Goal: Task Accomplishment & Management: Use online tool/utility

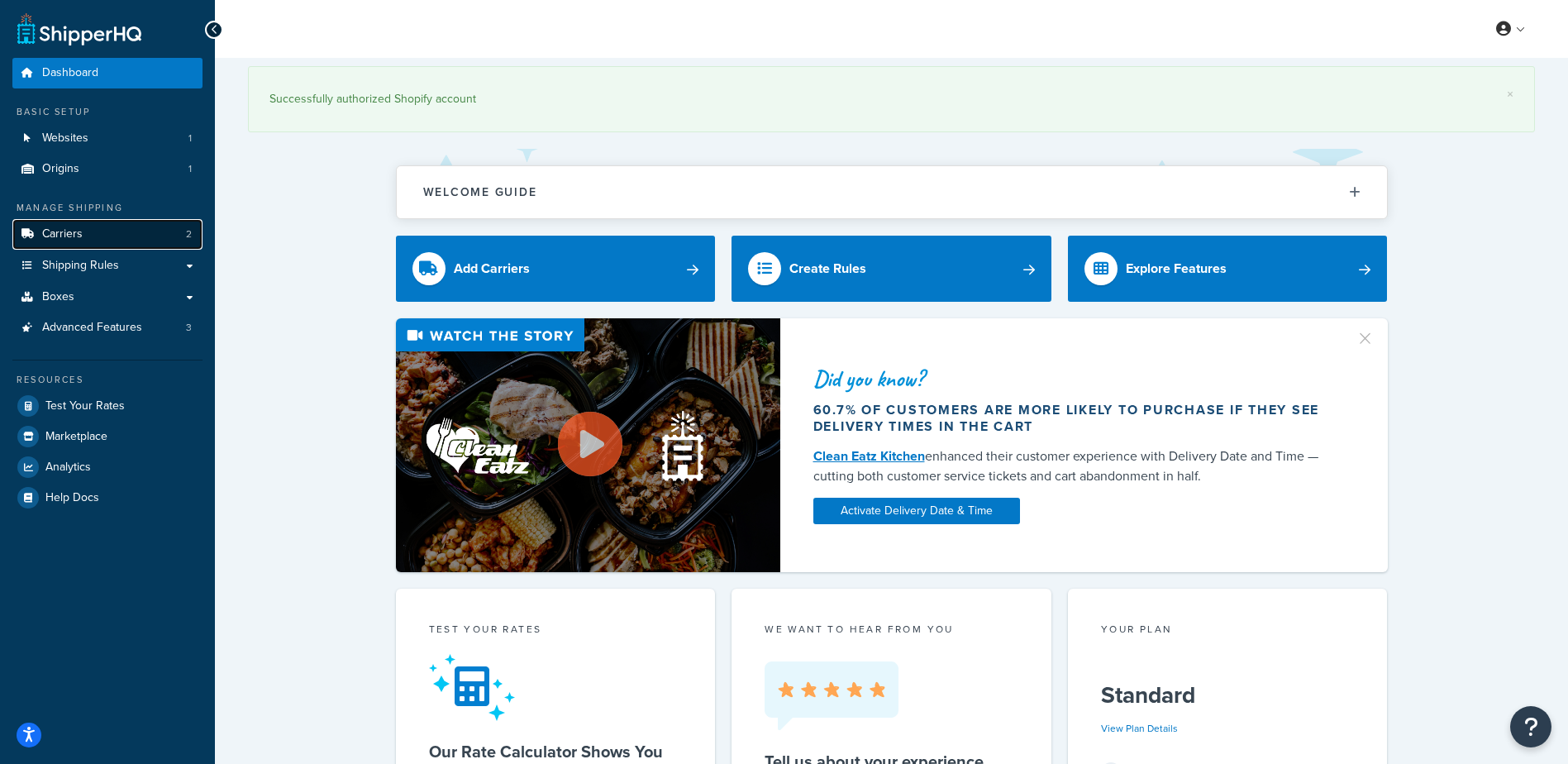
click at [90, 237] on link "Carriers 2" at bounding box center [107, 235] width 190 height 31
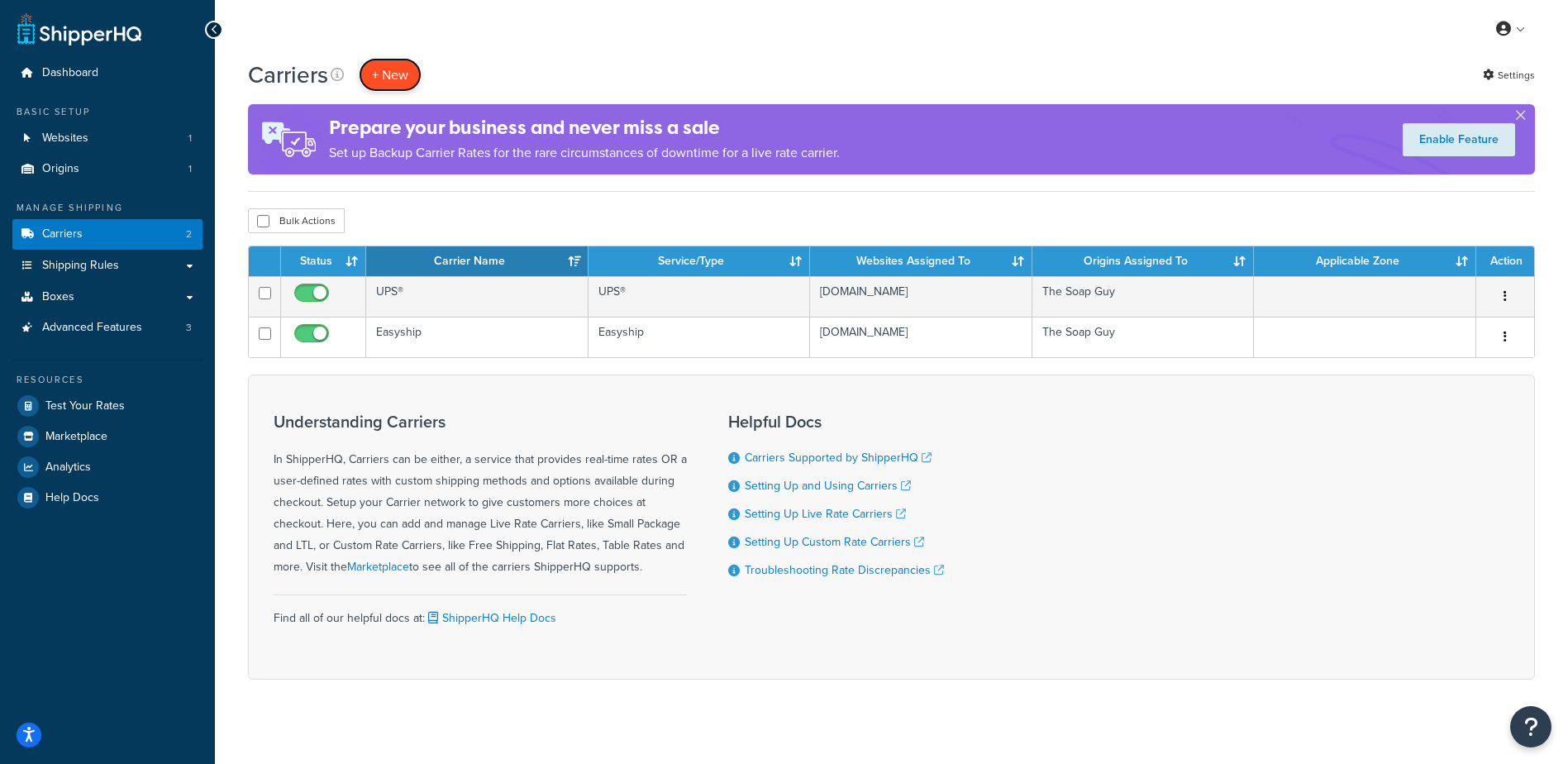
click at [401, 60] on button "+ New" at bounding box center [390, 75] width 63 height 34
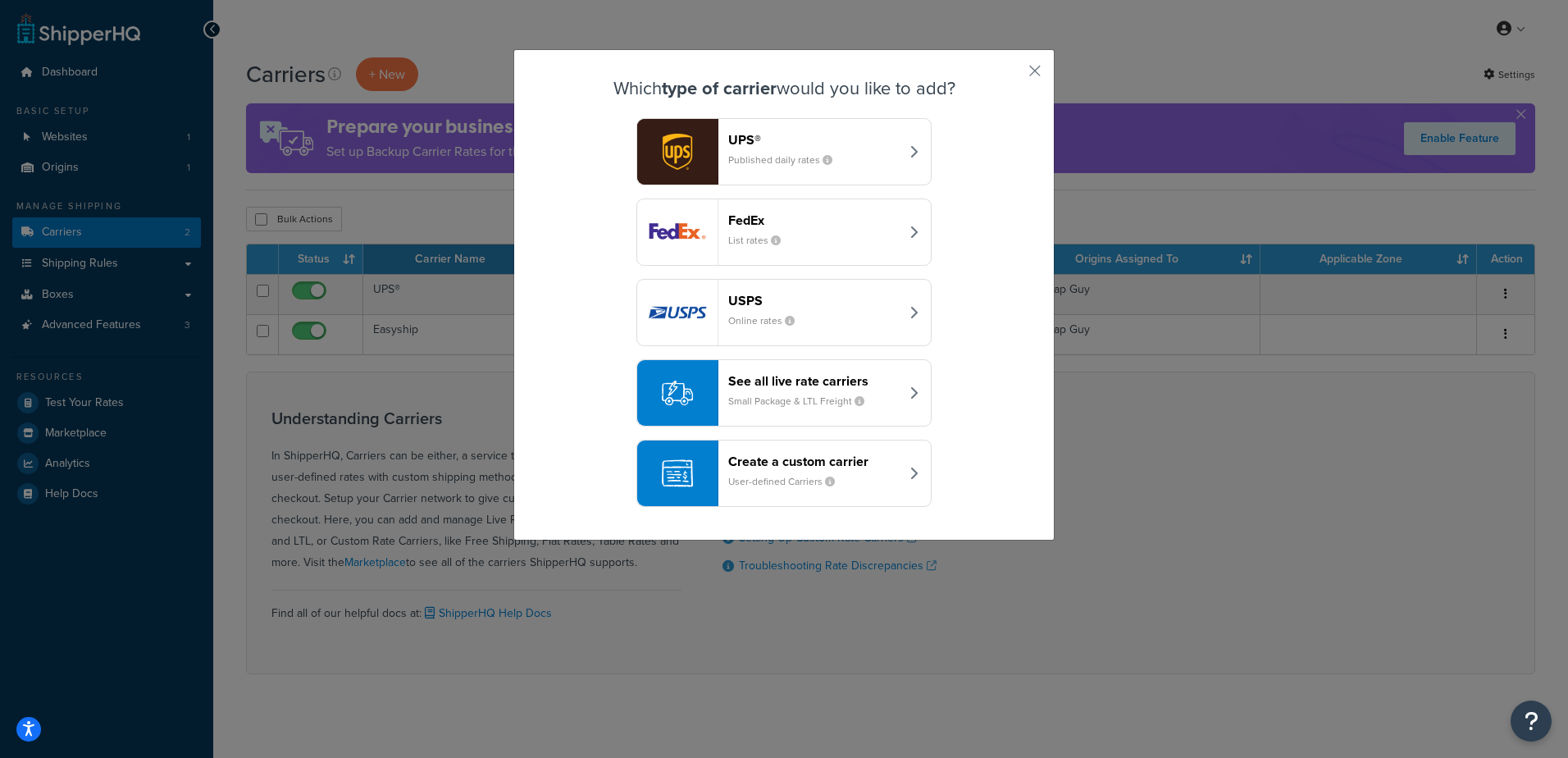
click at [909, 387] on icon "button" at bounding box center [913, 393] width 8 height 13
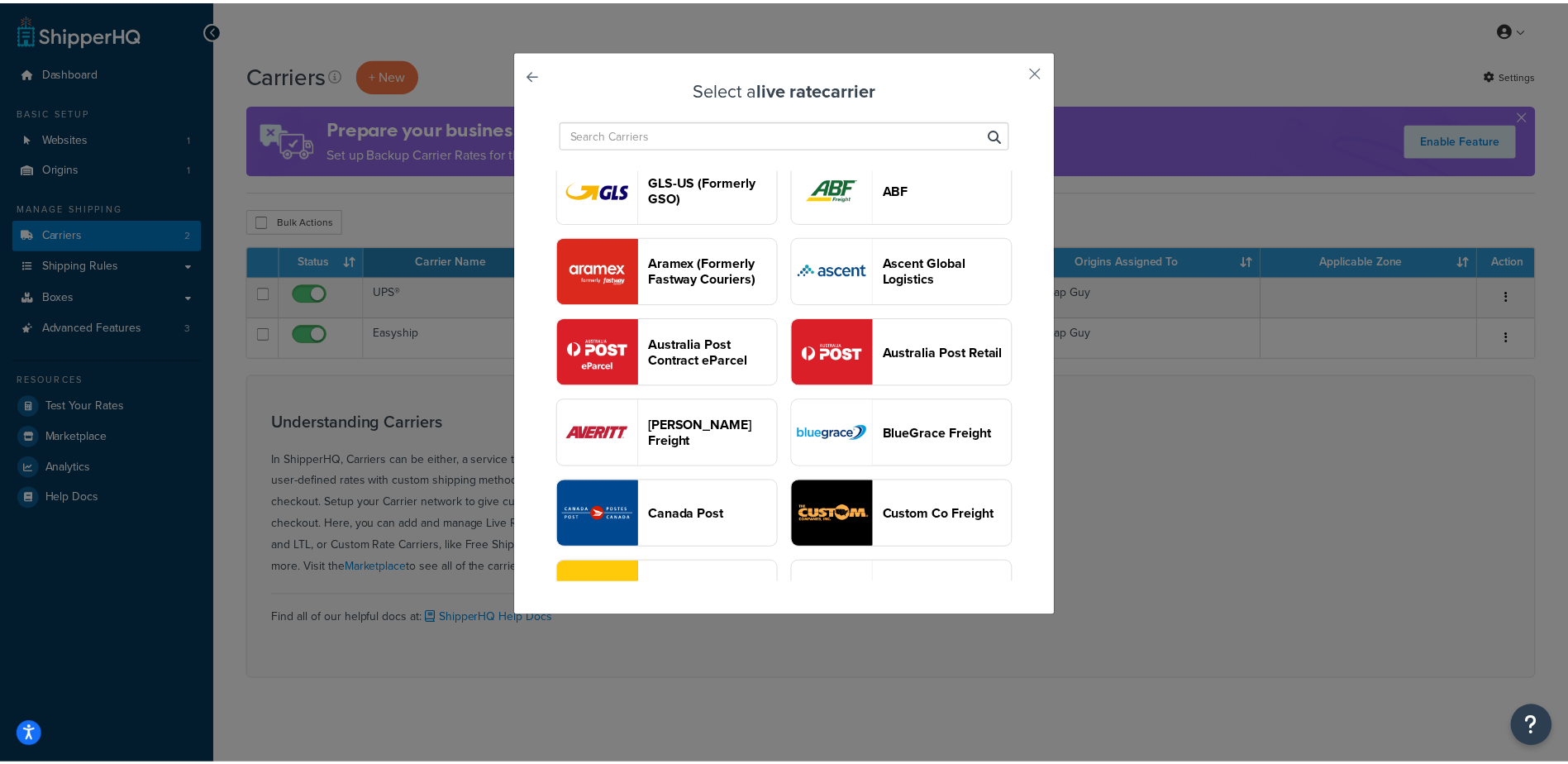
scroll to position [414, 0]
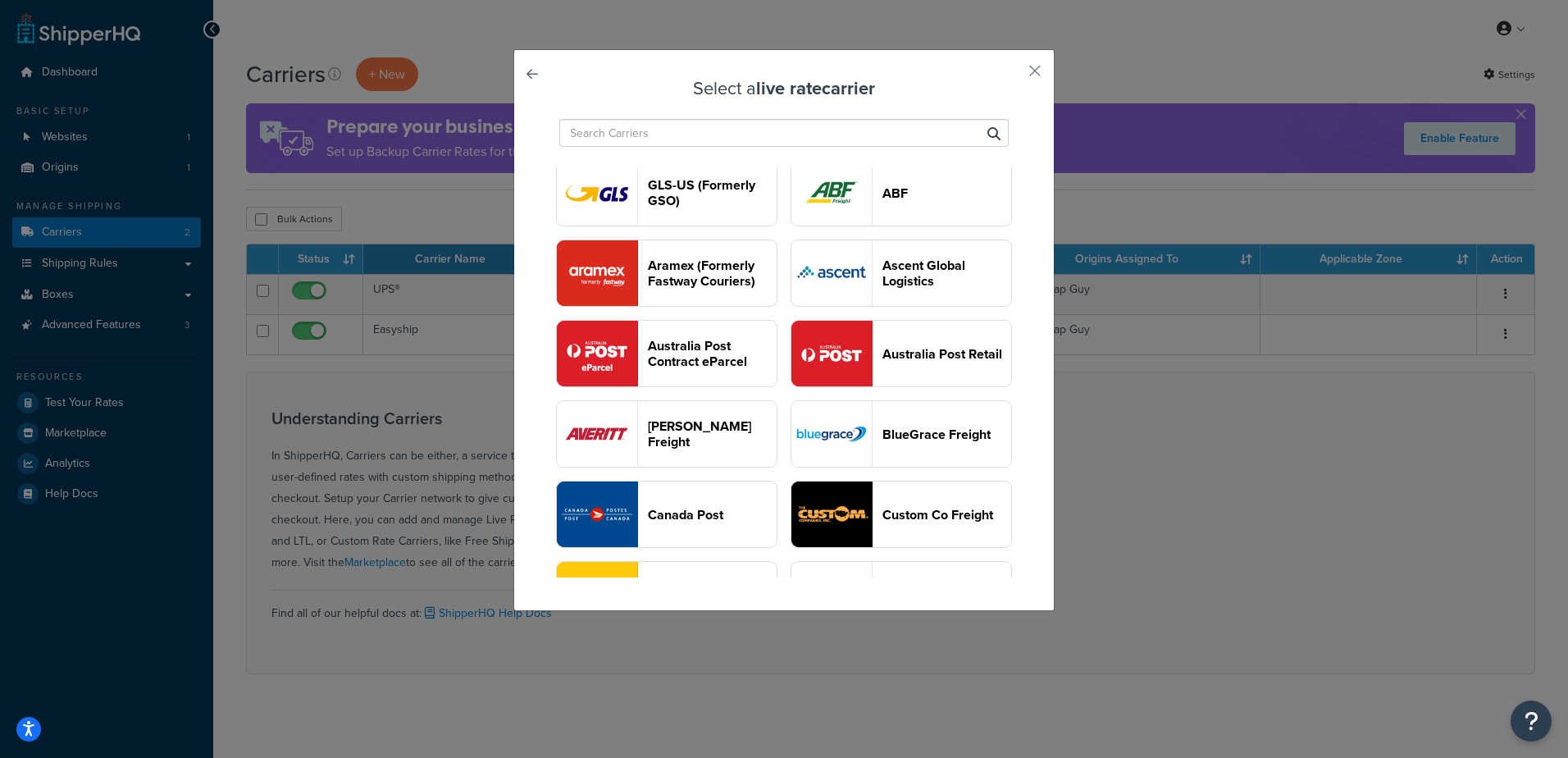
click at [831, 65] on button "UPS Ground Saver®" at bounding box center [900, 31] width 222 height 67
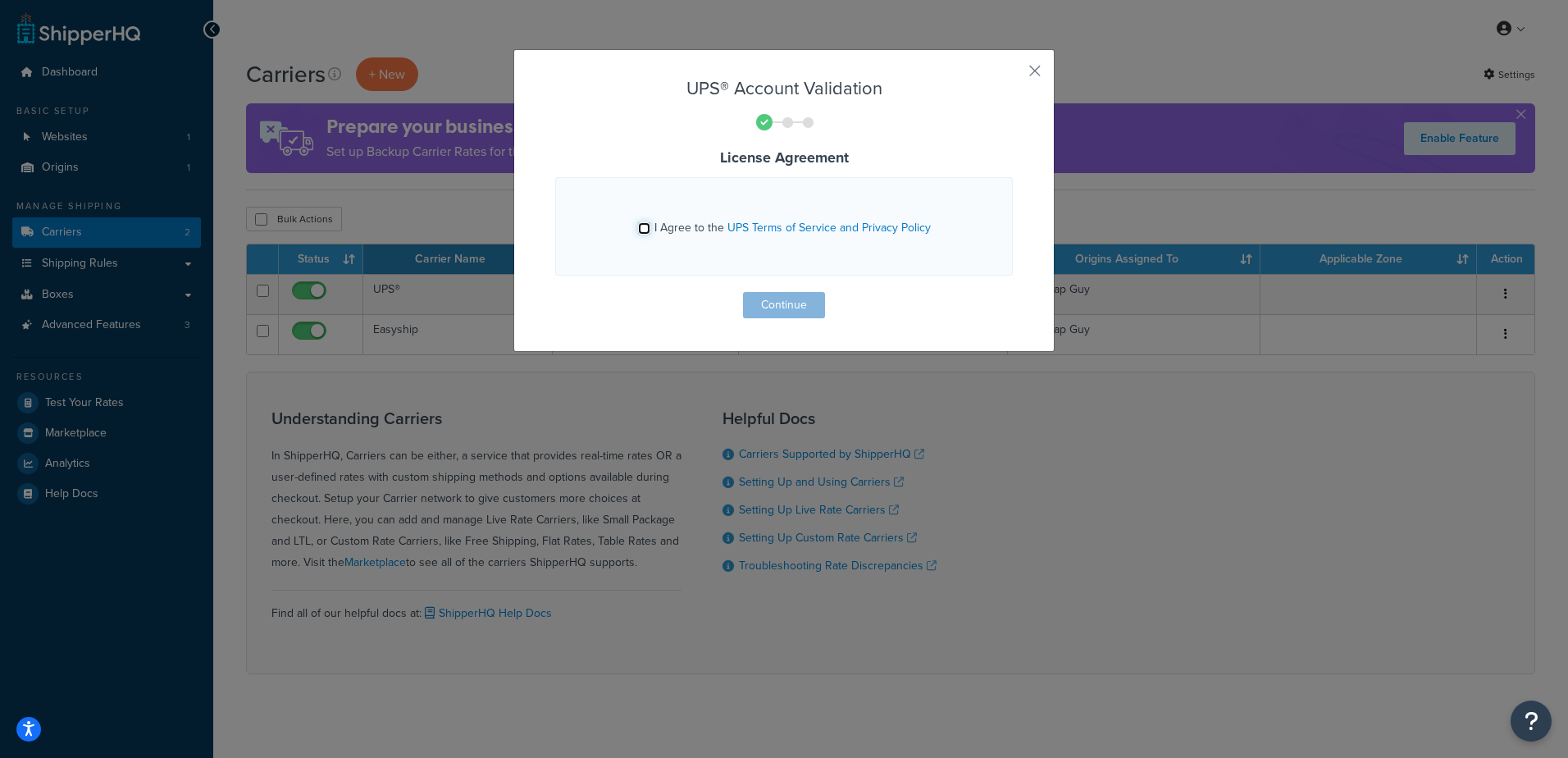
click at [638, 229] on input "I Agree to the UPS Terms of Service and Privacy Policy" at bounding box center [644, 229] width 12 height 12
checkbox input "true"
click at [772, 308] on button "Continue" at bounding box center [783, 305] width 82 height 26
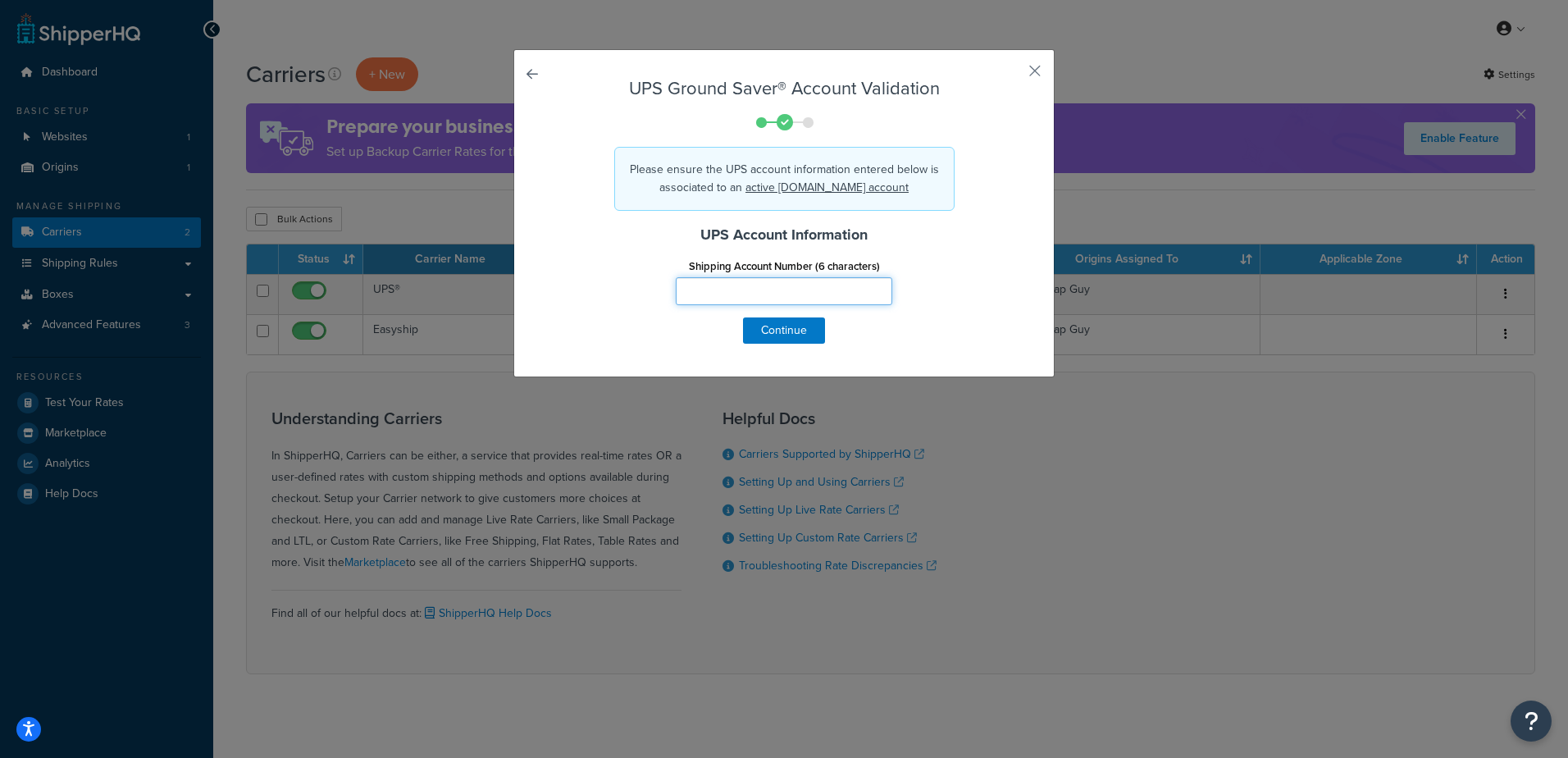
click at [747, 290] on input "Shipping Account Number (6 characters)" at bounding box center [783, 291] width 217 height 28
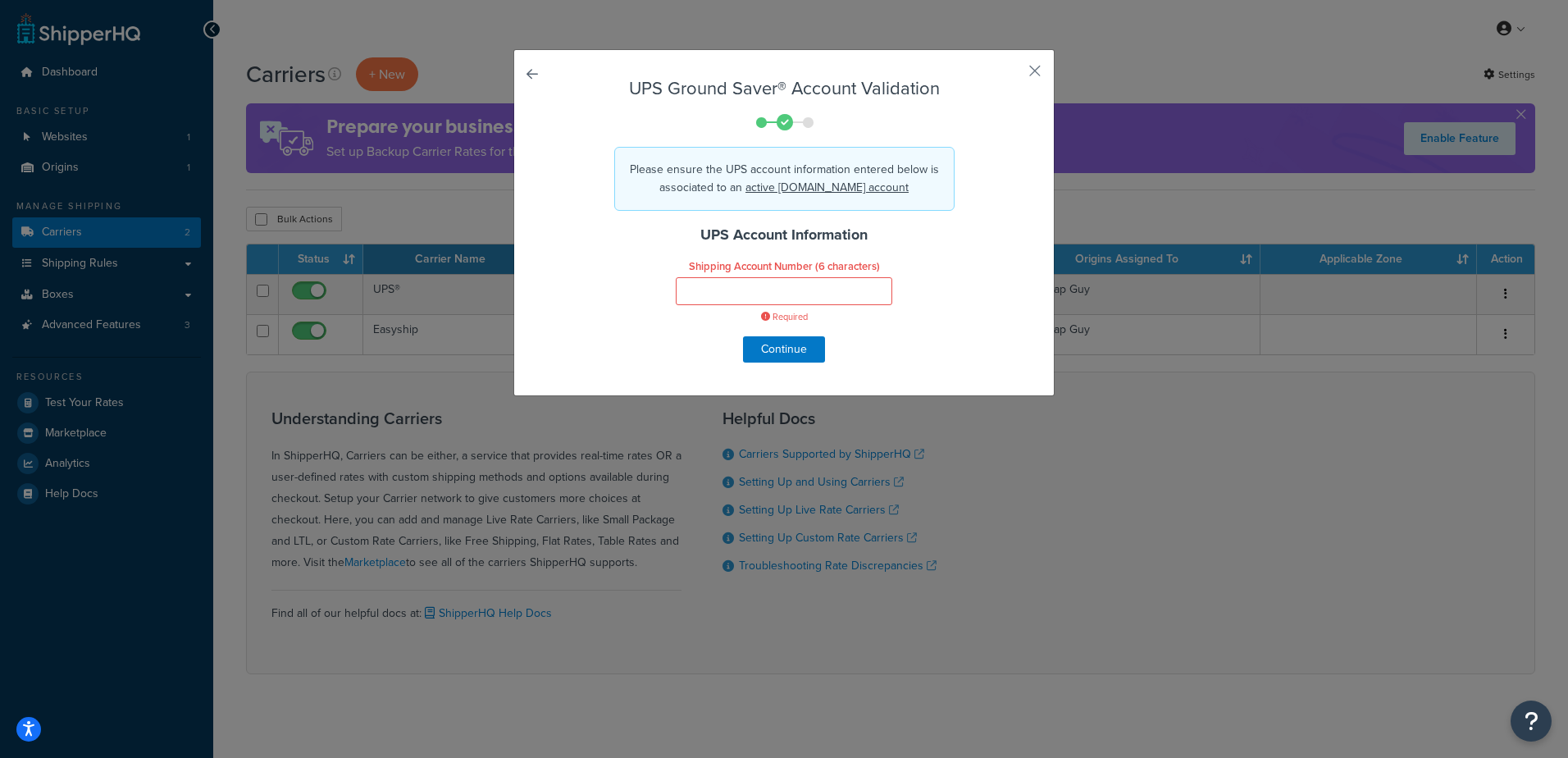
drag, startPoint x: 624, startPoint y: 241, endPoint x: 677, endPoint y: 280, distance: 65.8
click at [624, 242] on h4 "UPS Account Information" at bounding box center [783, 235] width 458 height 22
click at [692, 290] on input "Shipping Account Number (6 characters)" at bounding box center [783, 291] width 217 height 28
paste input "1213V9"
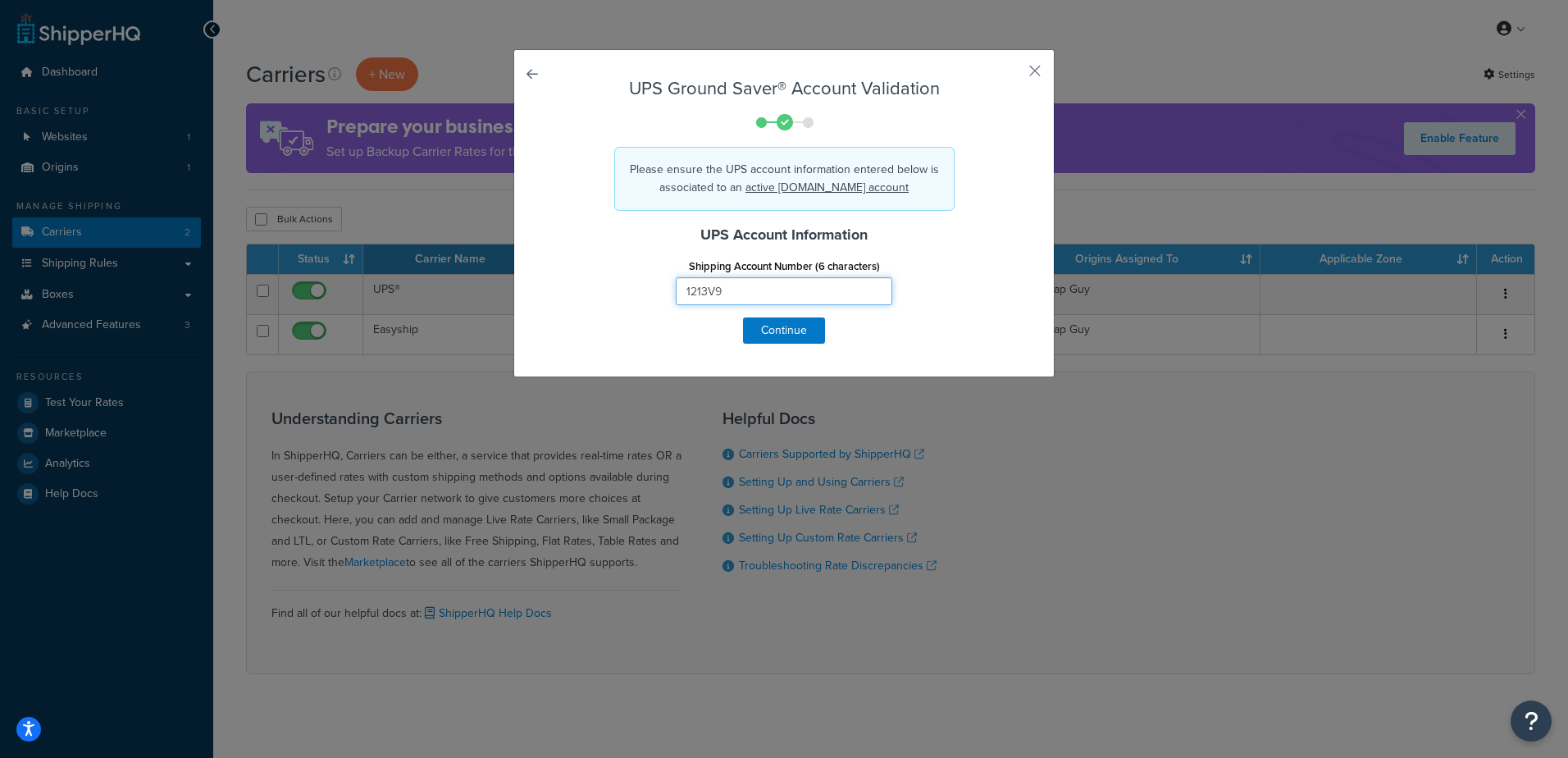
type input "1213V9"
click at [611, 294] on div "Shipping Account Number (6 characters) 1213V9" at bounding box center [784, 286] width 482 height 63
click at [766, 331] on button "Continue" at bounding box center [783, 331] width 82 height 26
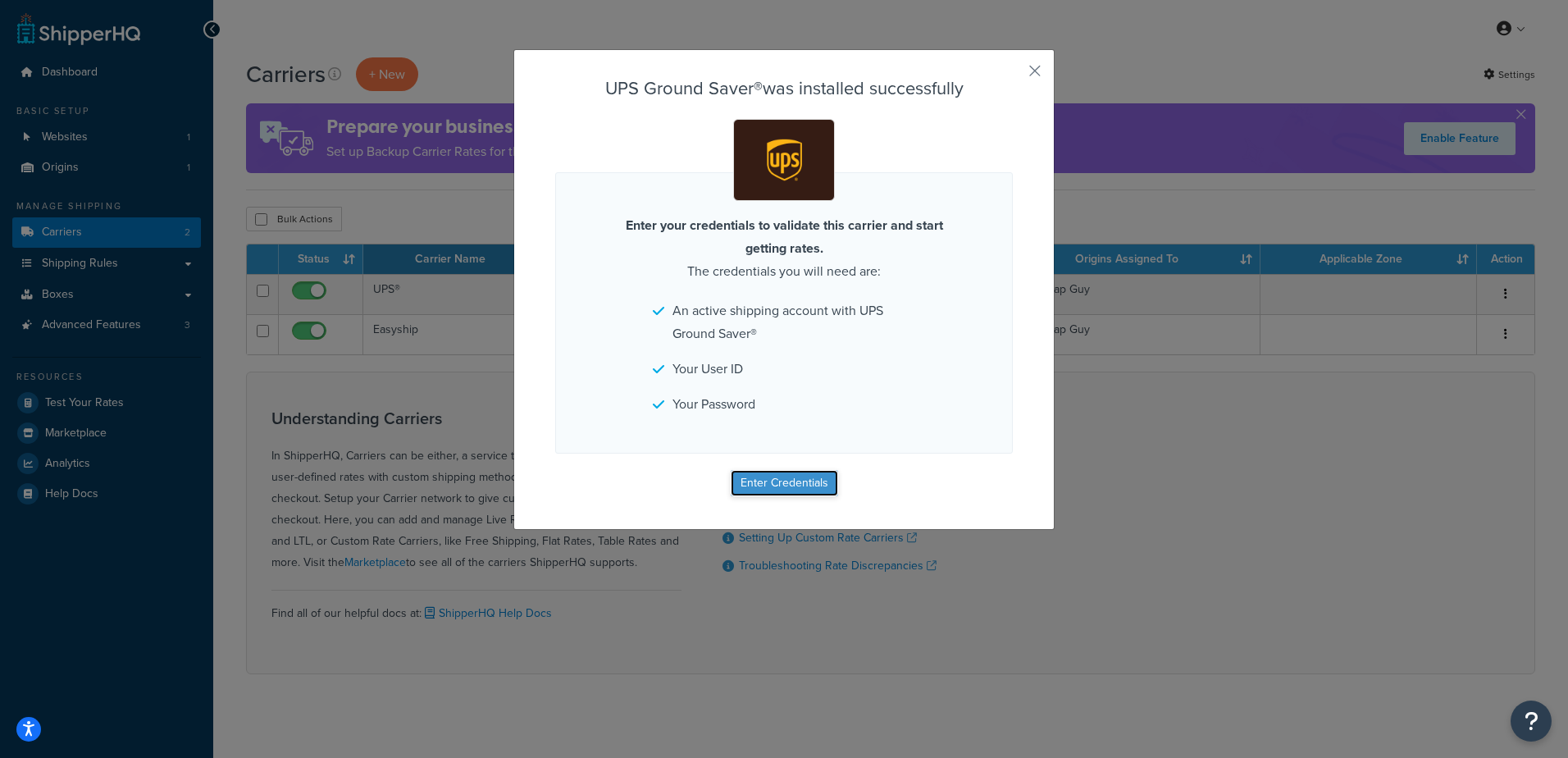
click at [763, 476] on button "Enter Credentials" at bounding box center [784, 483] width 107 height 26
click at [774, 484] on button "Enter Credentials" at bounding box center [784, 483] width 107 height 26
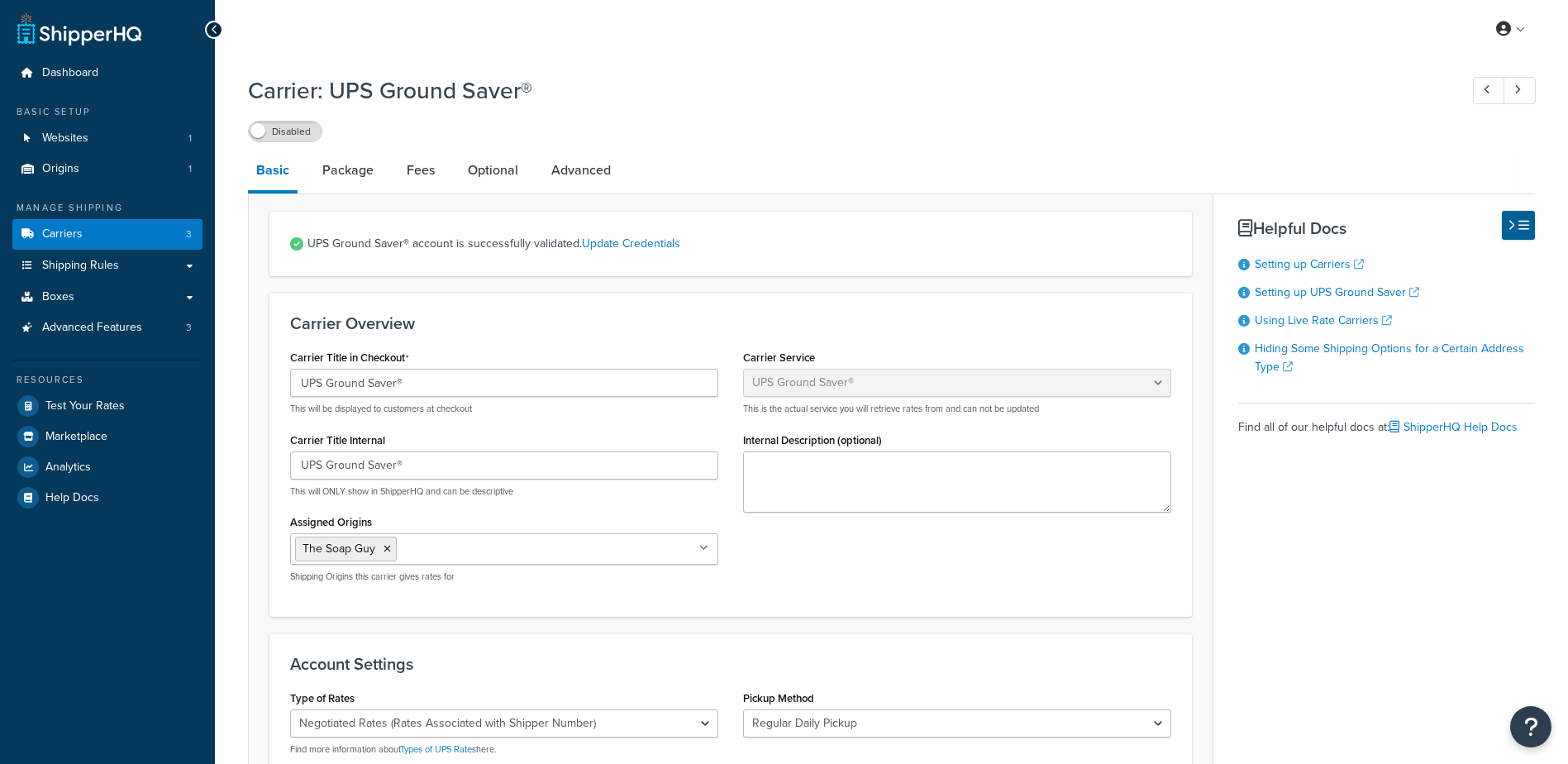
select select "surePost"
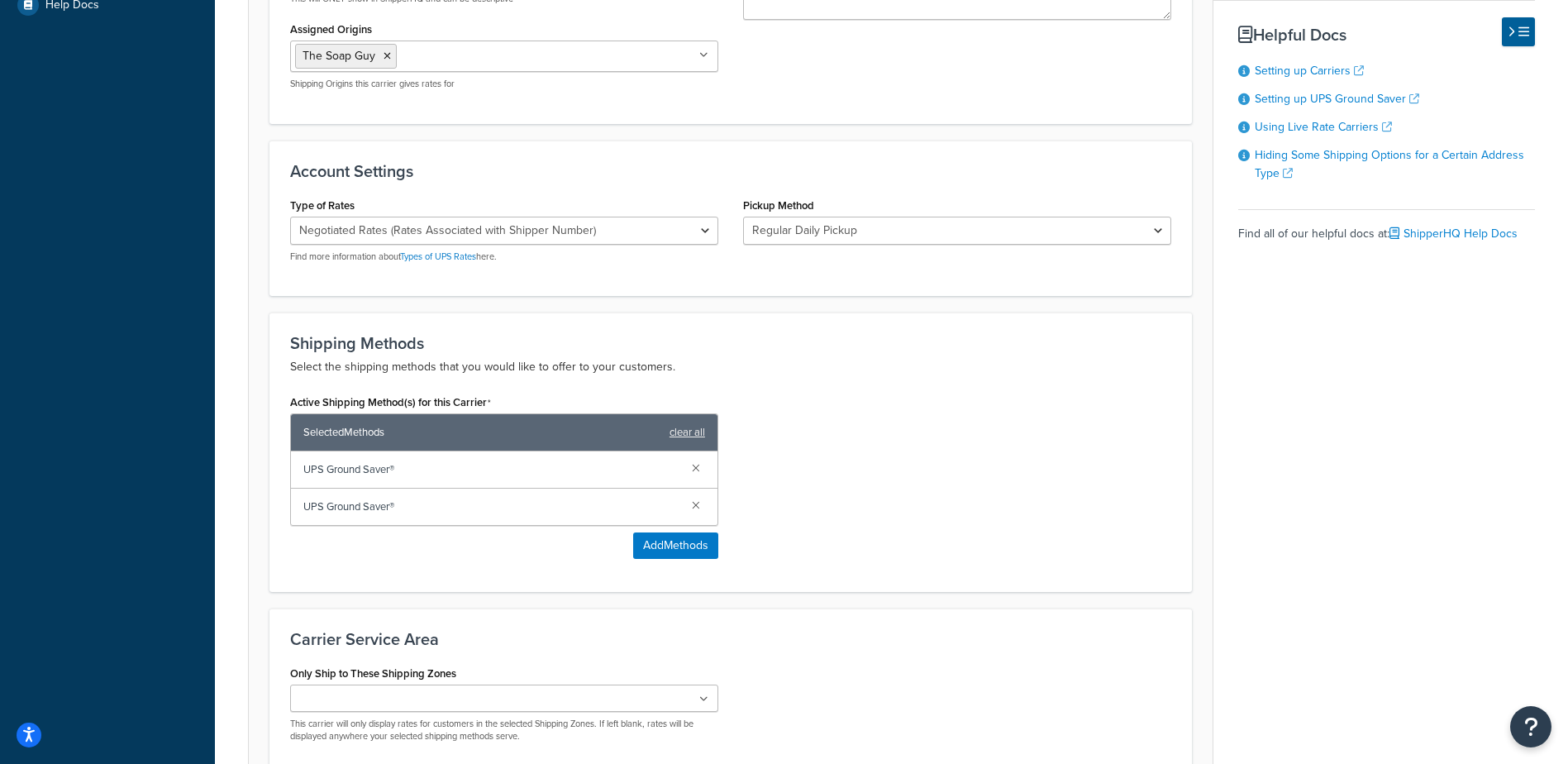
scroll to position [496, 0]
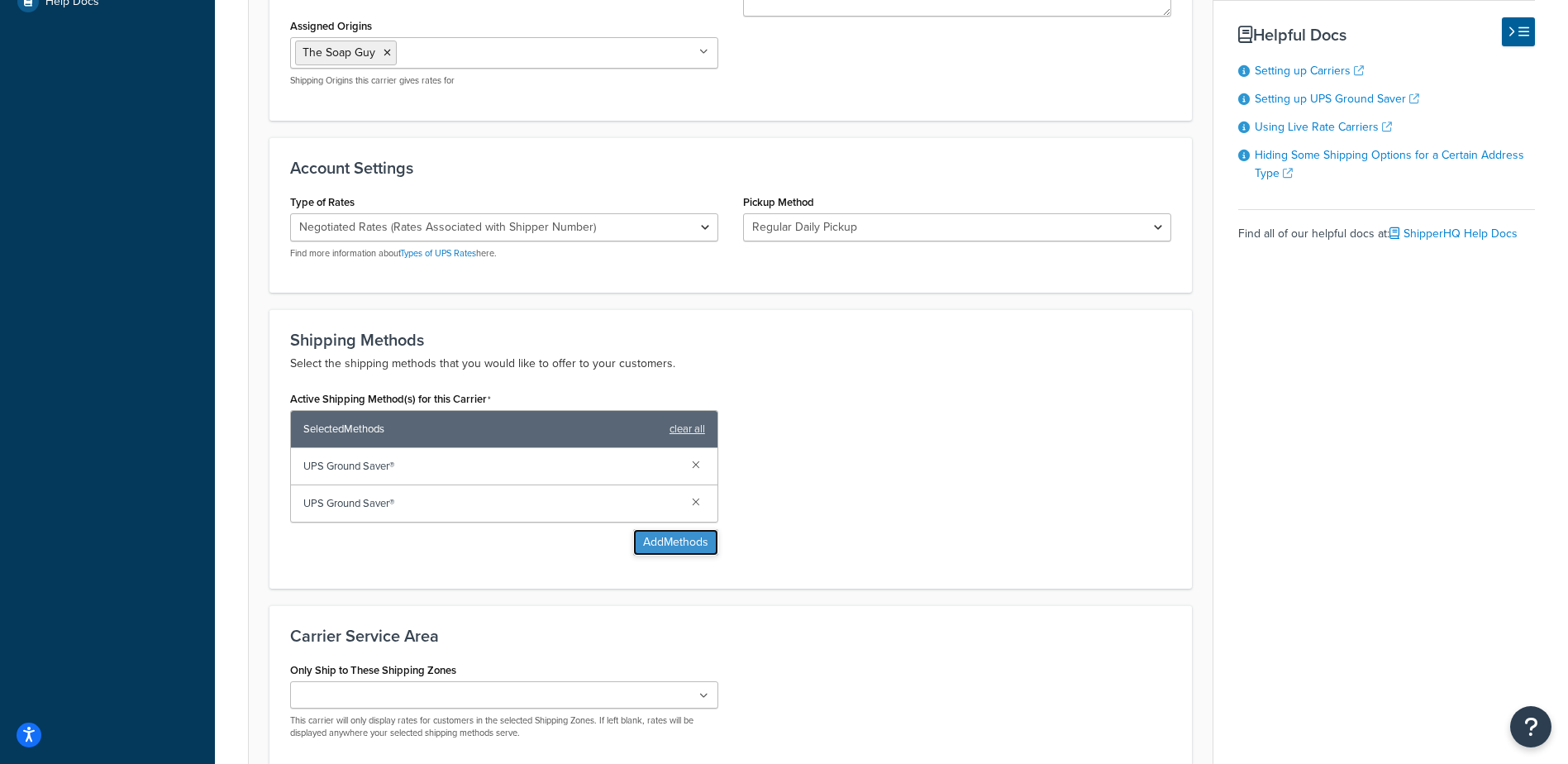
click at [656, 537] on button "Add Methods" at bounding box center [675, 542] width 85 height 27
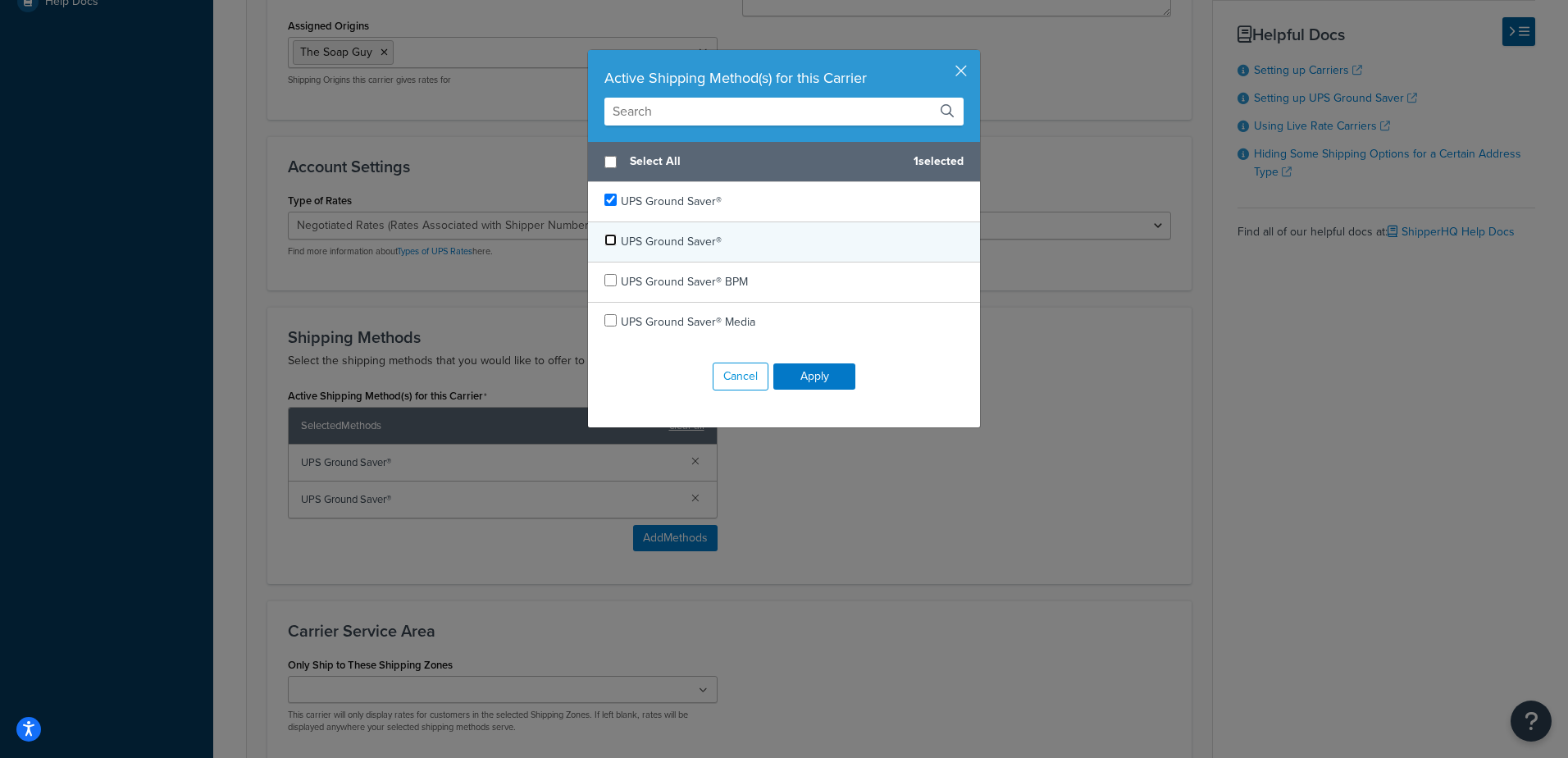
click at [605, 240] on input "checkbox" at bounding box center [610, 240] width 12 height 12
checkbox input "false"
click at [824, 380] on button "Apply" at bounding box center [814, 376] width 82 height 26
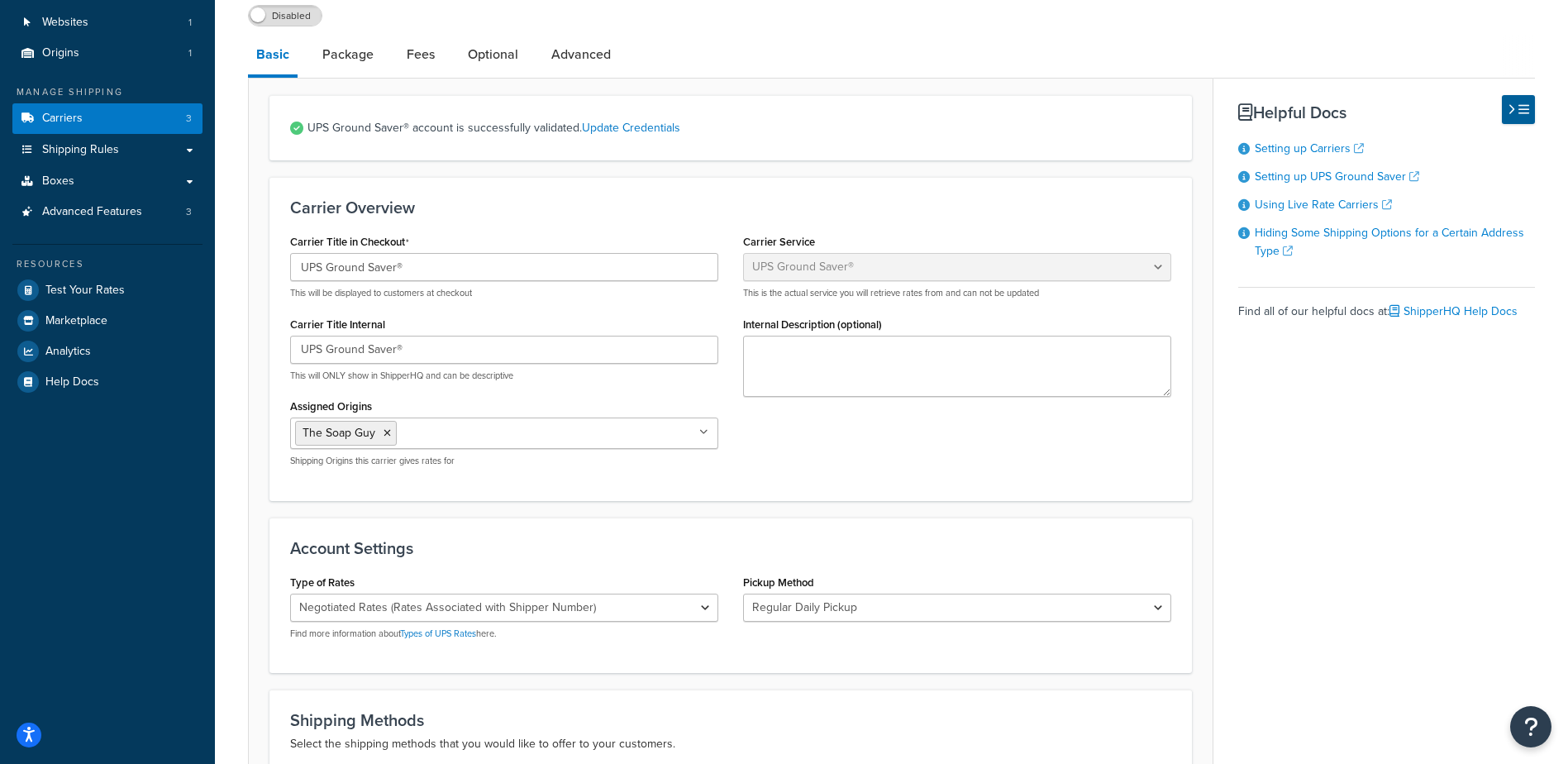
scroll to position [0, 0]
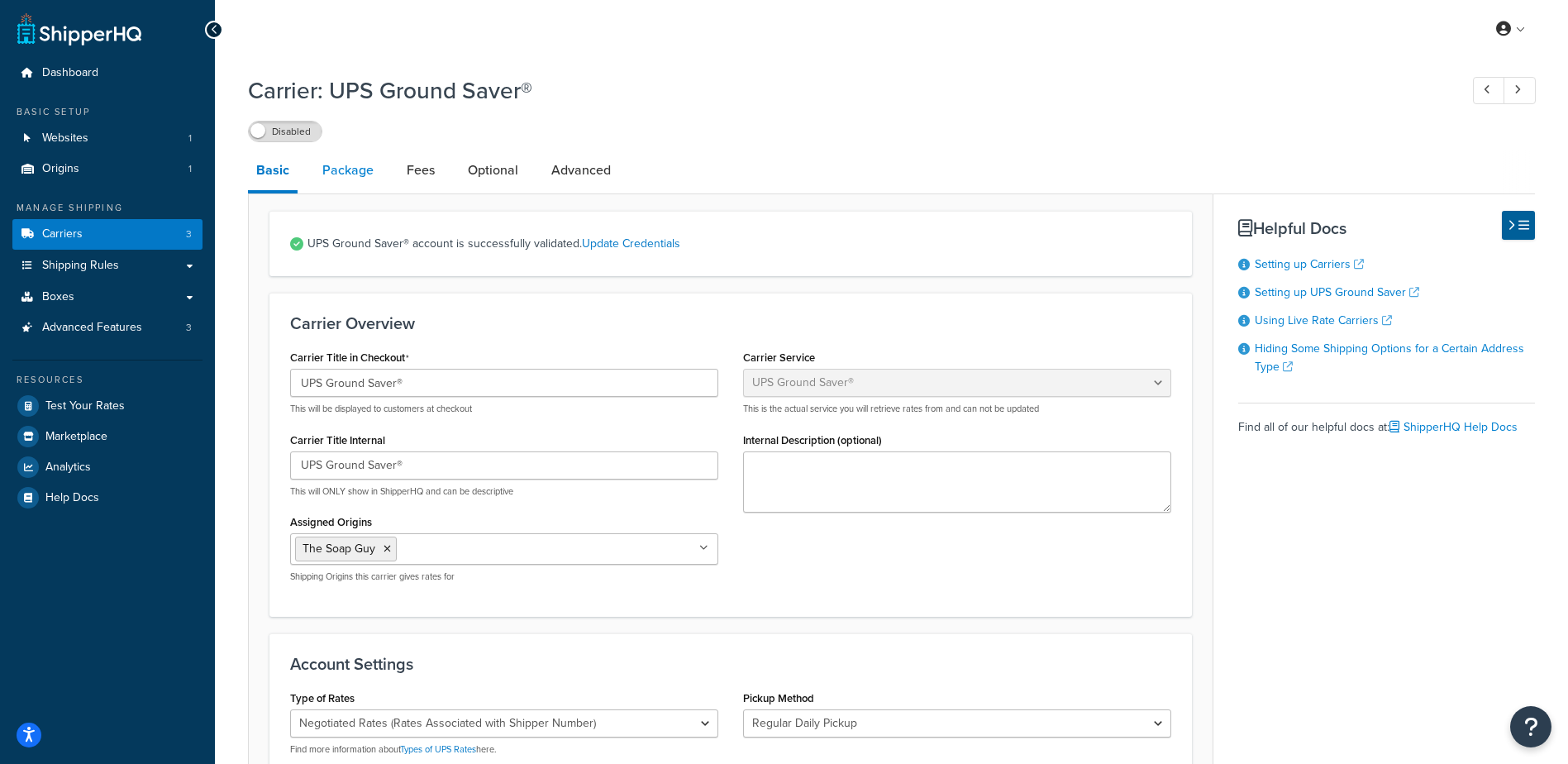
click at [364, 179] on link "Package" at bounding box center [348, 170] width 68 height 39
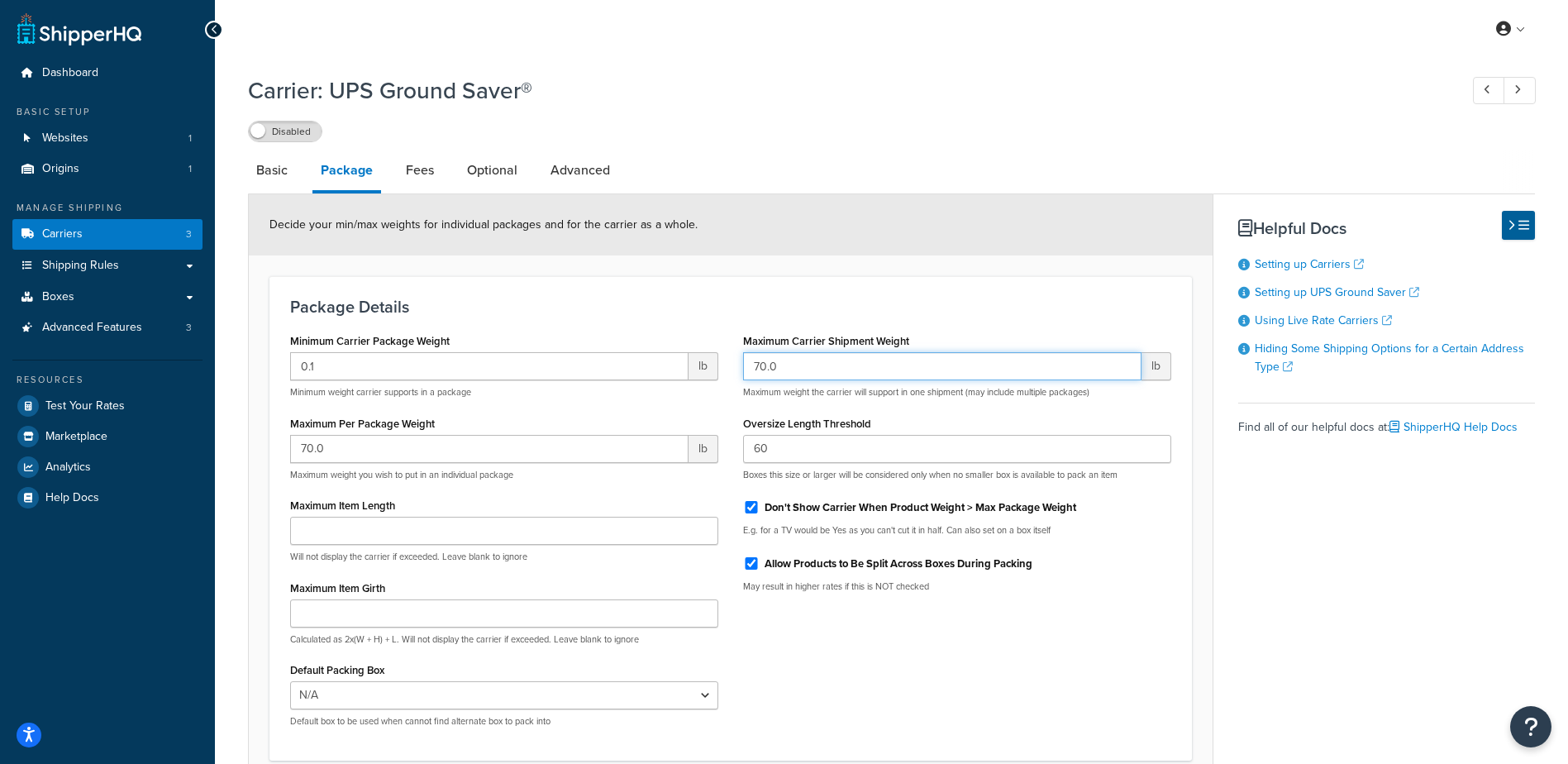
drag, startPoint x: 820, startPoint y: 367, endPoint x: 722, endPoint y: 367, distance: 98.0
click at [722, 367] on div "Minimum Carrier Package Weight 0.1 lb Minimum weight carrier supports in a pack…" at bounding box center [730, 534] width 906 height 411
type input "48"
click at [826, 121] on div "Disabled" at bounding box center [891, 130] width 1287 height 23
click at [420, 170] on link "Fees" at bounding box center [420, 170] width 45 height 39
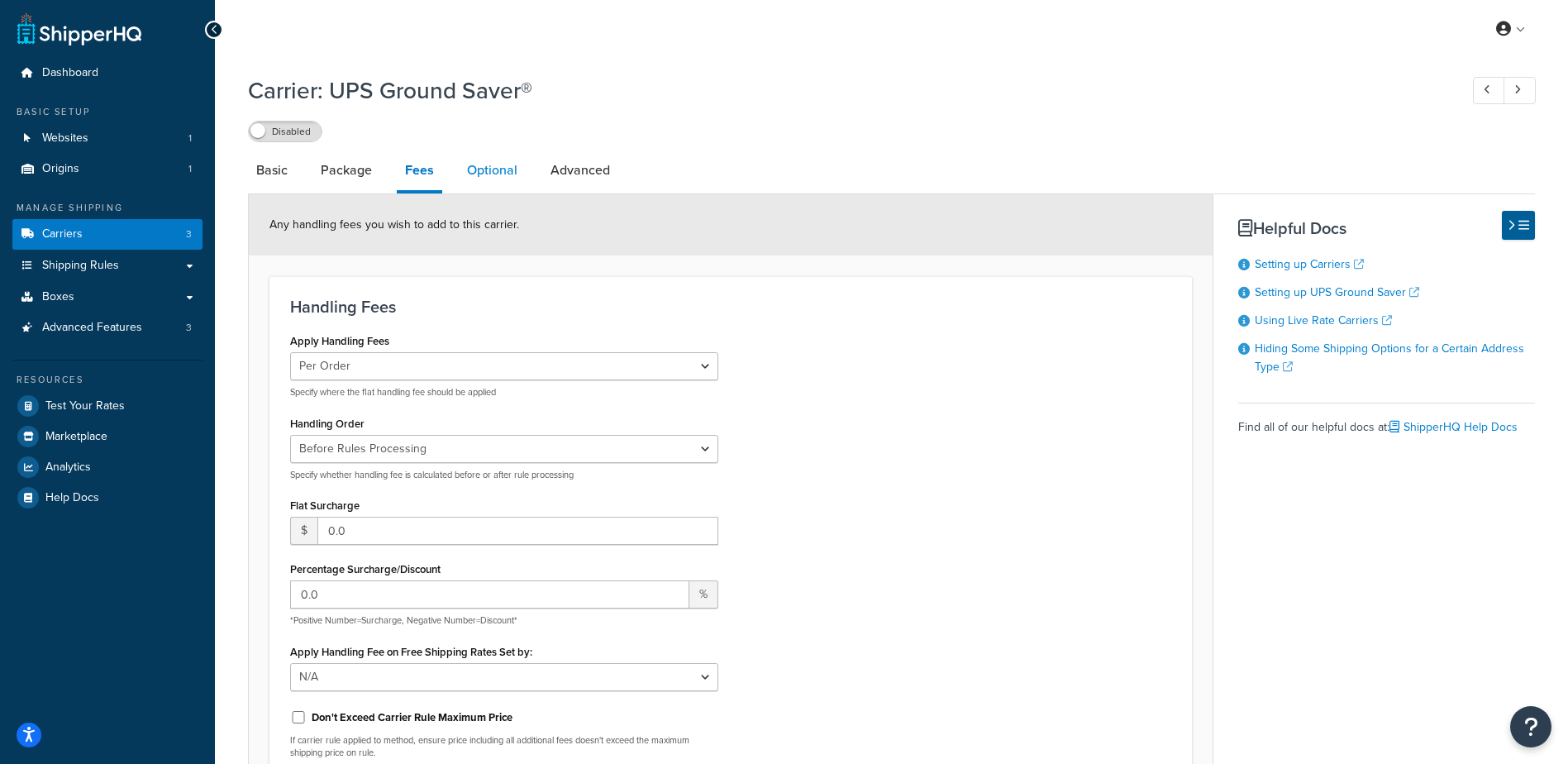
click at [480, 185] on link "Optional" at bounding box center [492, 170] width 67 height 39
select select "business"
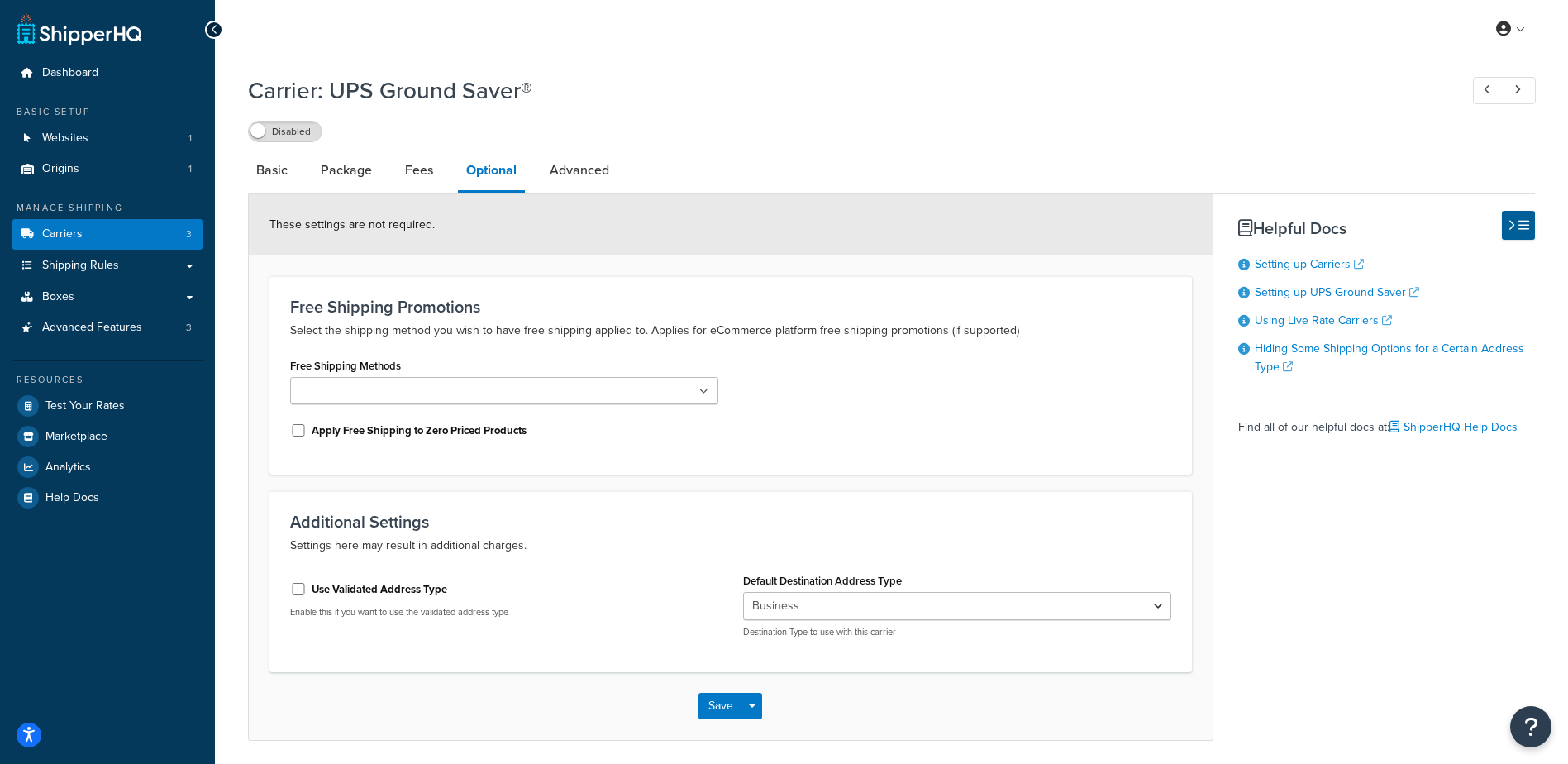
click at [388, 591] on label "Use Validated Address Type" at bounding box center [379, 589] width 135 height 15
click at [307, 591] on input "Use Validated Address Type" at bounding box center [298, 588] width 16 height 12
checkbox input "true"
click at [284, 164] on link "Basic" at bounding box center [272, 170] width 48 height 39
select select "surePost"
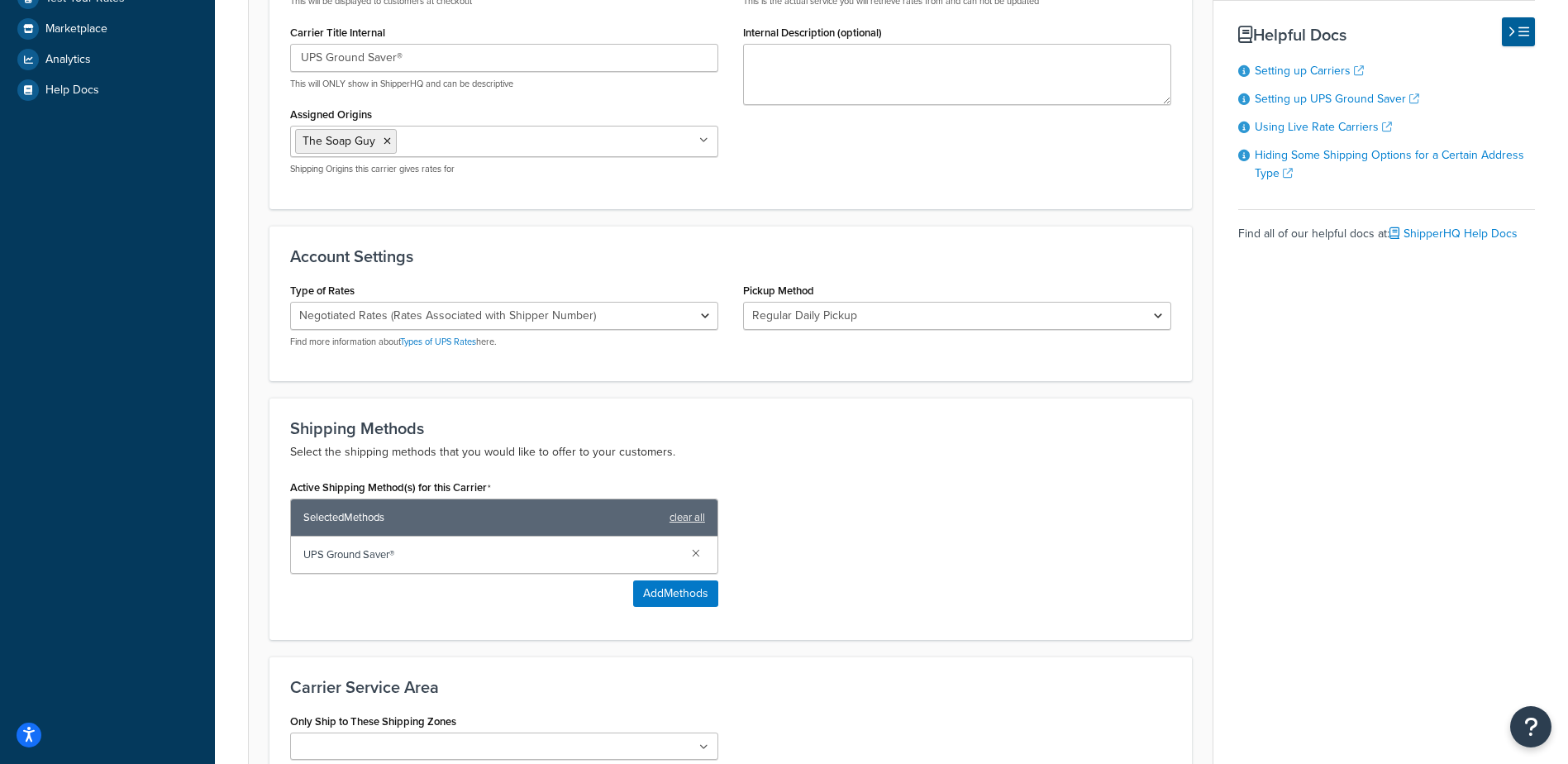
scroll to position [619, 0]
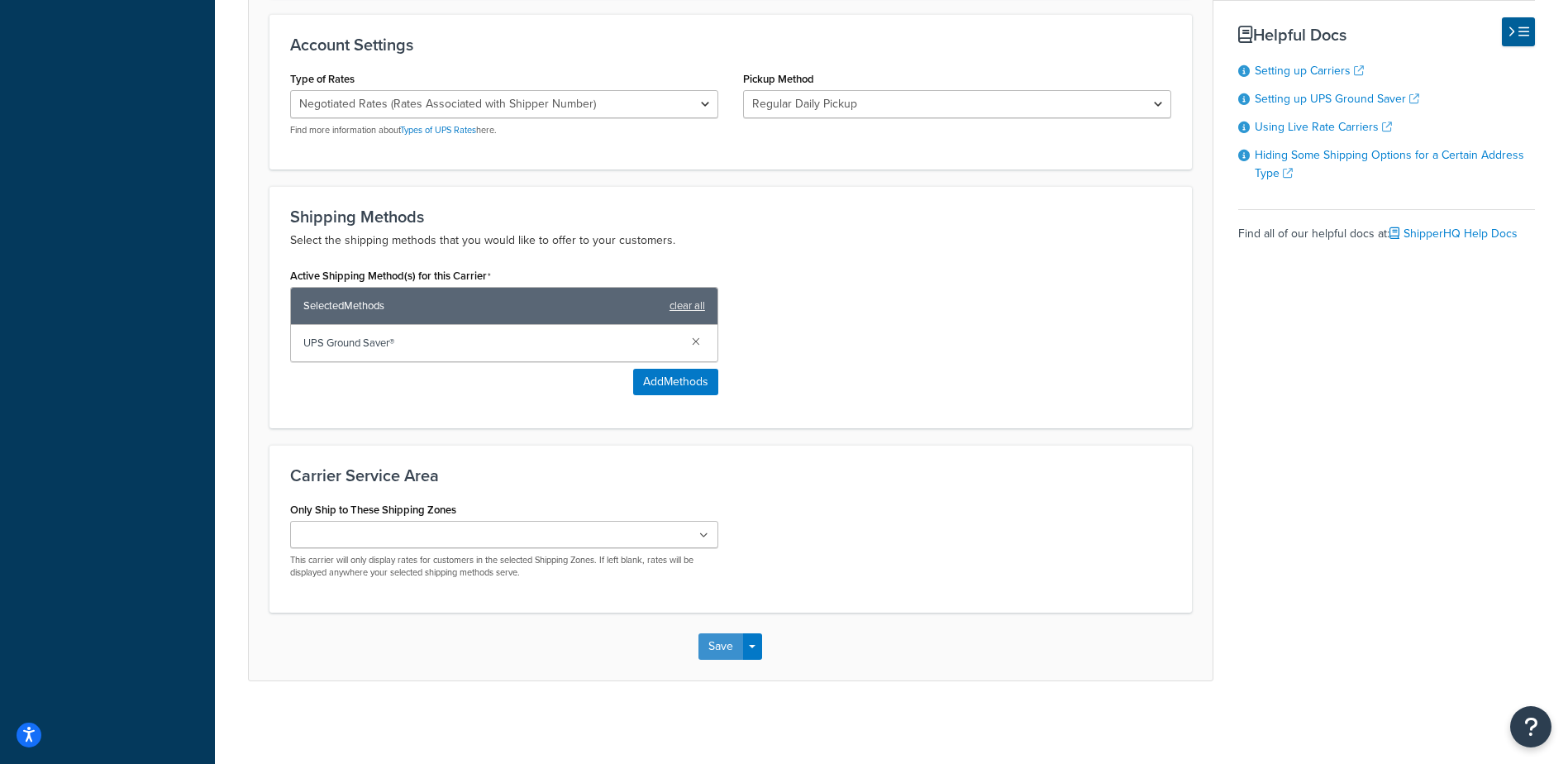
click at [724, 643] on button "Save" at bounding box center [721, 646] width 45 height 27
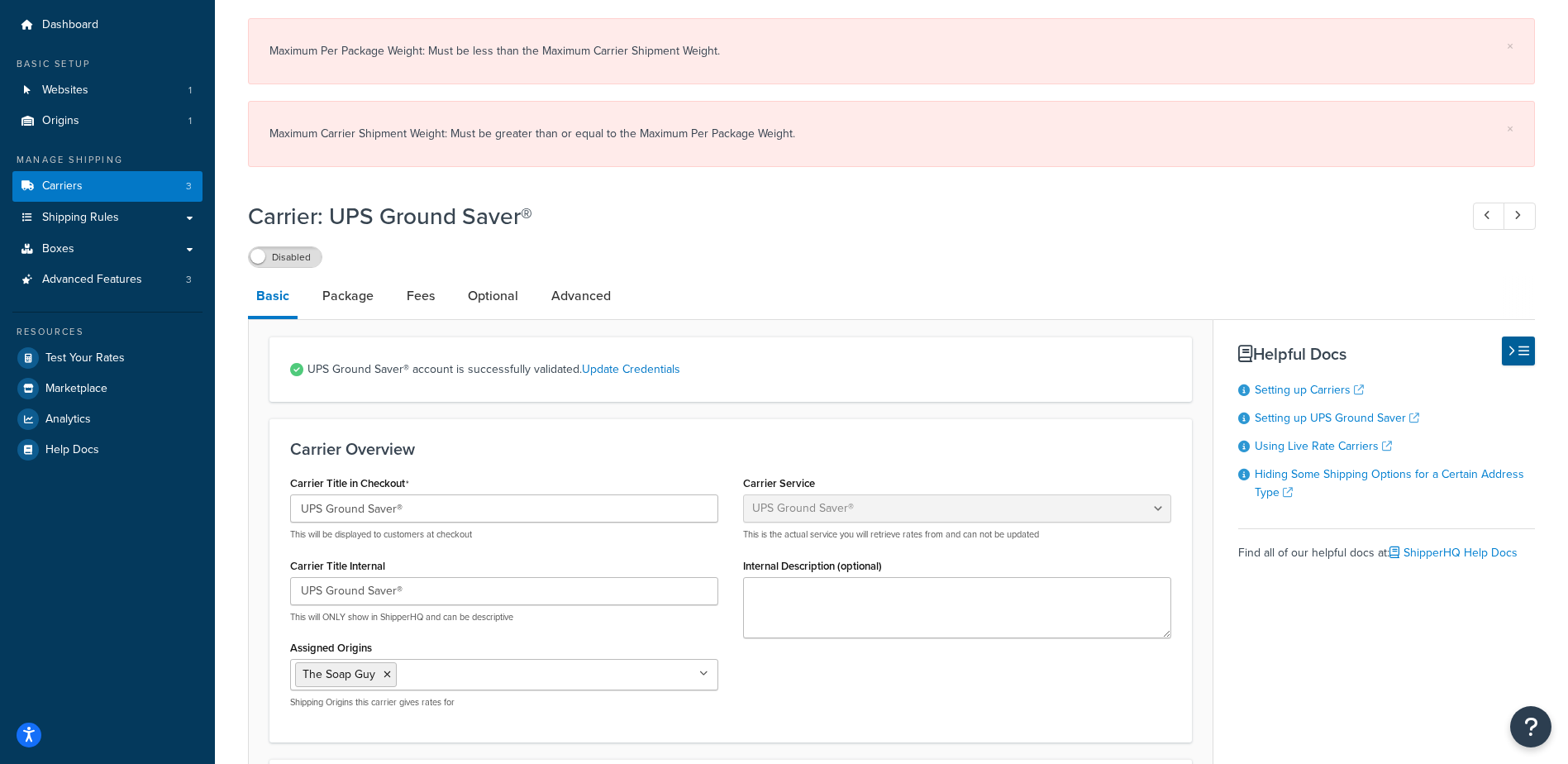
scroll to position [40, 0]
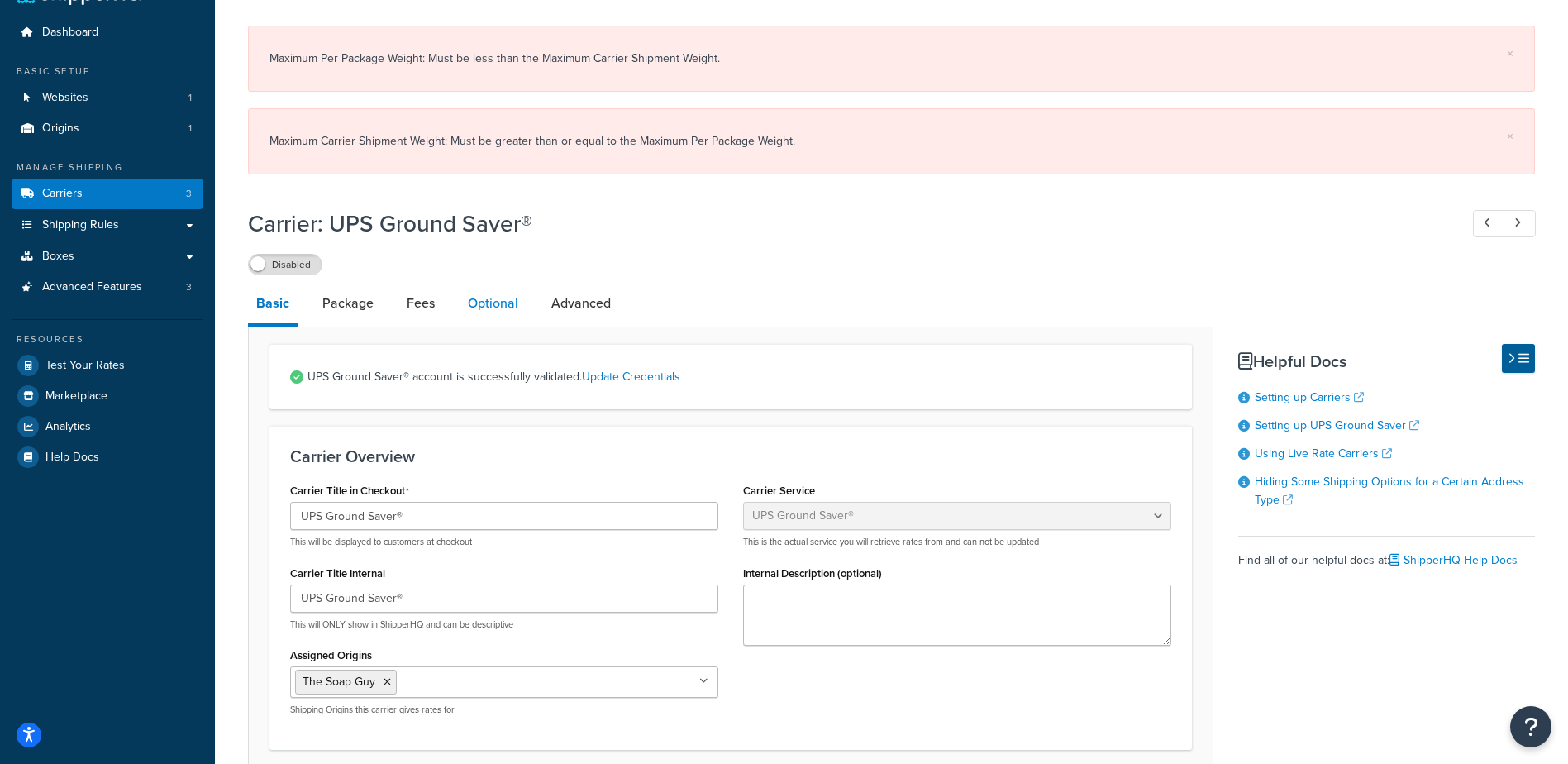
click at [499, 299] on link "Optional" at bounding box center [493, 303] width 67 height 39
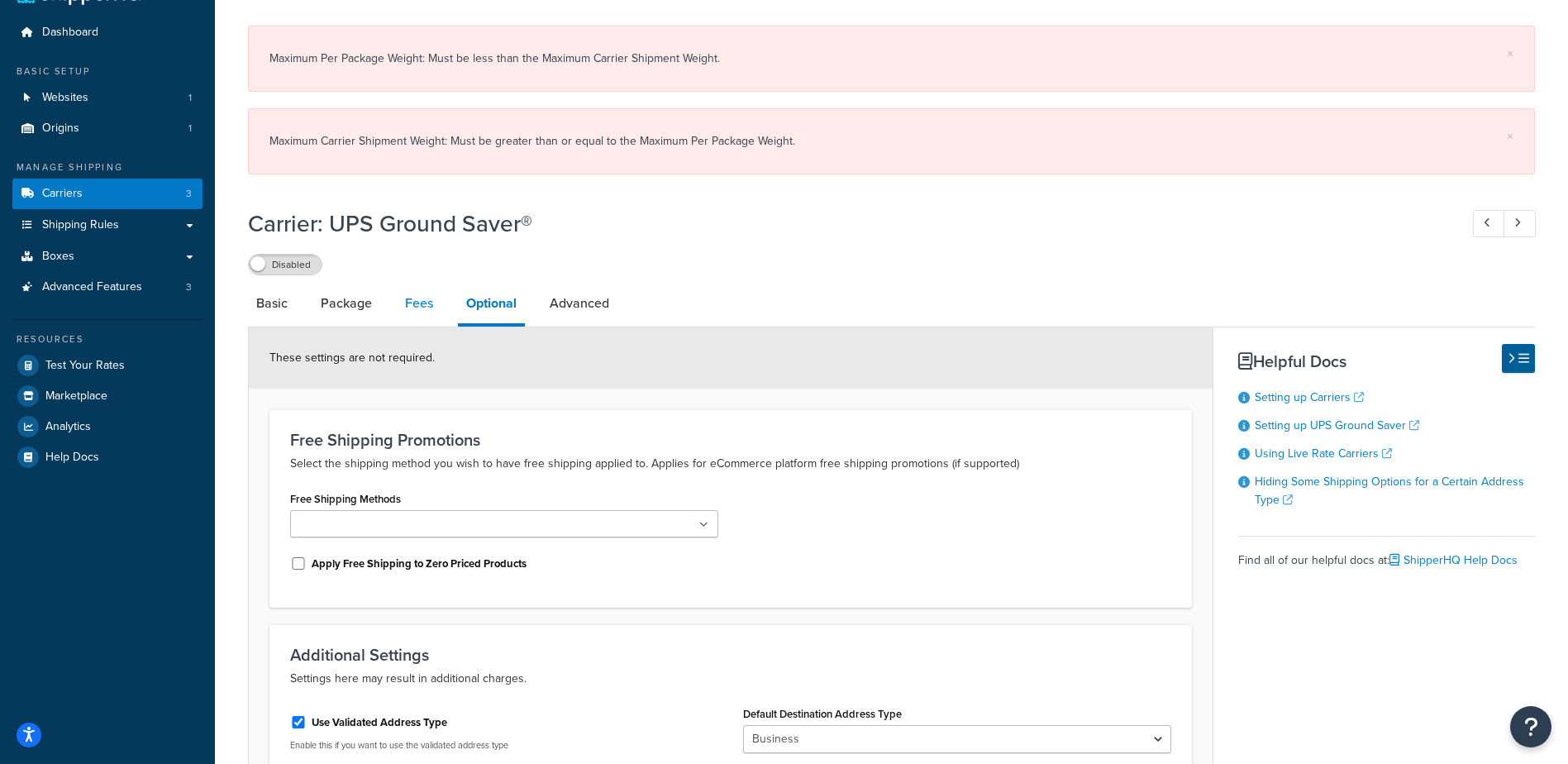
click at [426, 306] on link "Fees" at bounding box center [419, 303] width 45 height 39
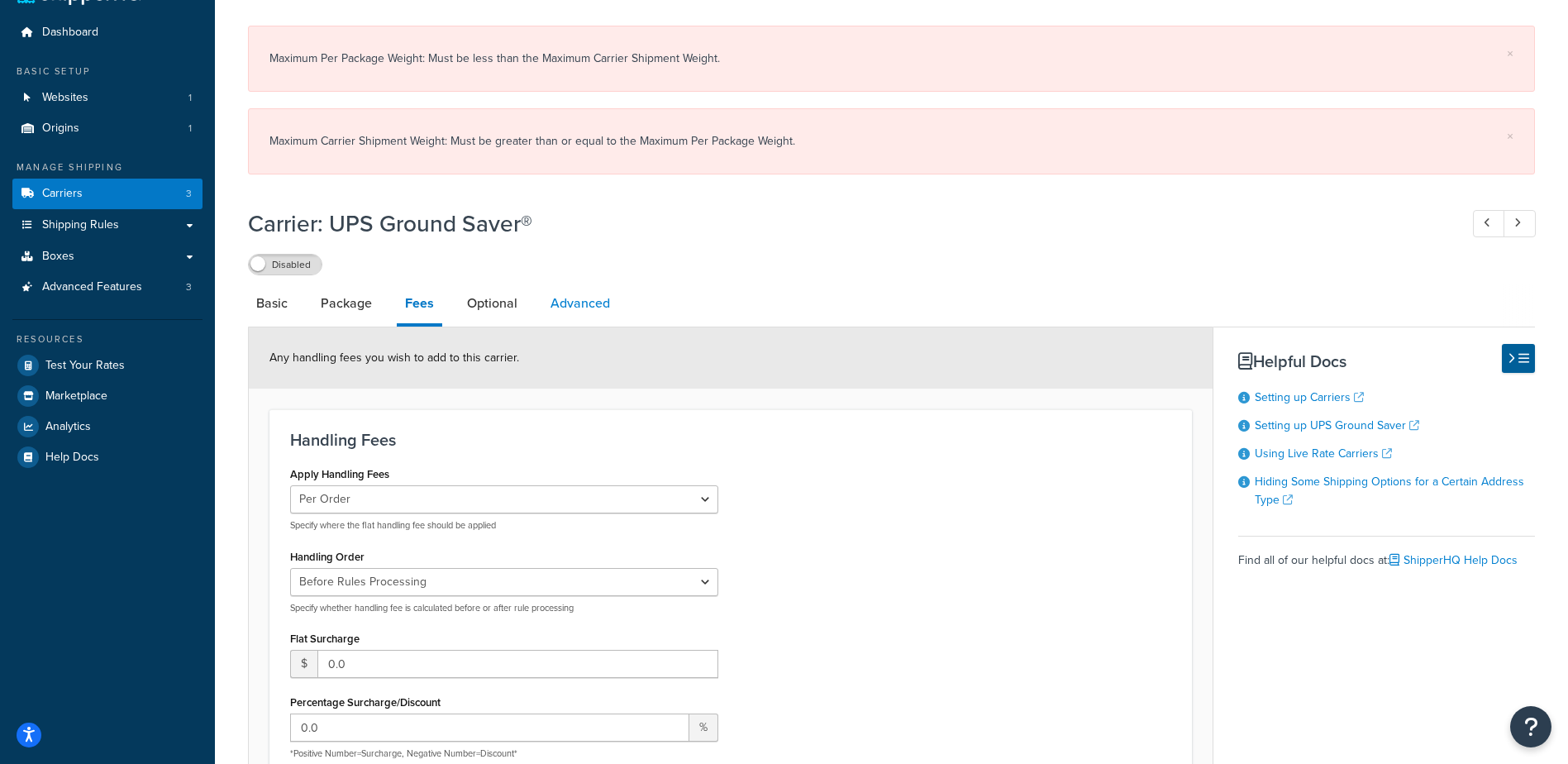
click at [547, 302] on link "Advanced" at bounding box center [580, 303] width 76 height 39
select select "false"
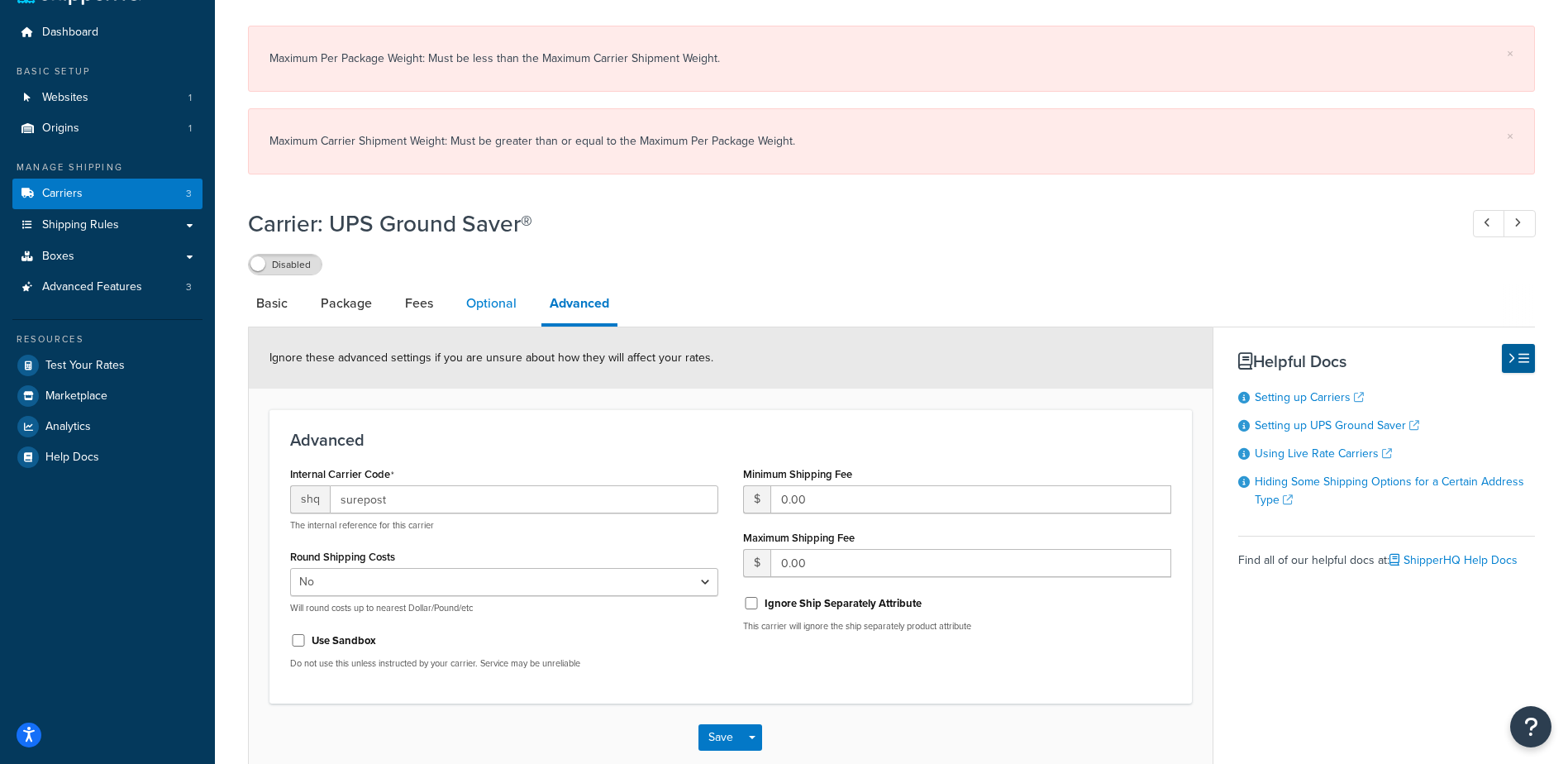
click at [483, 308] on link "Optional" at bounding box center [492, 303] width 67 height 39
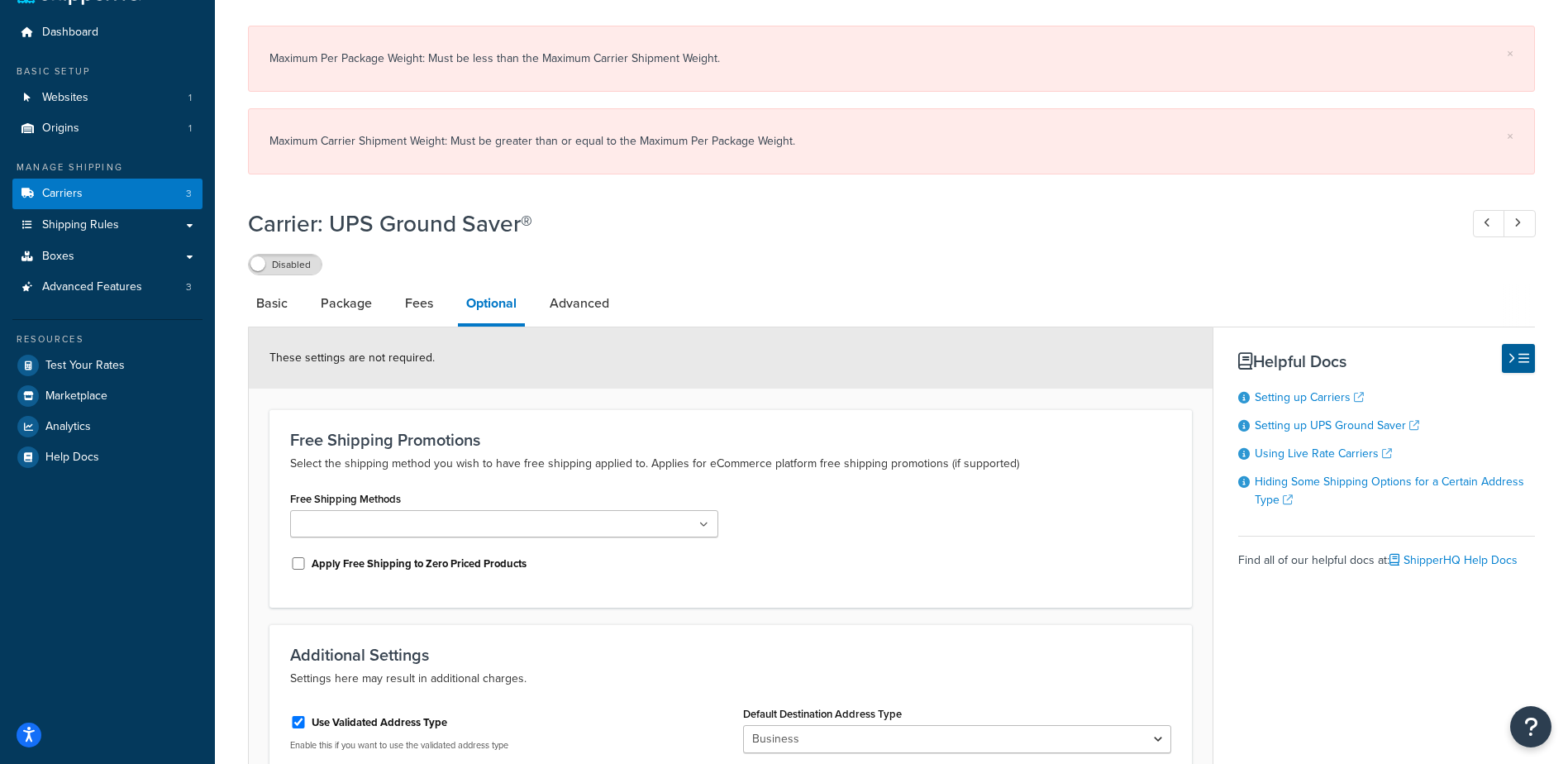
click at [307, 319] on li "Basic" at bounding box center [280, 303] width 64 height 39
drag, startPoint x: 333, startPoint y: 306, endPoint x: 288, endPoint y: 313, distance: 45.5
click at [333, 305] on link "Package" at bounding box center [346, 303] width 68 height 39
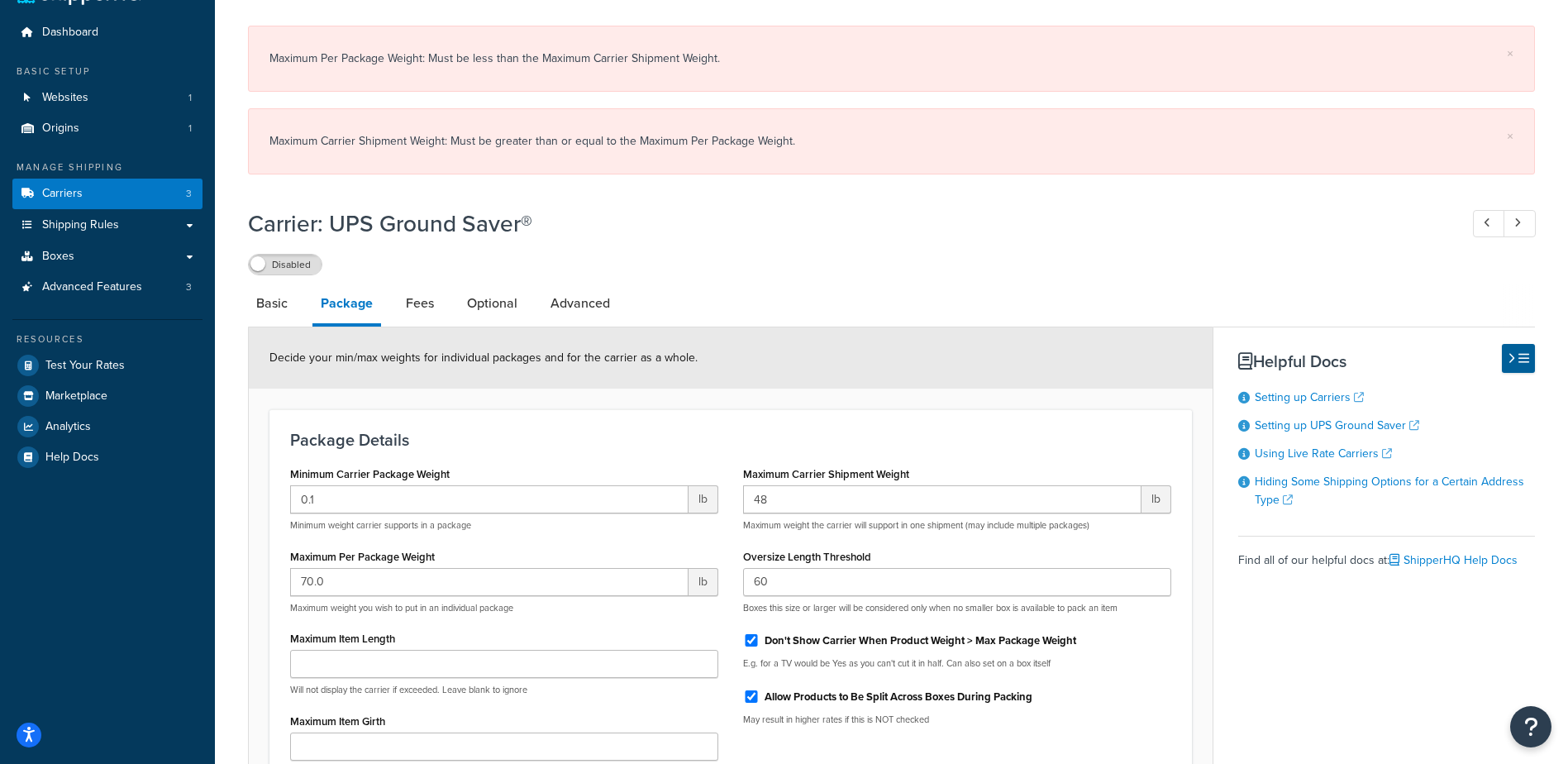
click at [729, 414] on div "Package Details Minimum Carrier Package Weight 0.1 lb Minimum weight carrier su…" at bounding box center [730, 652] width 922 height 485
drag, startPoint x: 374, startPoint y: 575, endPoint x: 244, endPoint y: 569, distance: 130.1
click at [244, 568] on div "× Maximum Per Package Weight: Must be less than the Maximum Carrier Shipment We…" at bounding box center [891, 510] width 1353 height 987
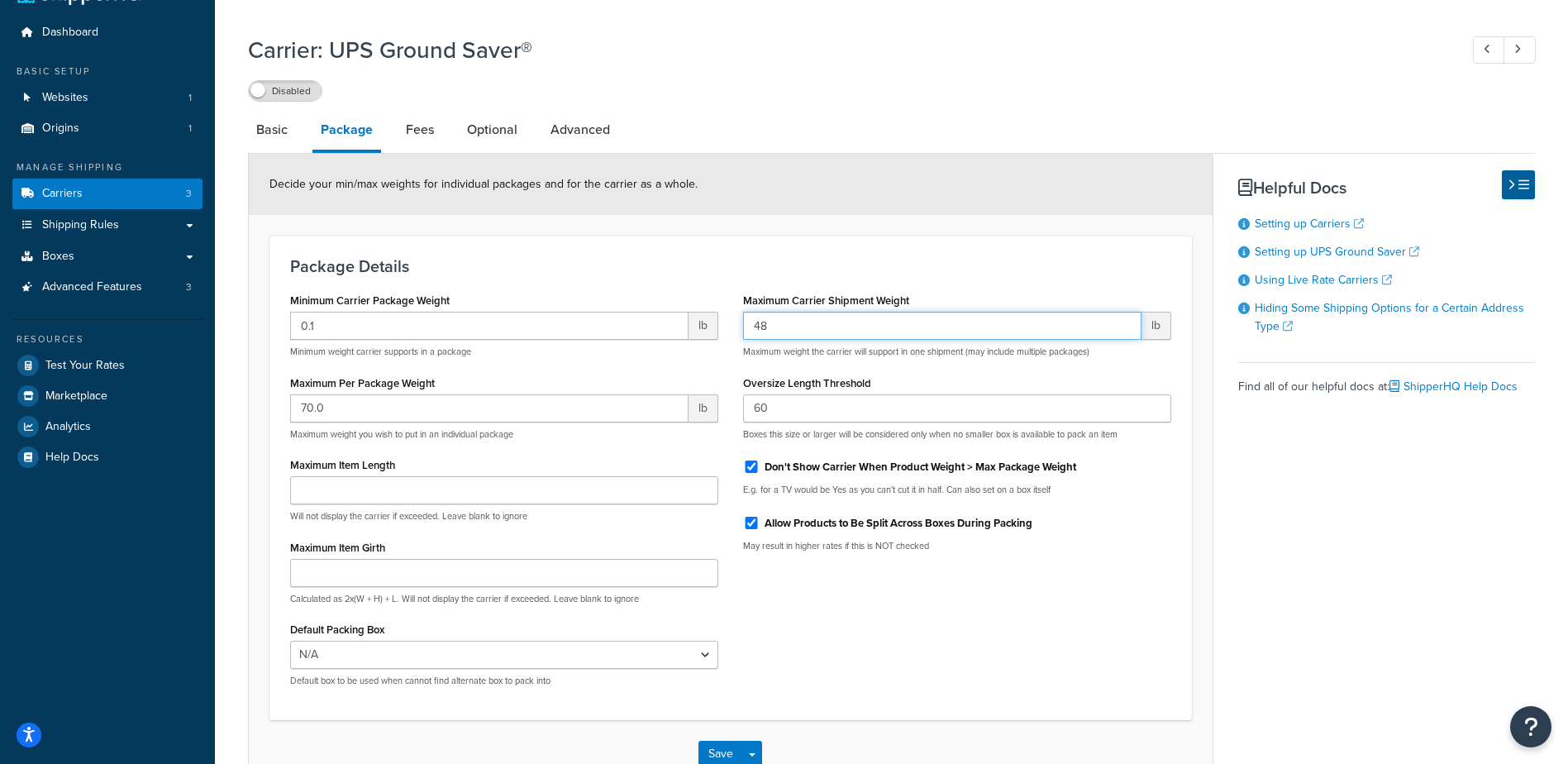
drag, startPoint x: 806, startPoint y: 505, endPoint x: 696, endPoint y: 495, distance: 110.5
click at [696, 494] on div "Minimum Carrier Package Weight 0.1 lb Minimum weight carrier supports in a pack…" at bounding box center [730, 494] width 906 height 411
type input "1200"
drag, startPoint x: 335, startPoint y: 409, endPoint x: 188, endPoint y: 391, distance: 148.1
click at [188, 391] on div "Dashboard Basic Setup Websites 1 Origins 1 Manage Shipping Carriers 3 Shipping …" at bounding box center [784, 415] width 1568 height 912
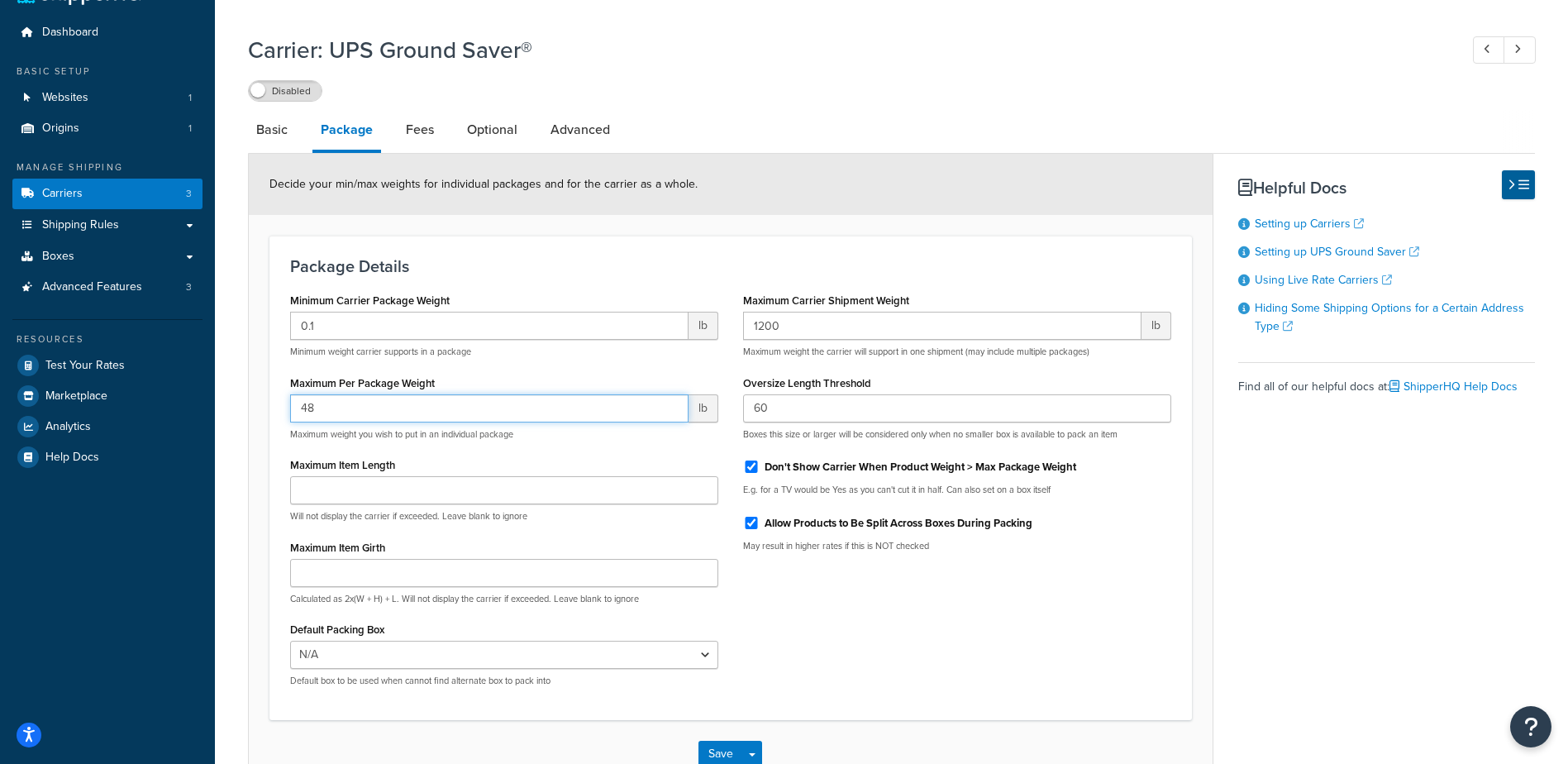
type input "48"
click at [837, 241] on div "Package Details Minimum Carrier Package Weight 0.1 lb Minimum weight carrier su…" at bounding box center [730, 478] width 922 height 485
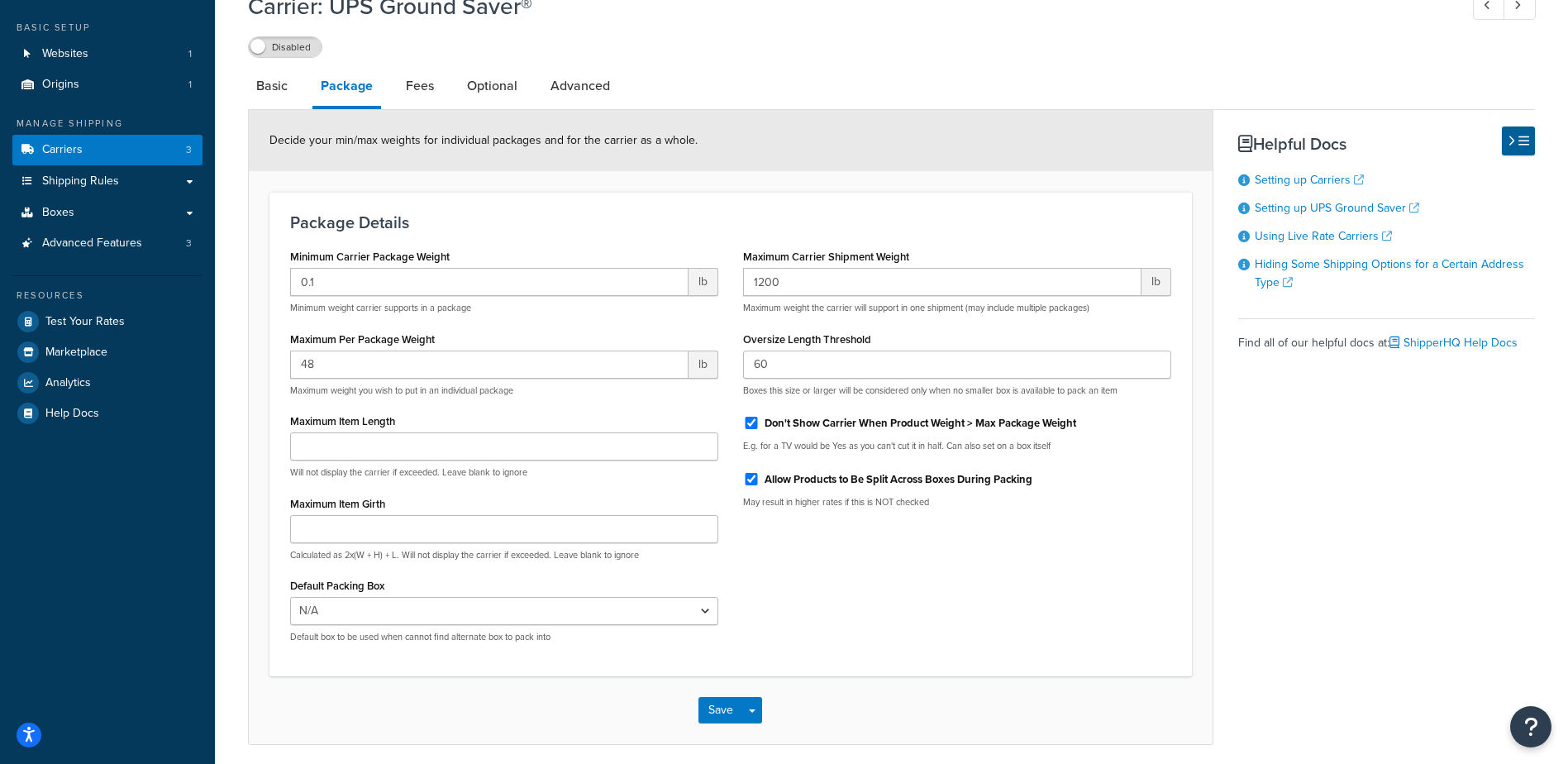
scroll to position [123, 0]
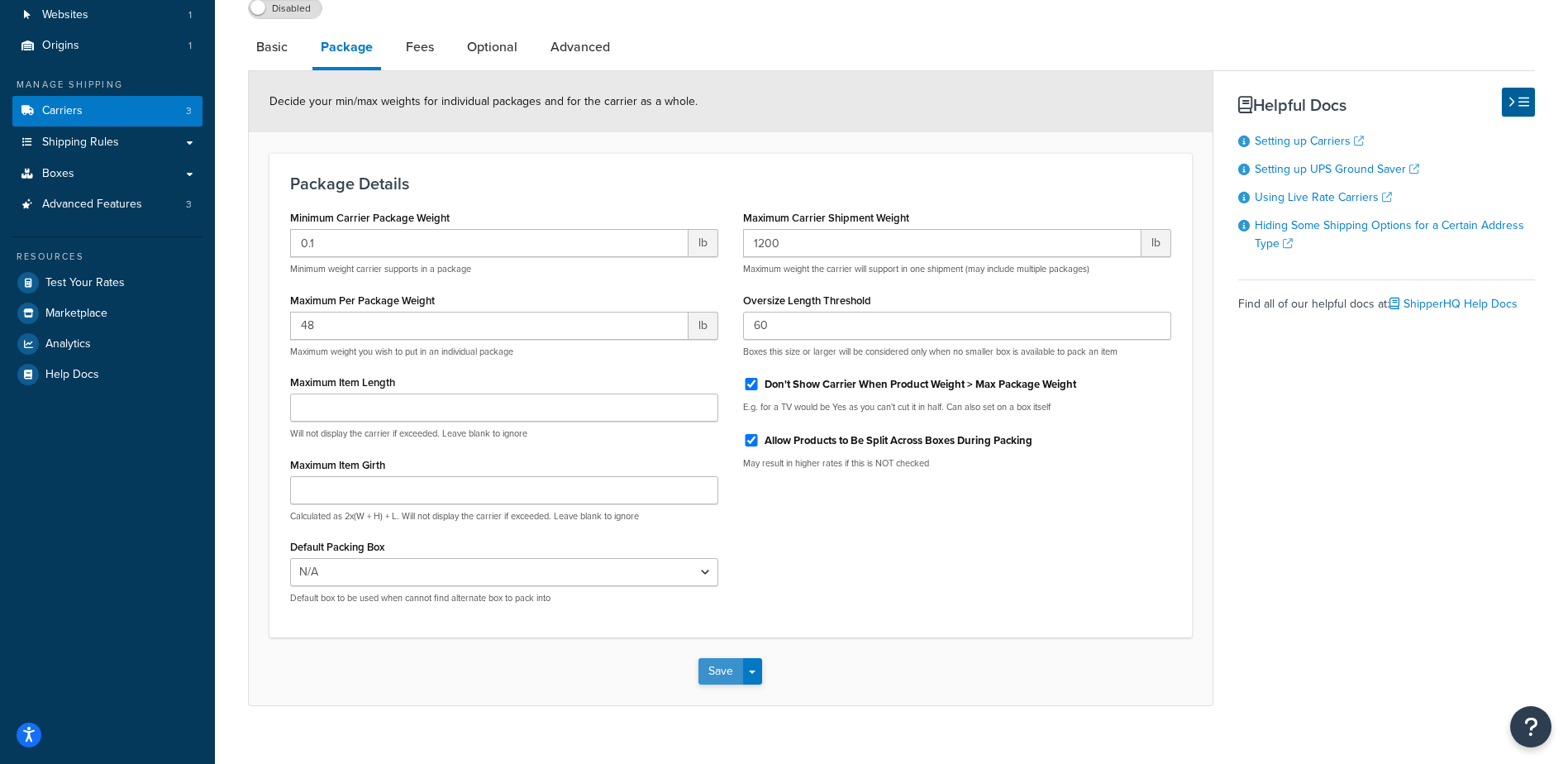
click at [718, 674] on button "Save" at bounding box center [721, 671] width 45 height 27
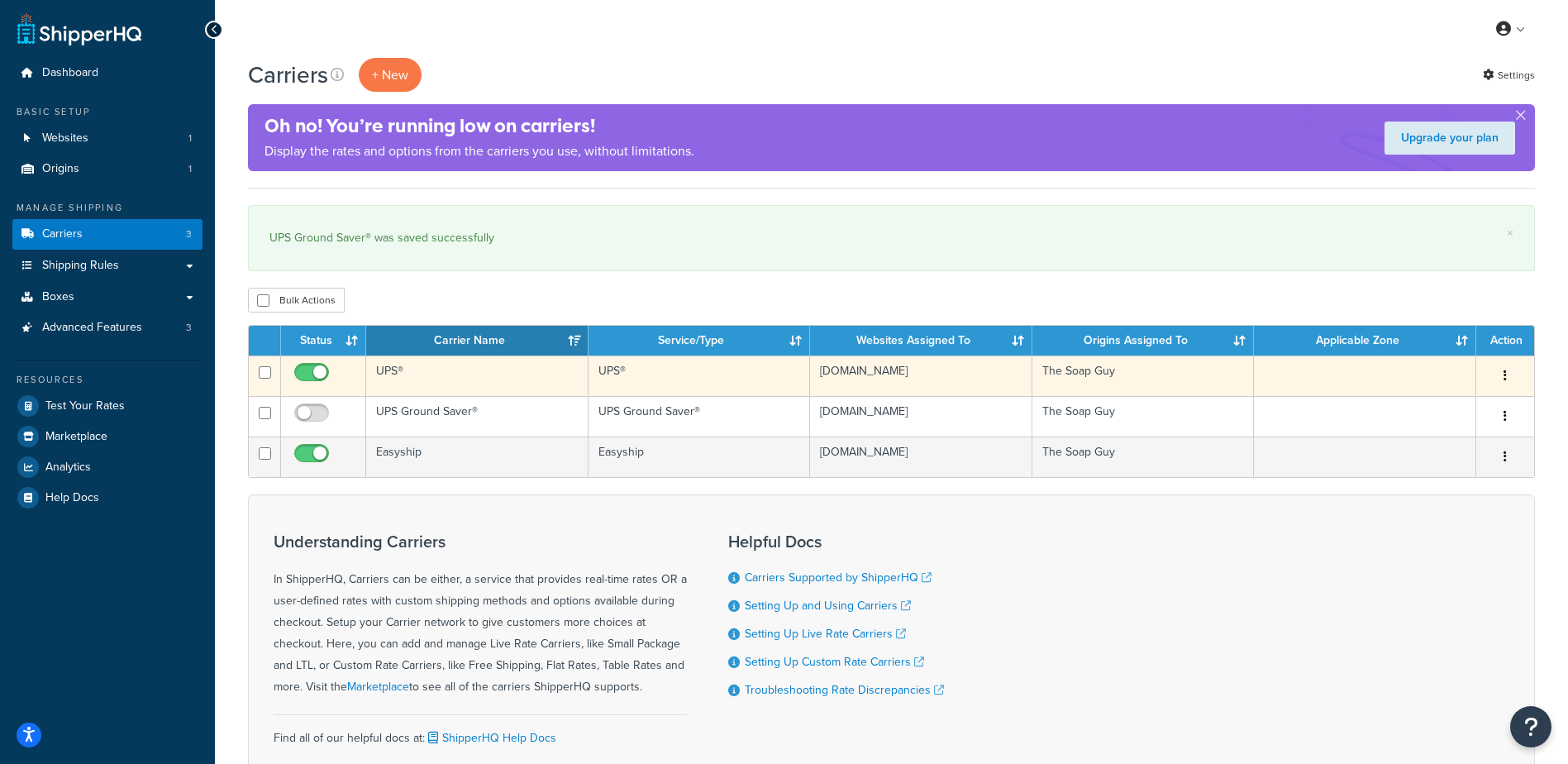
click at [427, 377] on td "UPS®" at bounding box center [478, 375] width 223 height 40
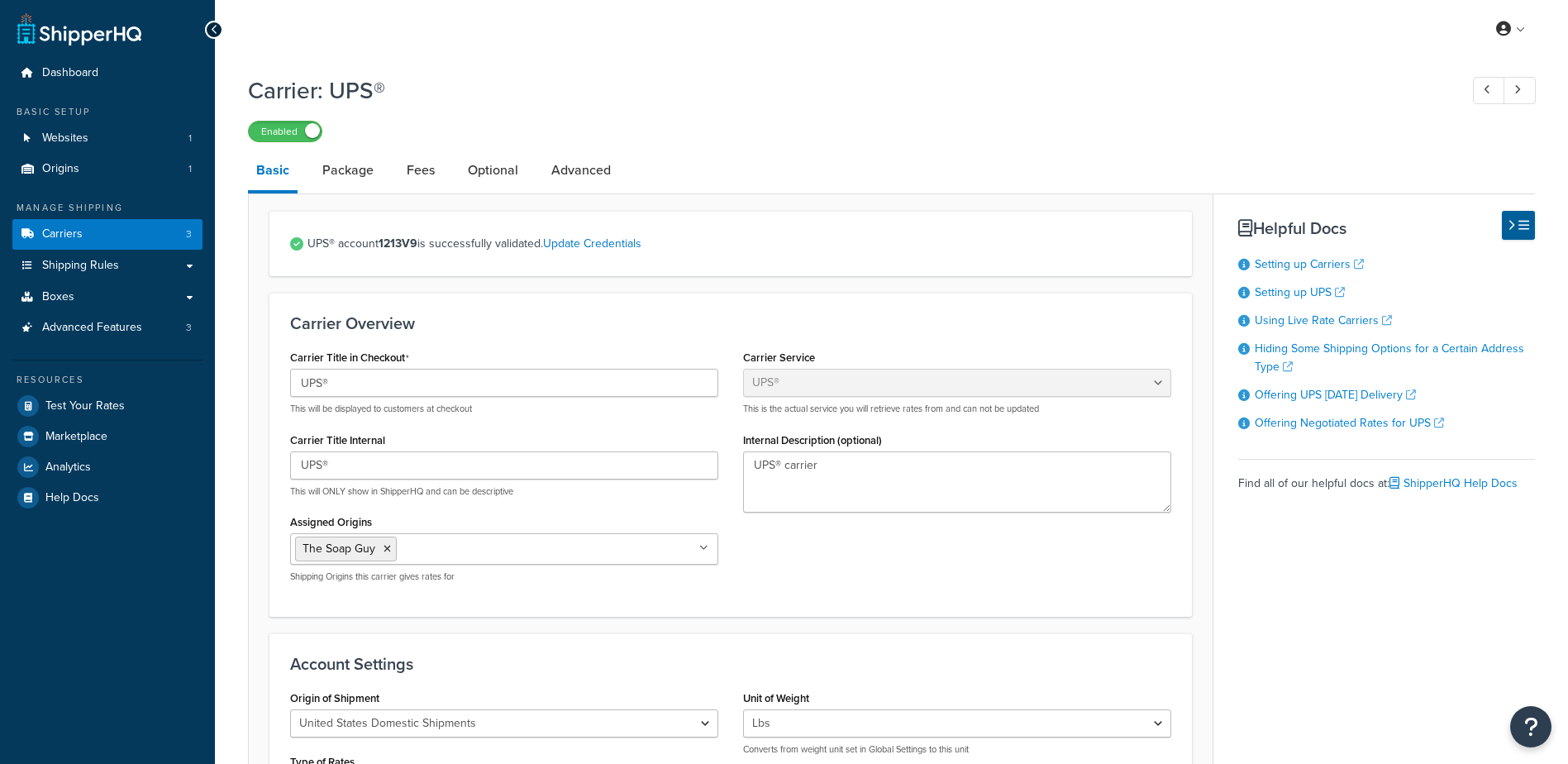
select select "ups"
click at [427, 171] on link "Fees" at bounding box center [420, 170] width 45 height 39
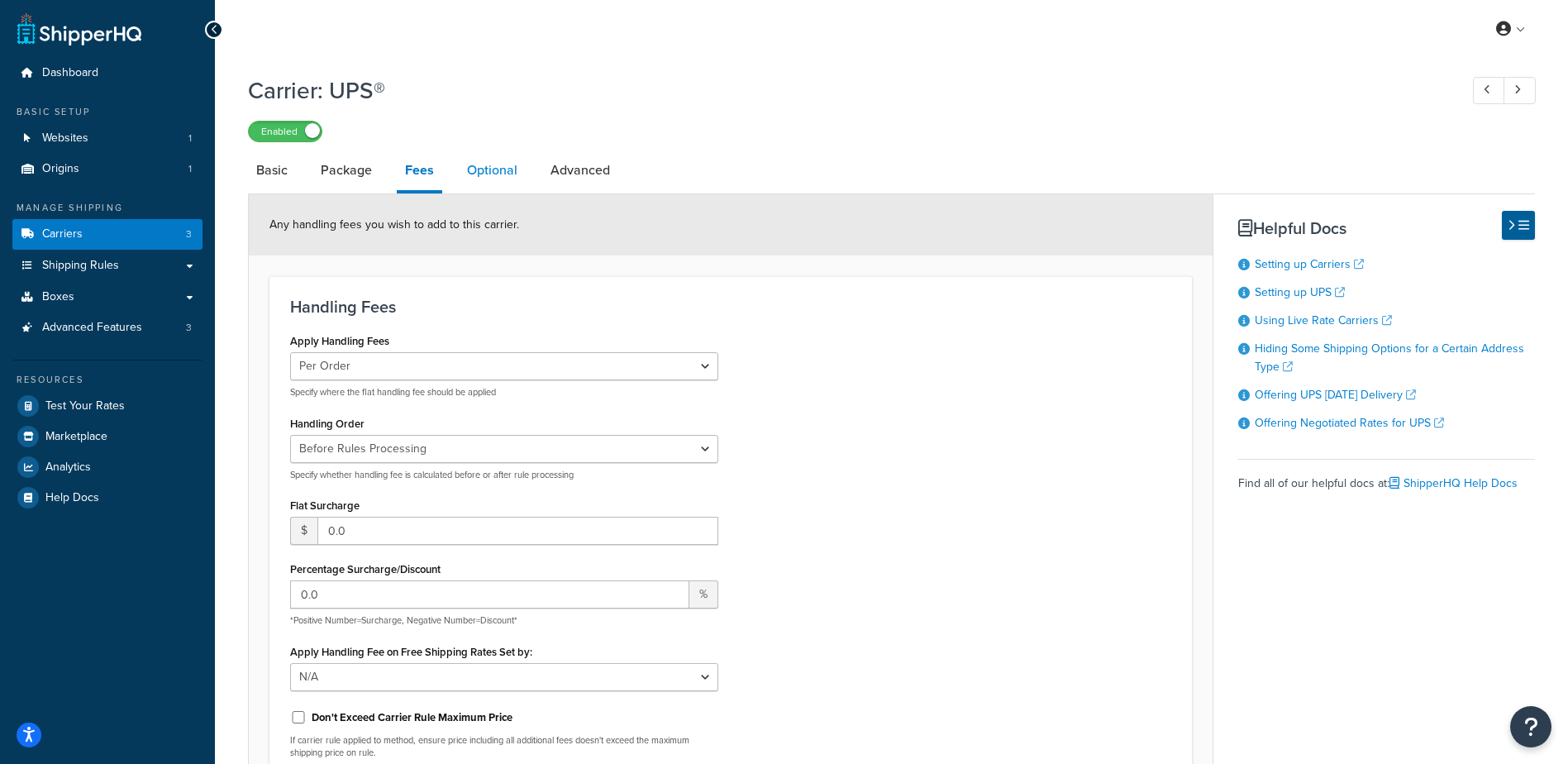
click at [459, 168] on link "Optional" at bounding box center [492, 170] width 67 height 39
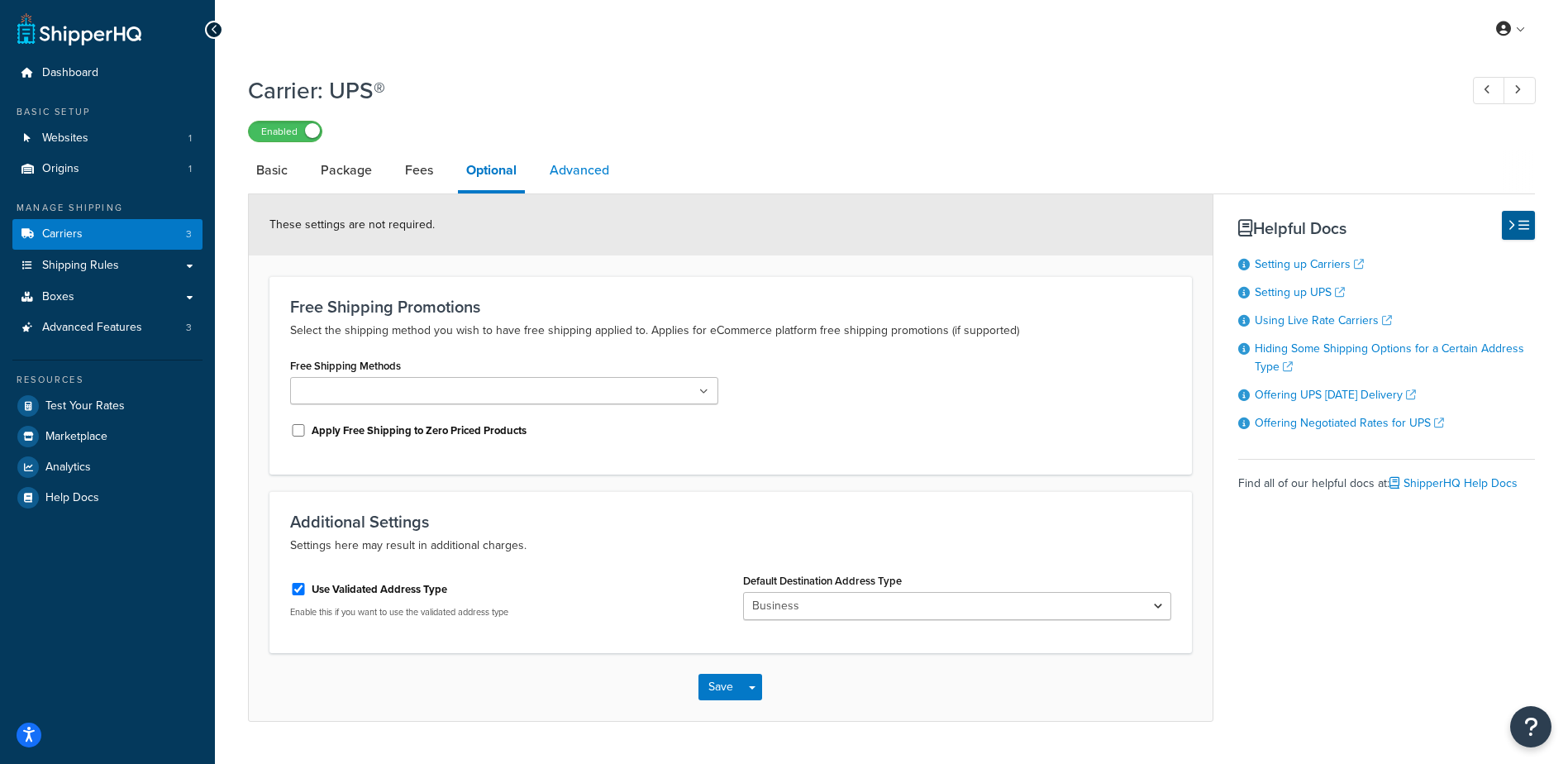
click at [571, 181] on link "Advanced" at bounding box center [579, 170] width 76 height 39
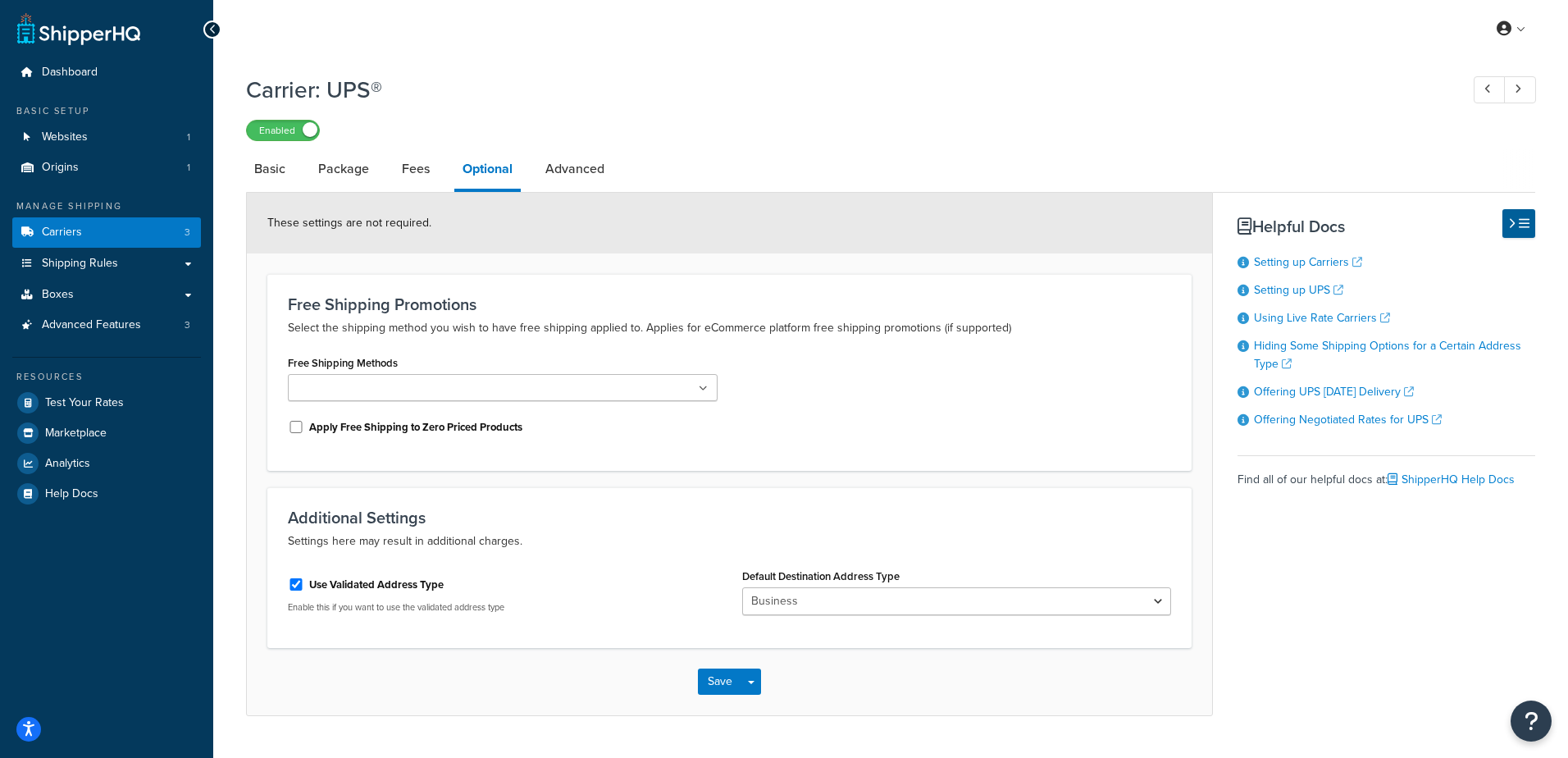
select select "false"
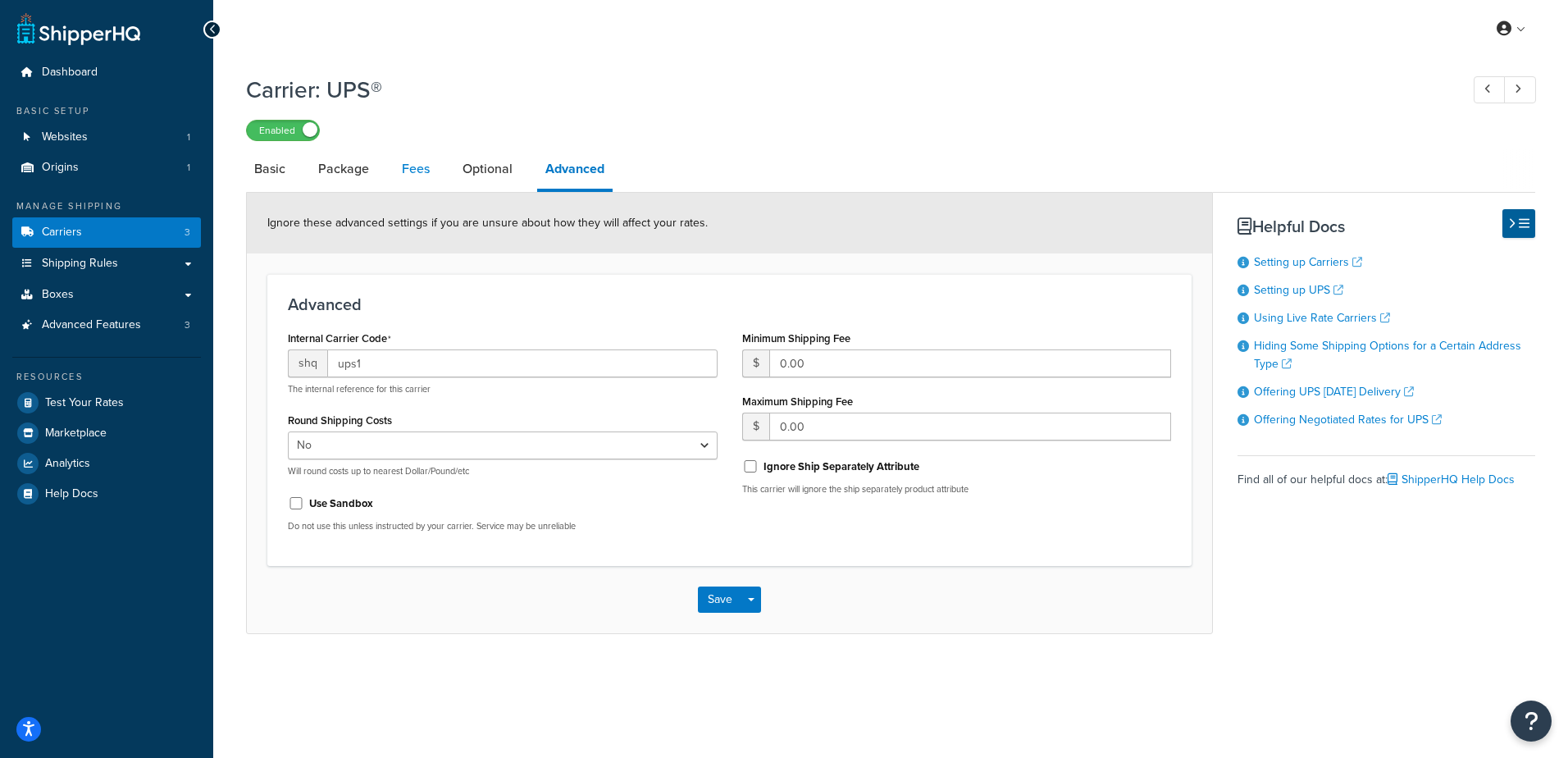
click at [413, 171] on link "Fees" at bounding box center [415, 169] width 44 height 39
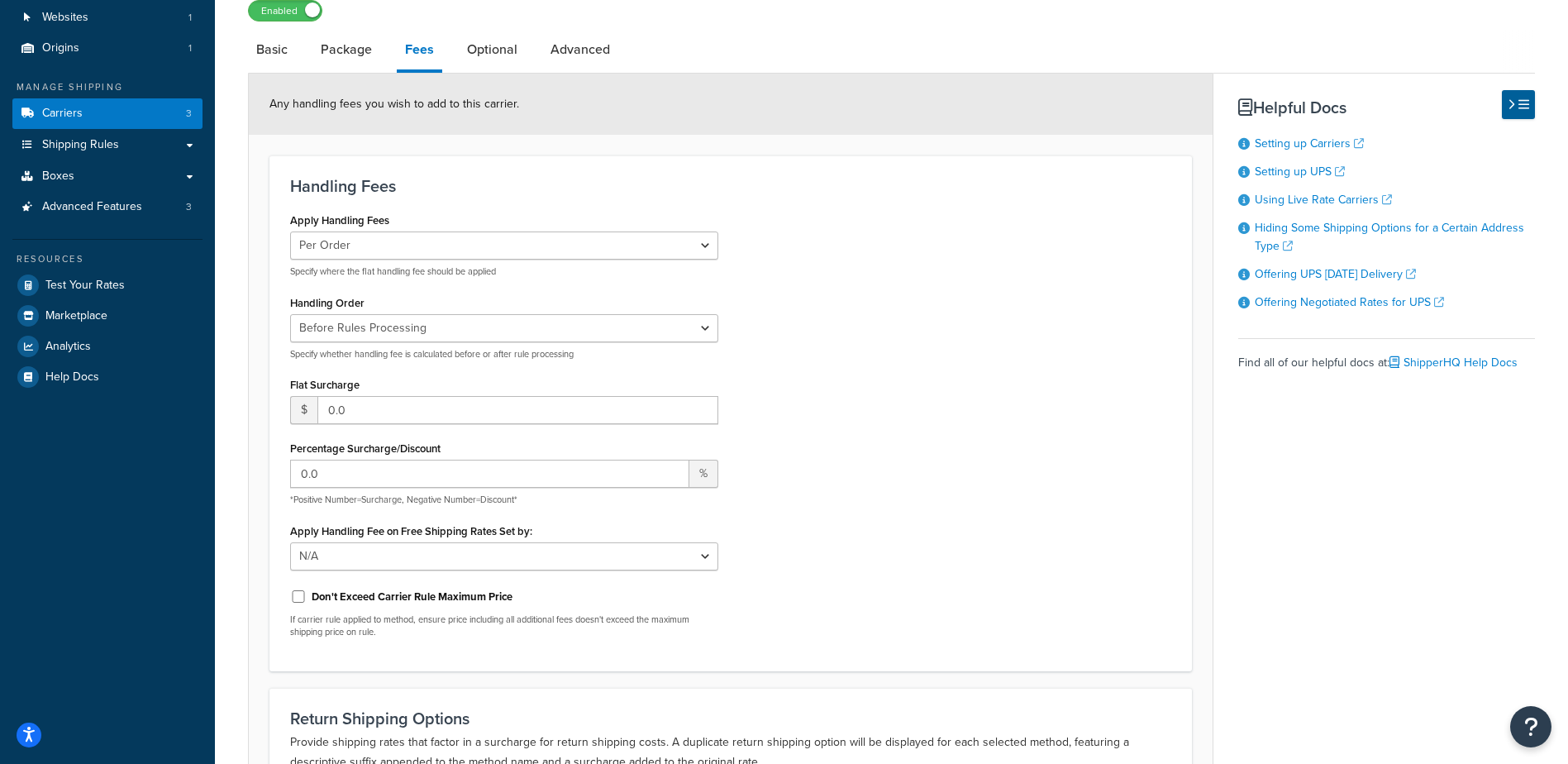
scroll to position [83, 0]
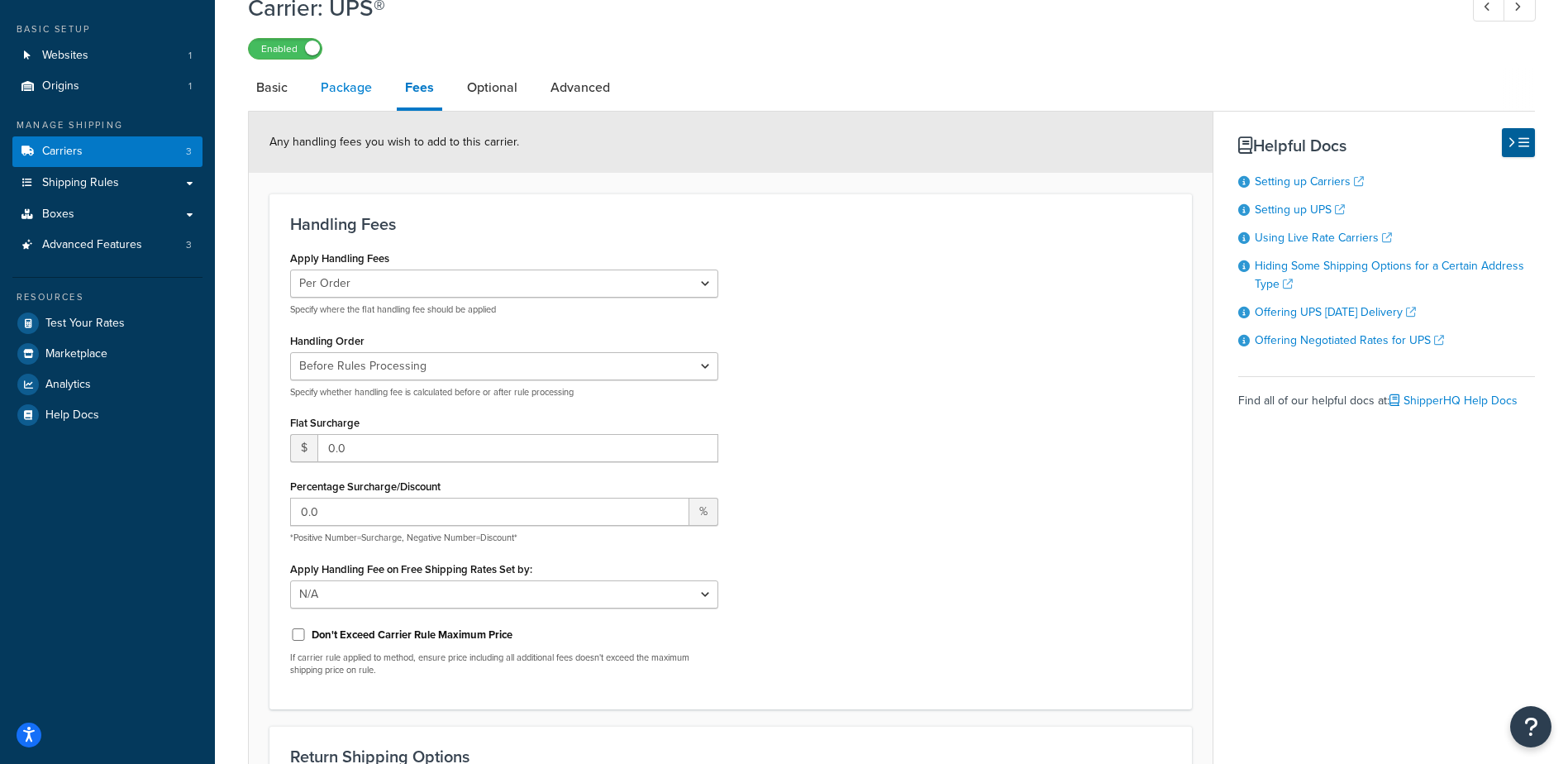
click at [348, 98] on link "Package" at bounding box center [346, 87] width 68 height 39
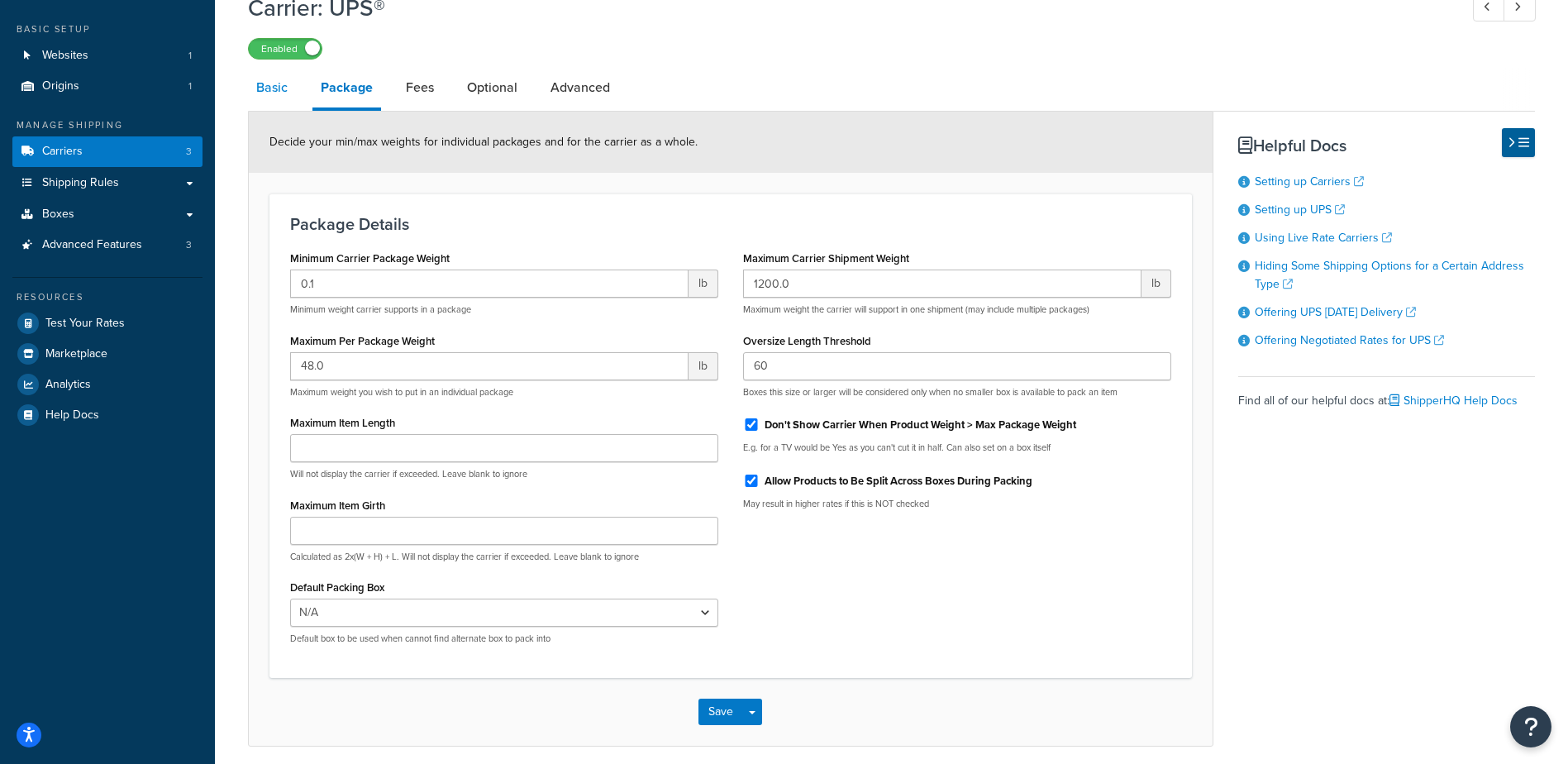
click at [277, 98] on link "Basic" at bounding box center [272, 87] width 48 height 39
select select "ups"
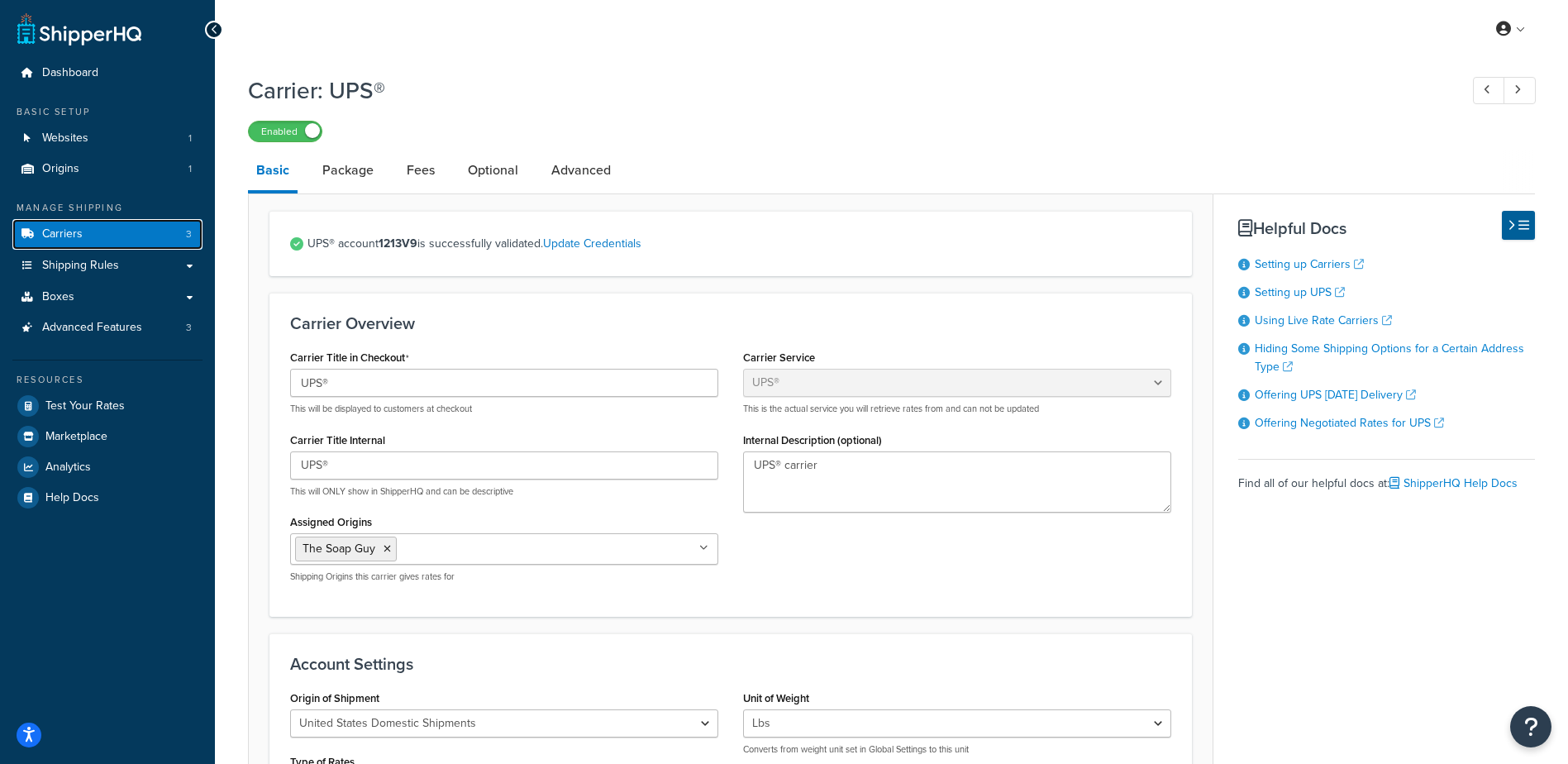
click at [79, 221] on link "Carriers 3" at bounding box center [107, 235] width 190 height 31
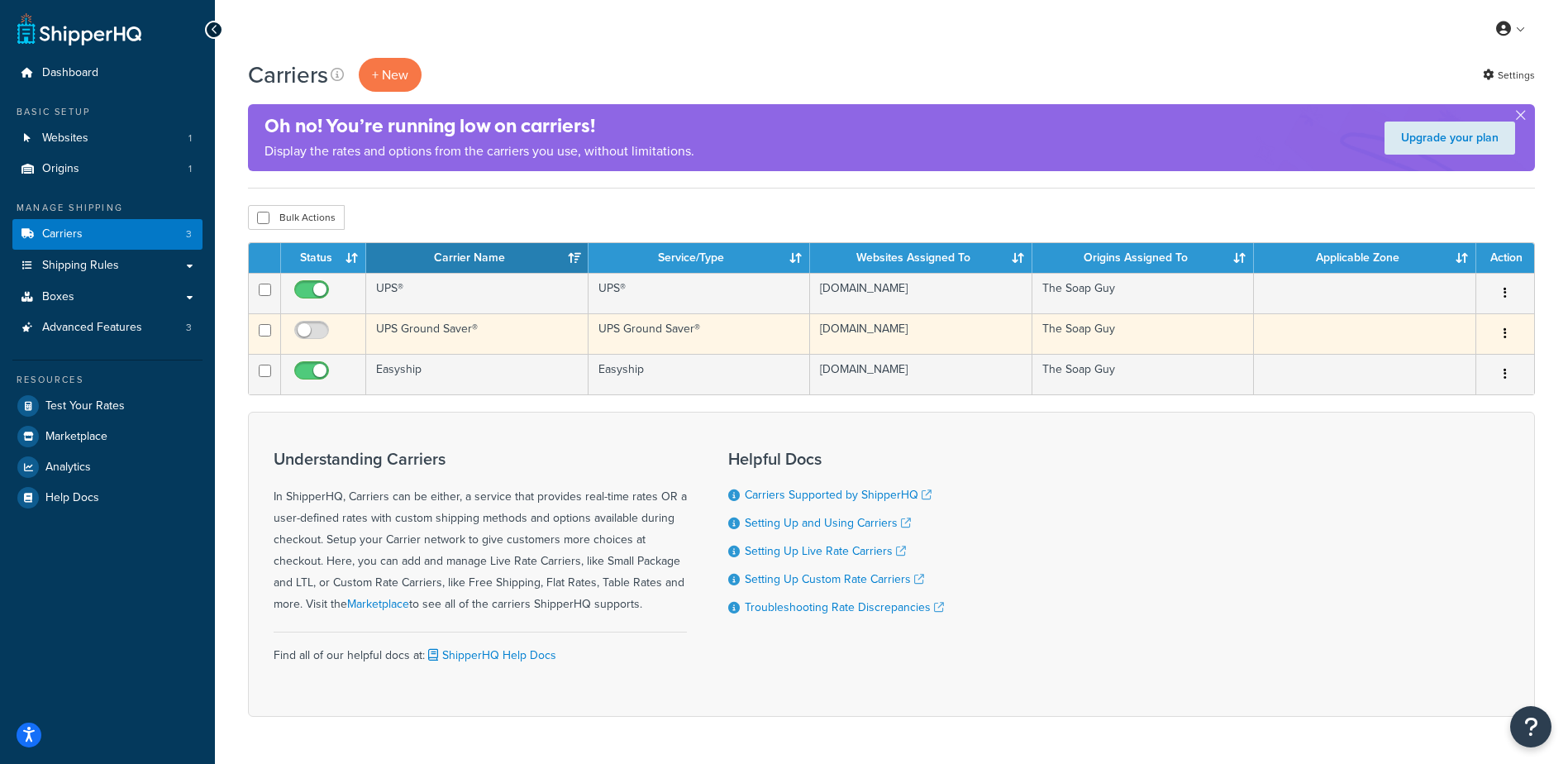
click at [437, 331] on td "UPS Ground Saver®" at bounding box center [478, 333] width 223 height 40
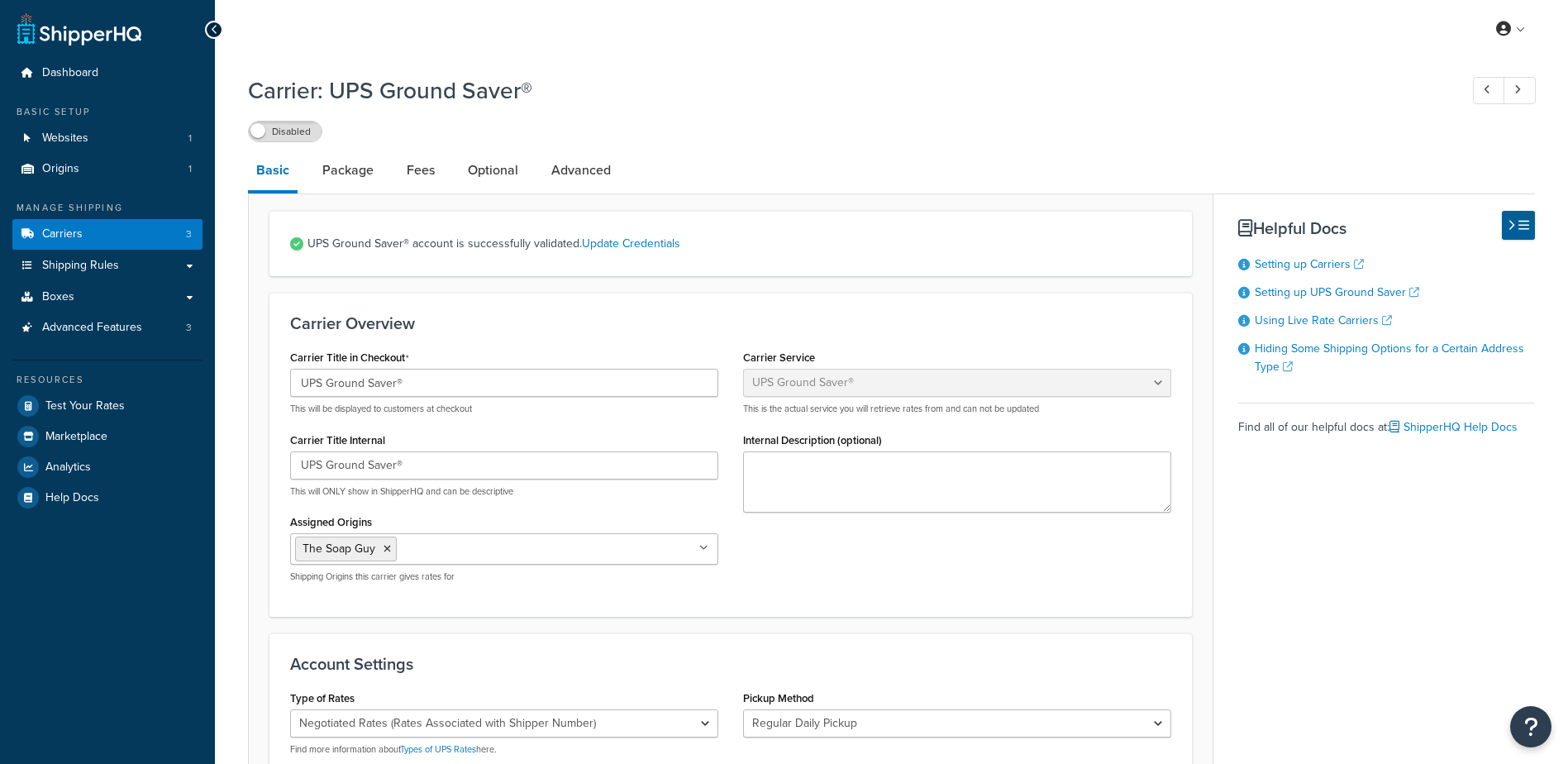
select select "surePost"
click at [350, 172] on link "Package" at bounding box center [348, 170] width 68 height 39
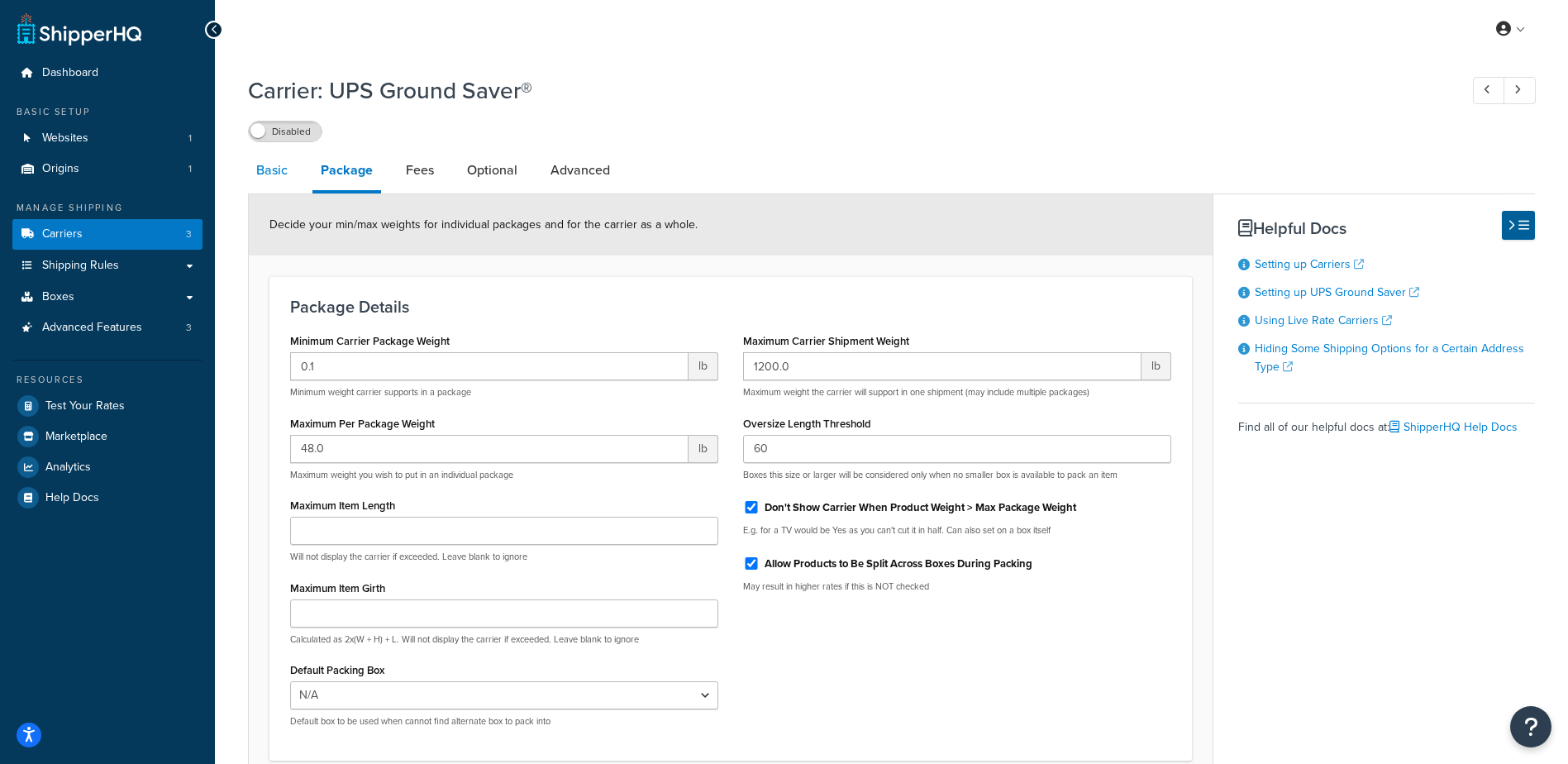
click at [273, 163] on link "Basic" at bounding box center [272, 170] width 48 height 39
select select "surePost"
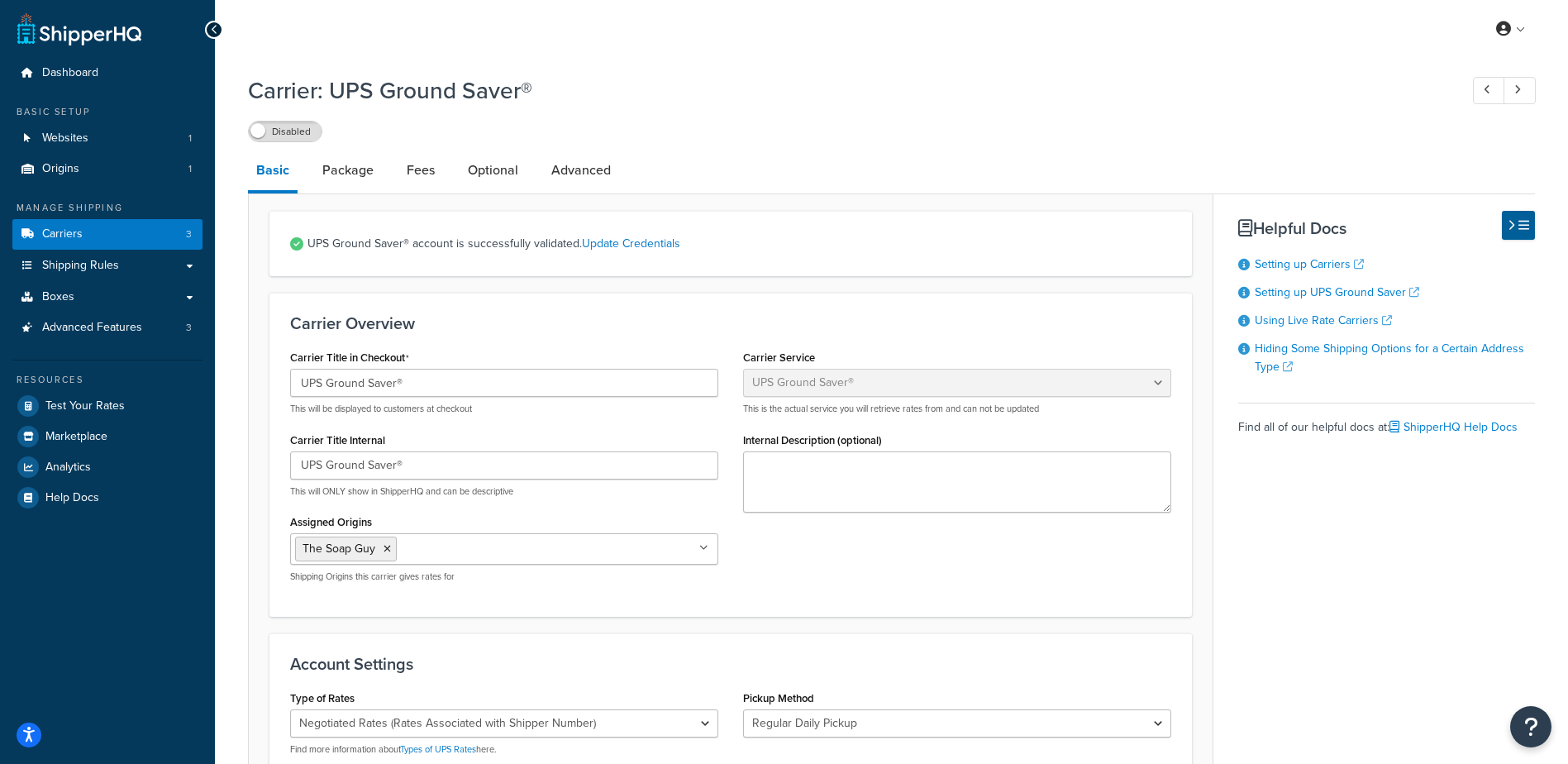
click at [1255, 560] on div "Basic Package Fees Optional Advanced UPS Ground Saver® account is successfully …" at bounding box center [891, 725] width 1287 height 1149
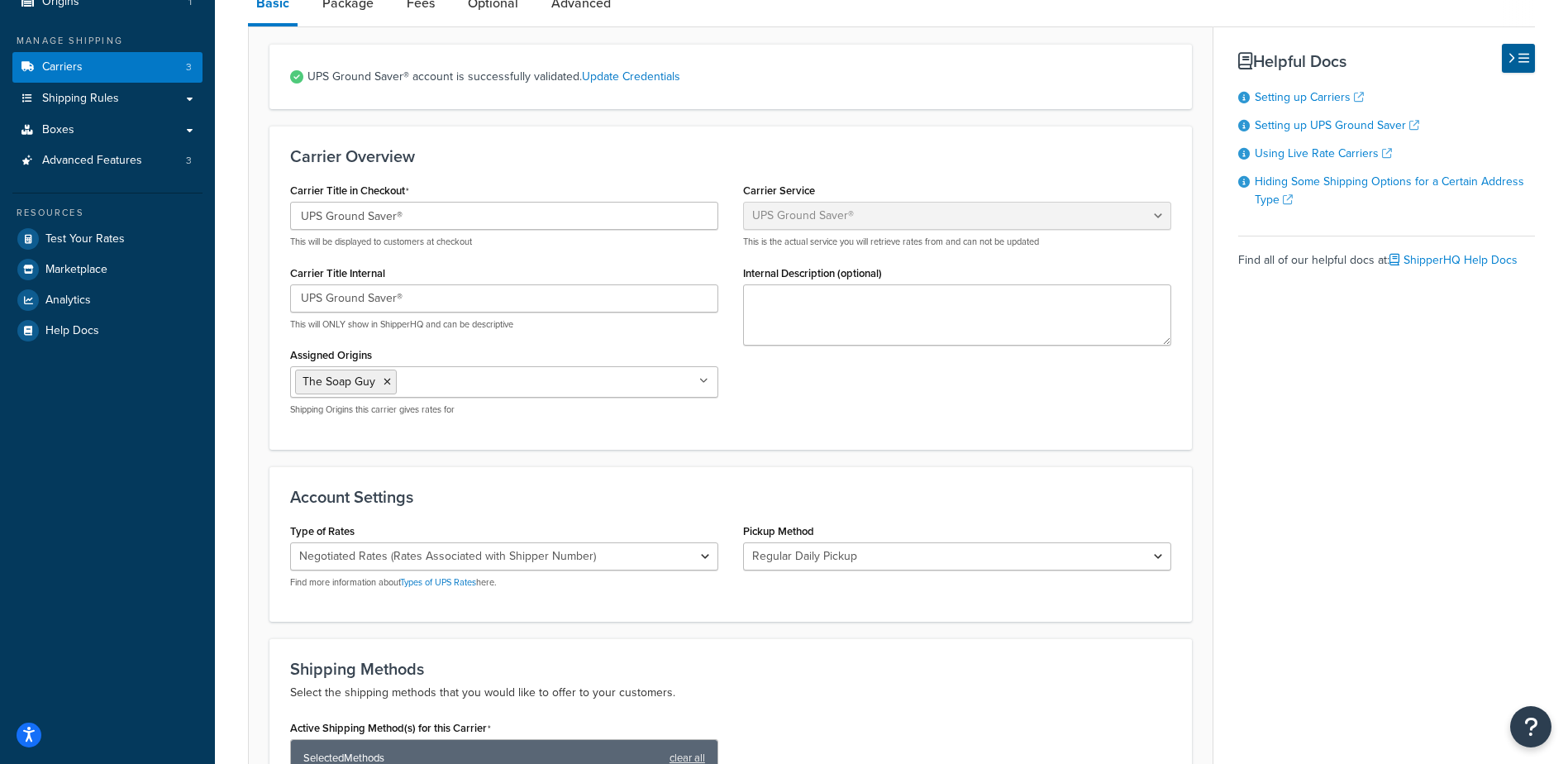
scroll to position [414, 0]
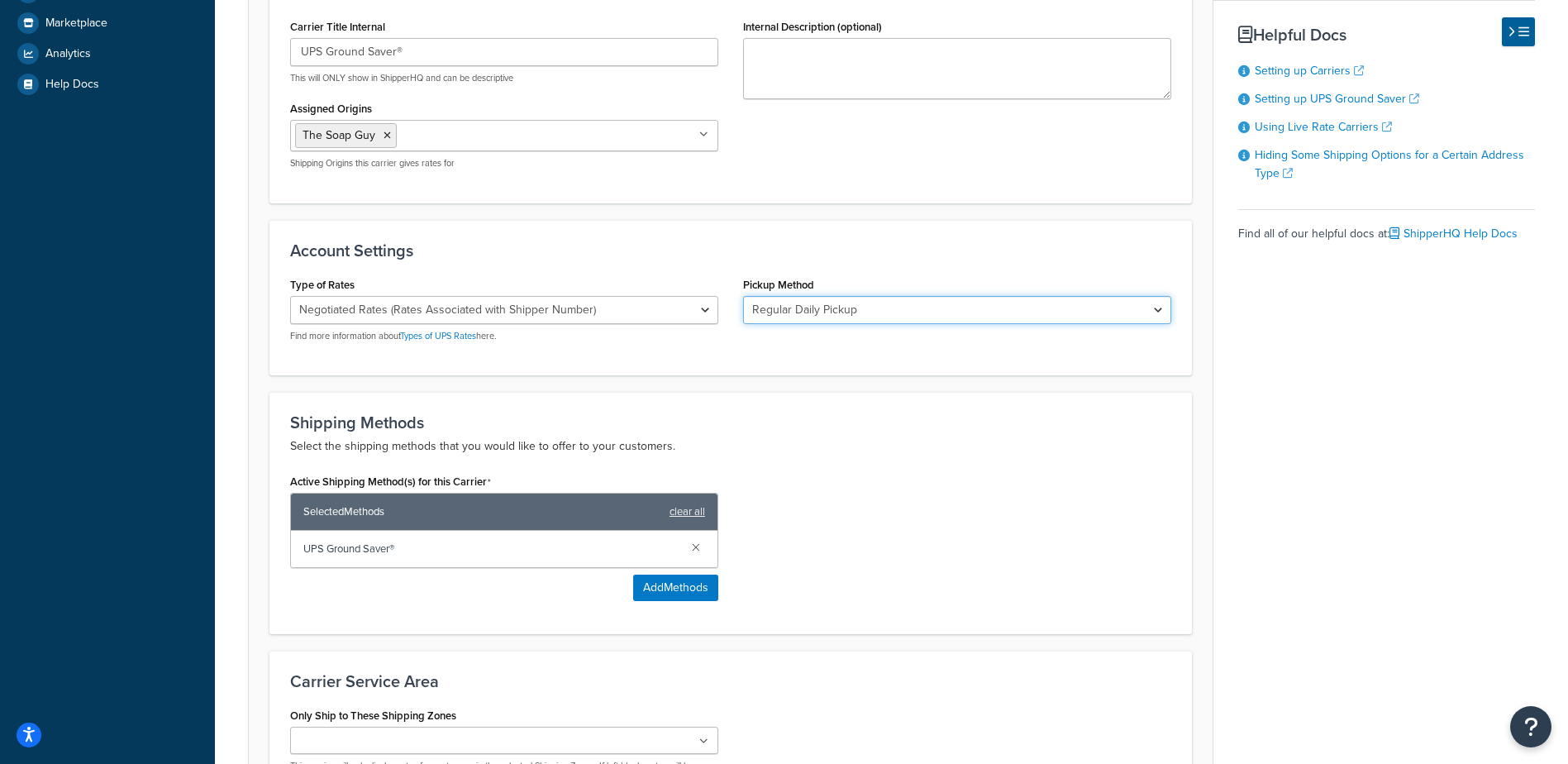
click at [881, 313] on select "Regular Daily Pickup Customer Counter One Time Pickup On Call Air Letter Center…" at bounding box center [957, 310] width 428 height 28
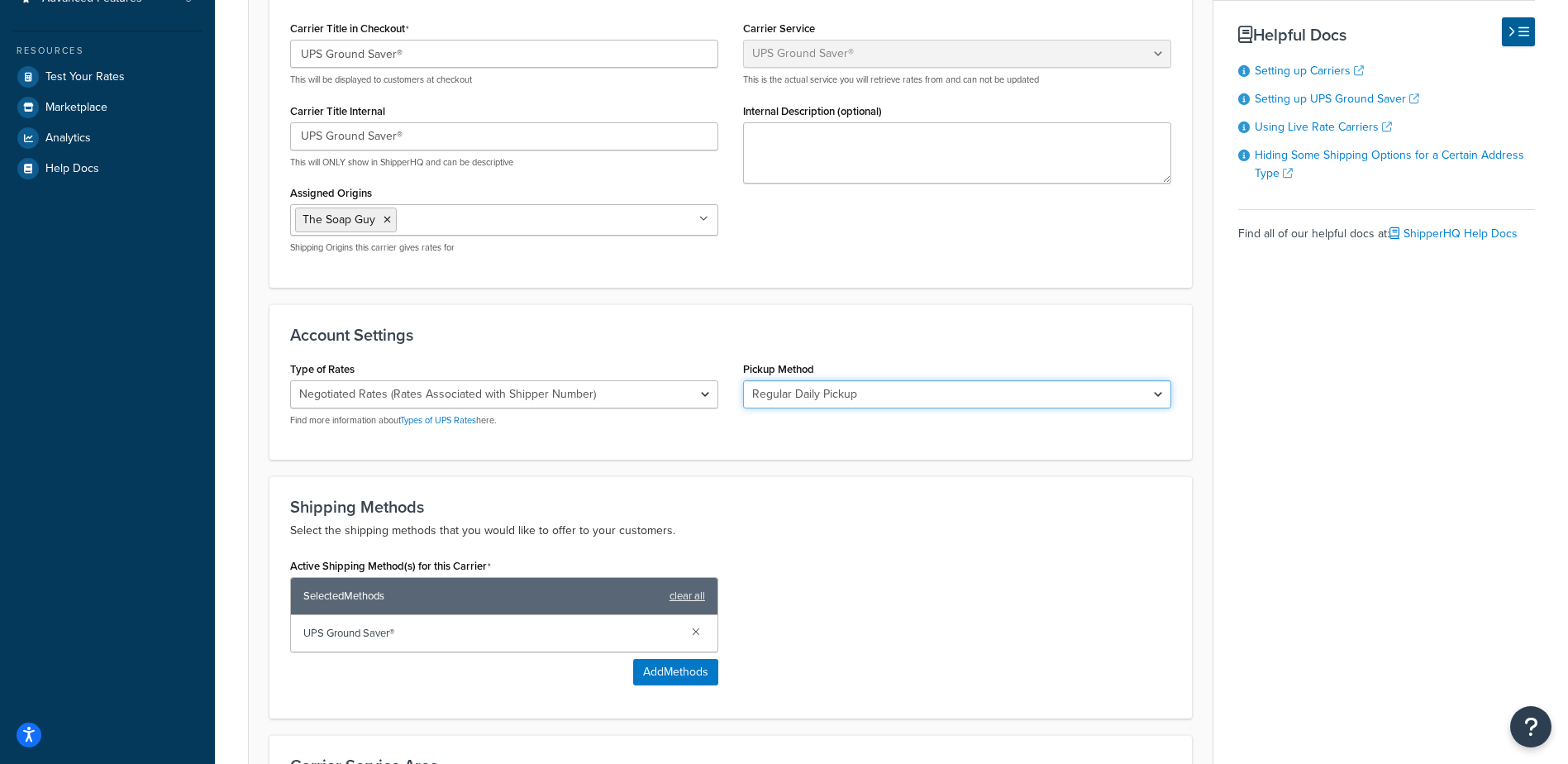
scroll to position [0, 0]
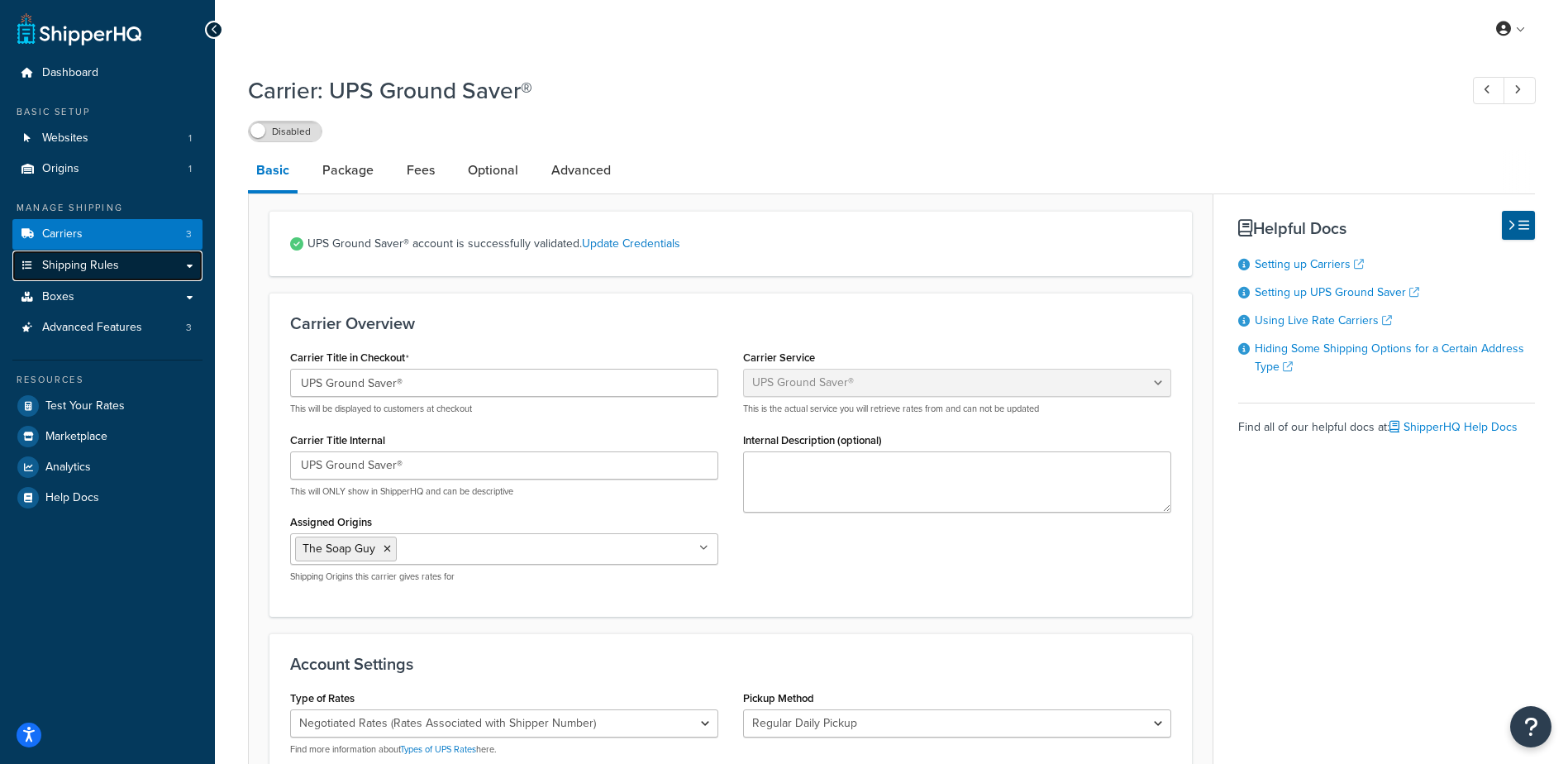
click at [89, 271] on span "Shipping Rules" at bounding box center [80, 266] width 77 height 14
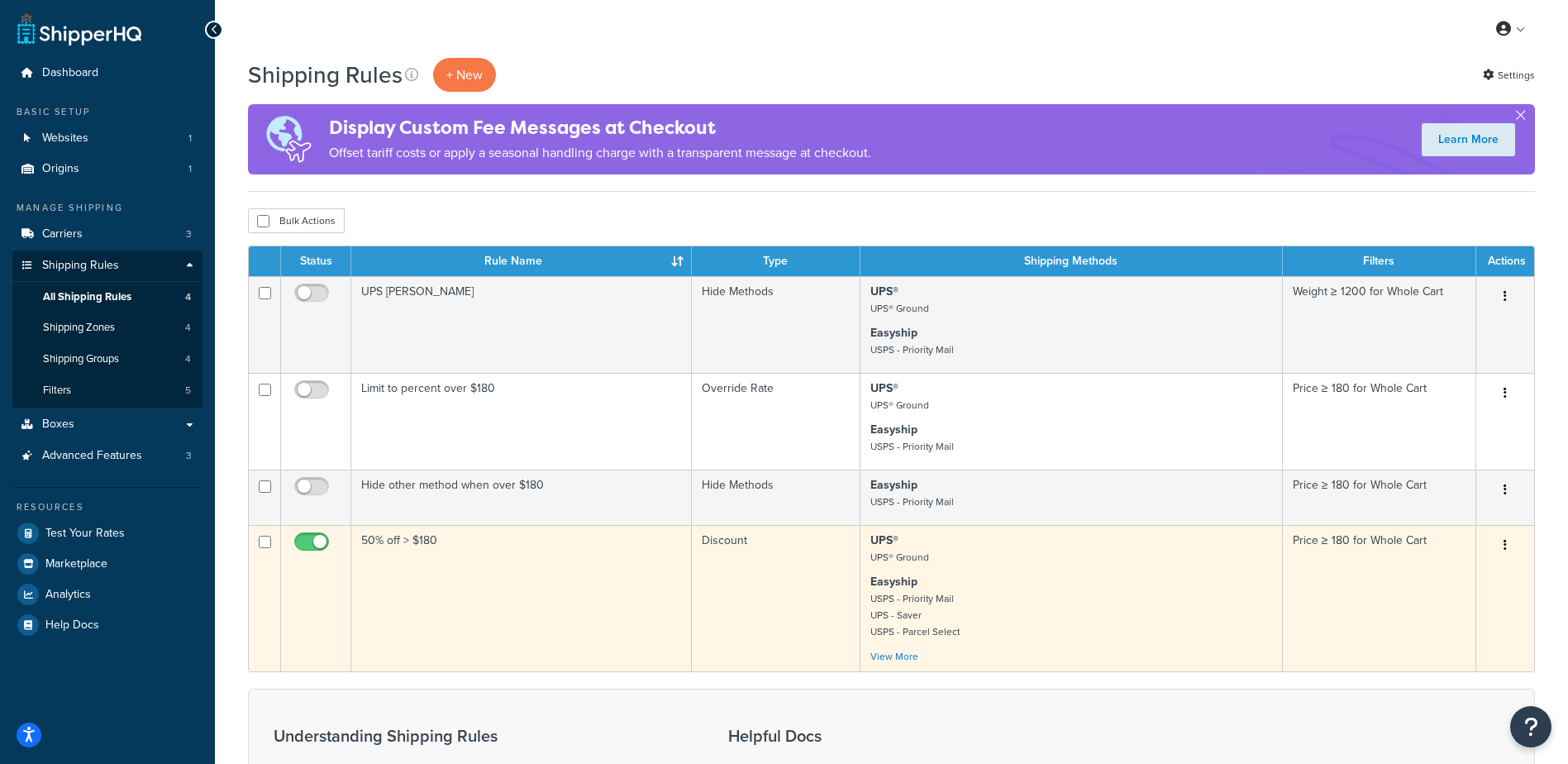
click at [490, 567] on td "50% off > $180" at bounding box center [522, 598] width 341 height 146
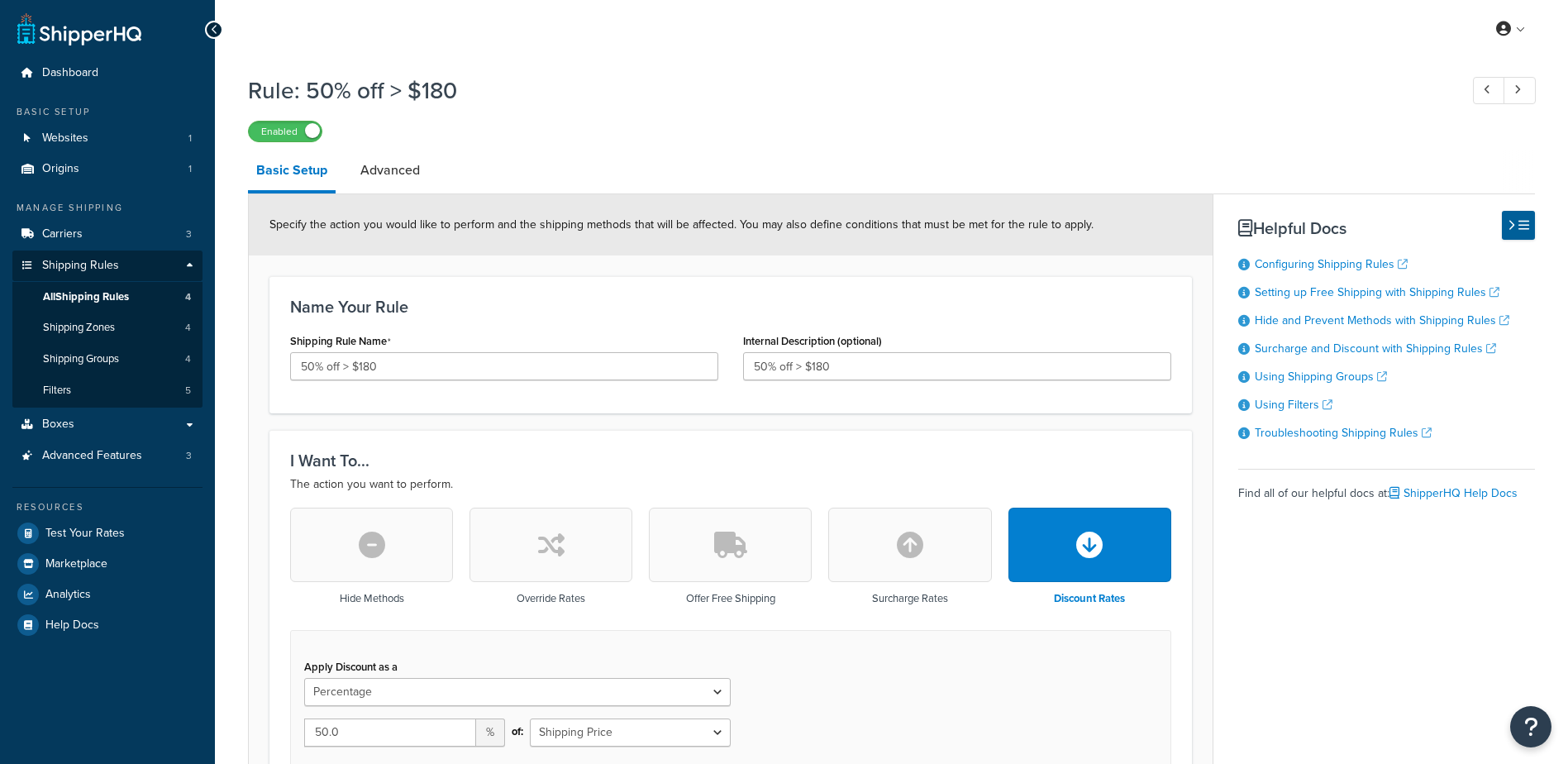
select select "PERCENTAGE"
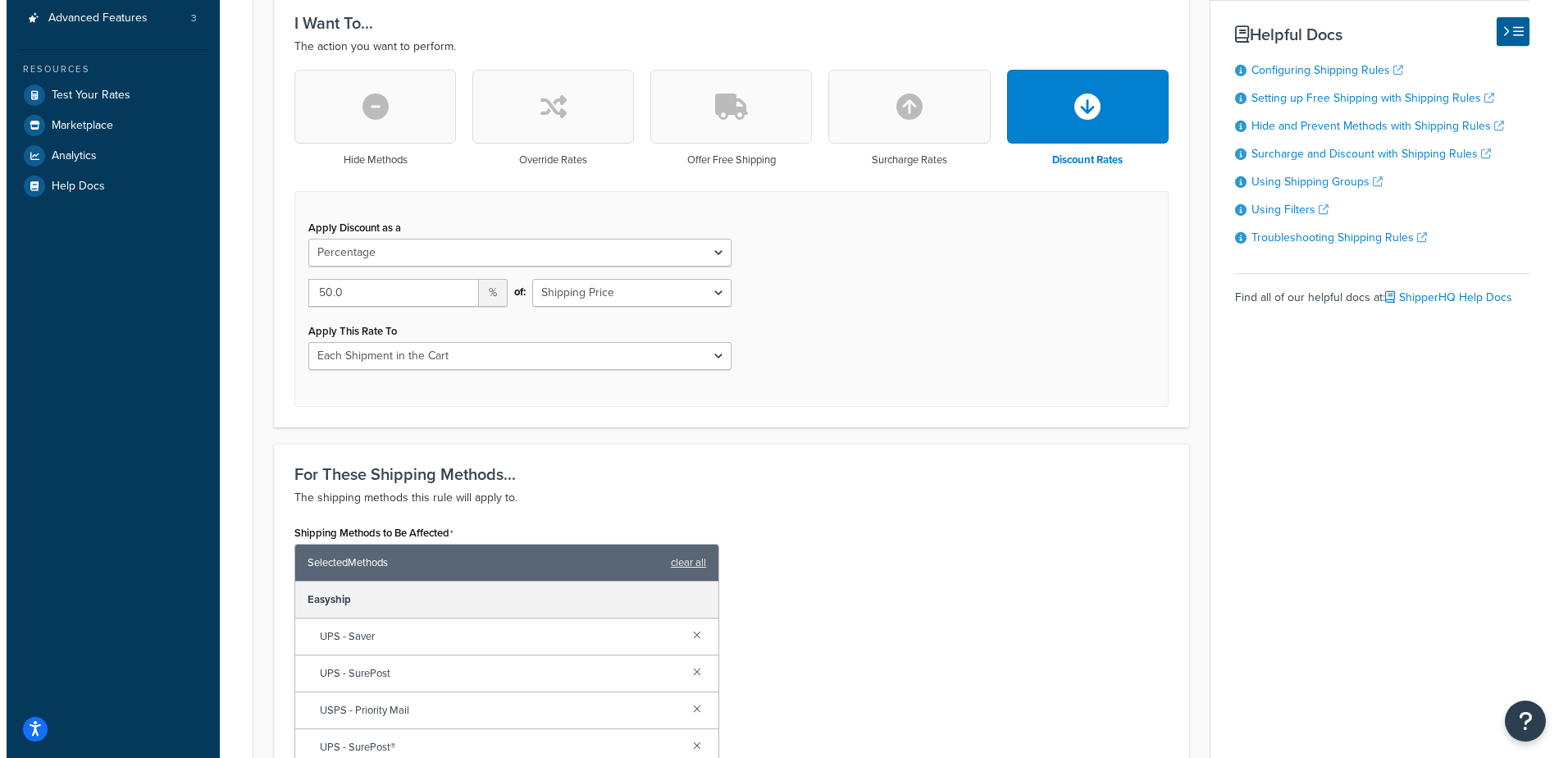
scroll to position [738, 0]
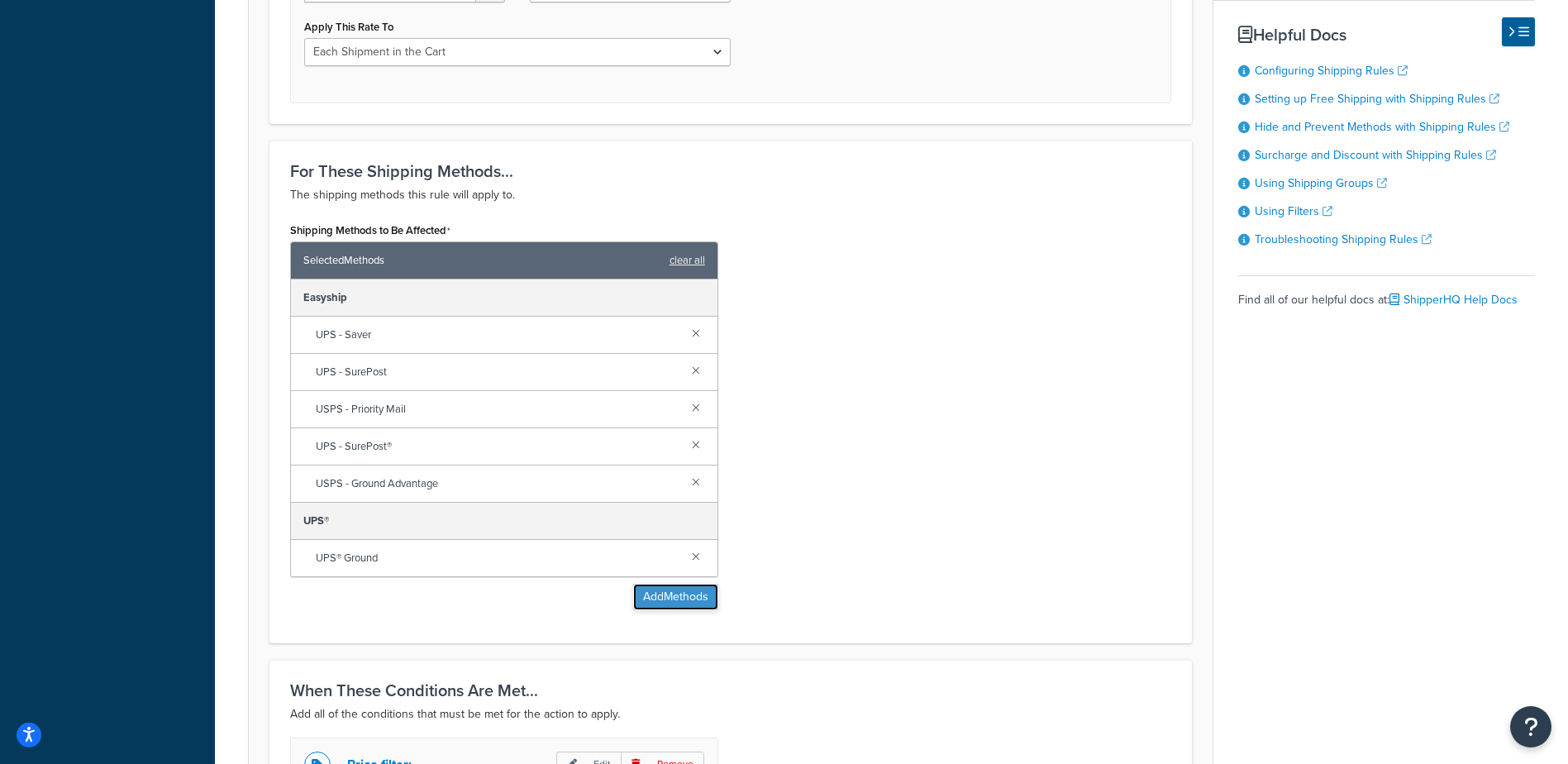
click at [682, 588] on button "Add Methods" at bounding box center [675, 596] width 85 height 27
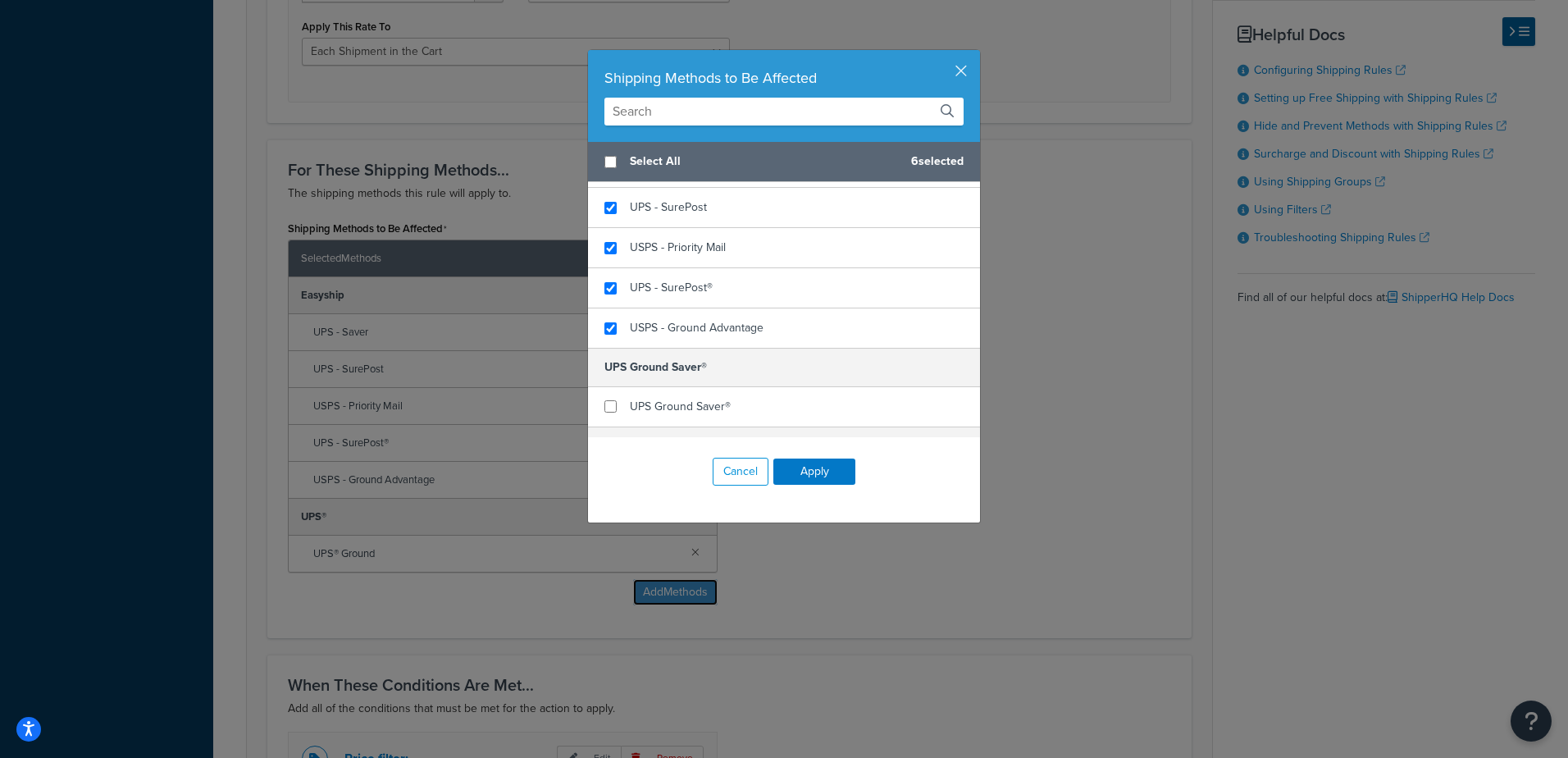
scroll to position [139, 0]
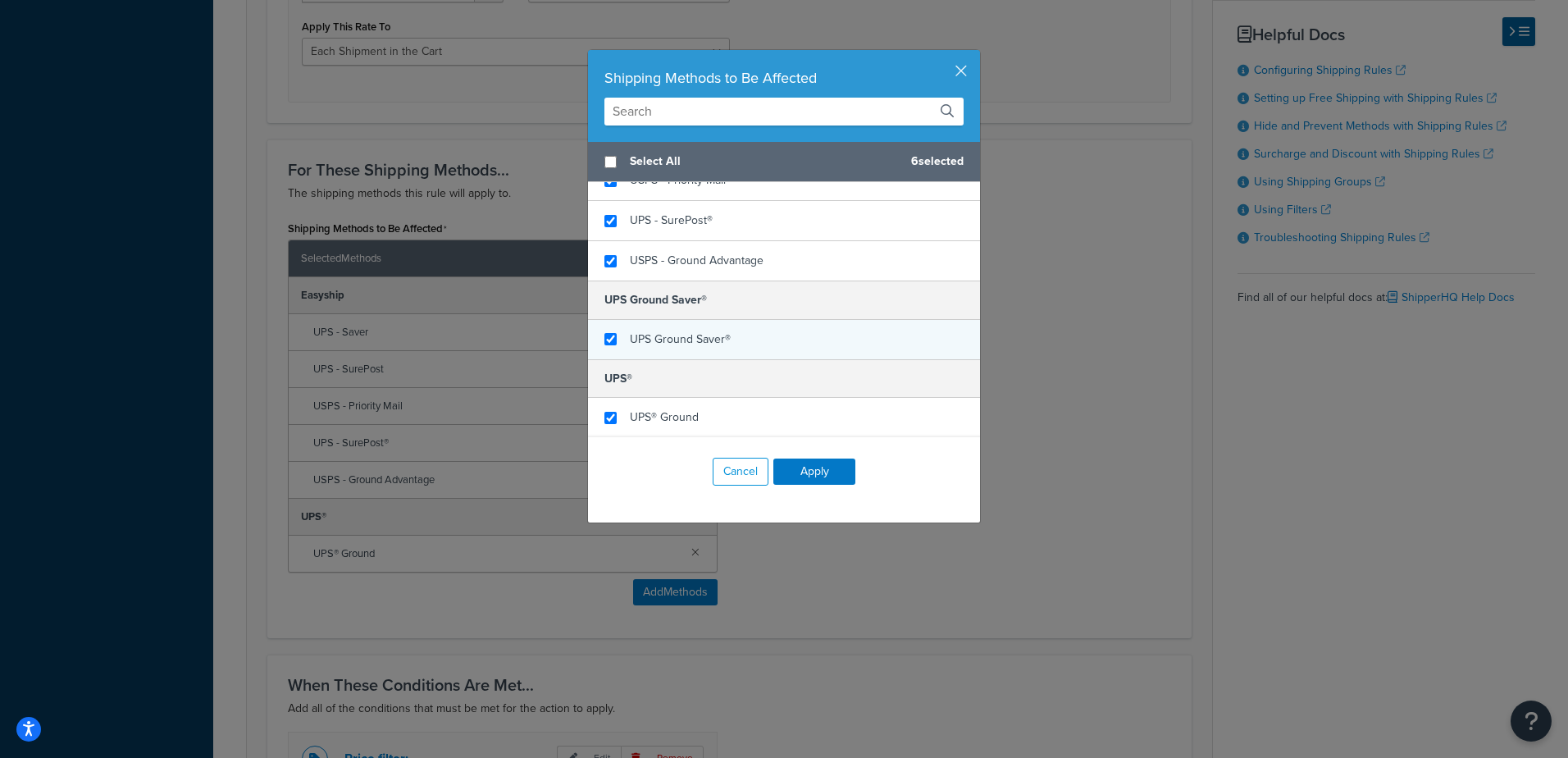
checkbox input "true"
click at [682, 336] on span "UPS Ground Saver®" at bounding box center [680, 339] width 101 height 17
click at [806, 466] on button "Apply" at bounding box center [814, 472] width 82 height 26
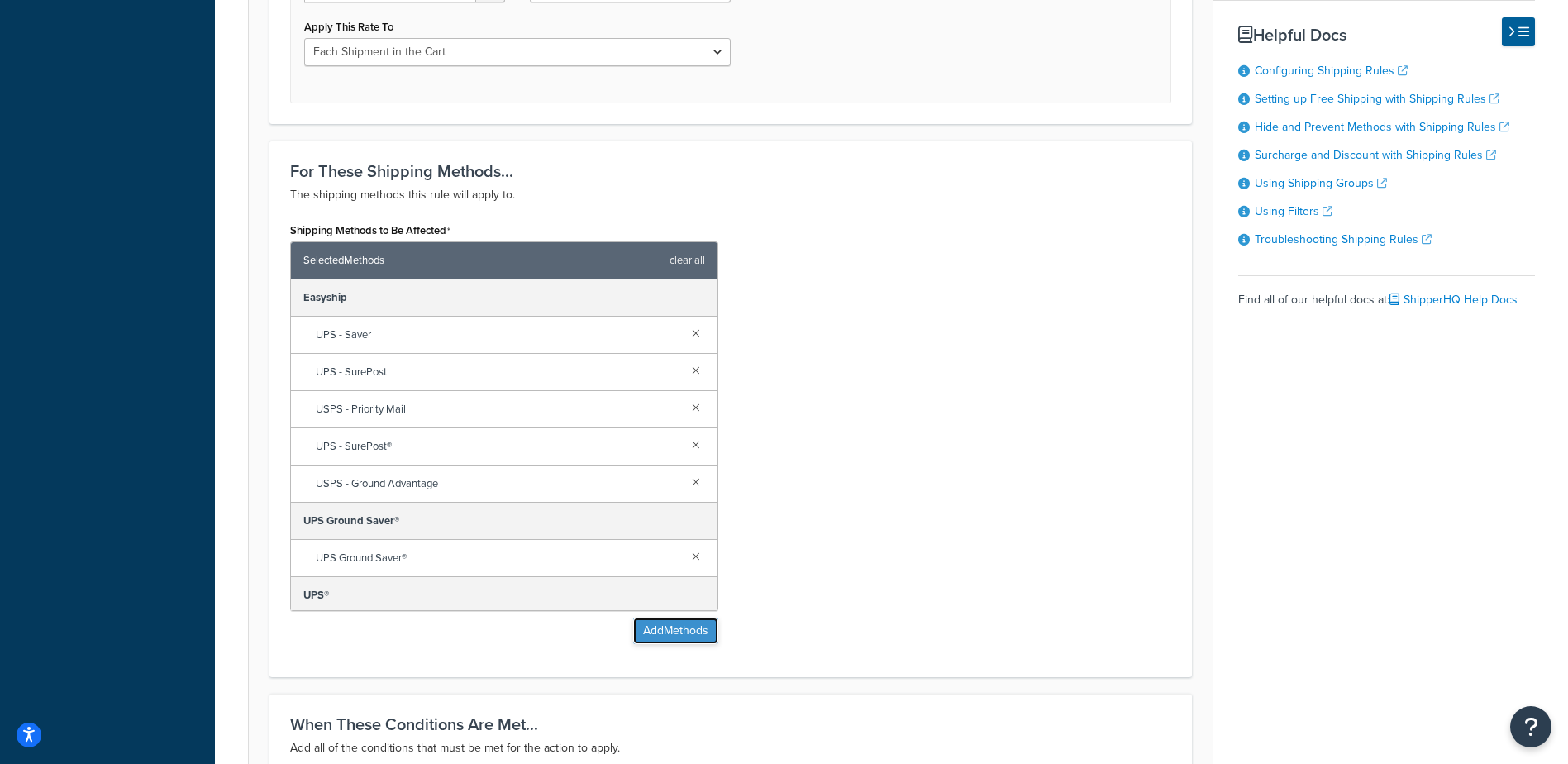
click at [666, 623] on button "Add Methods" at bounding box center [675, 630] width 85 height 27
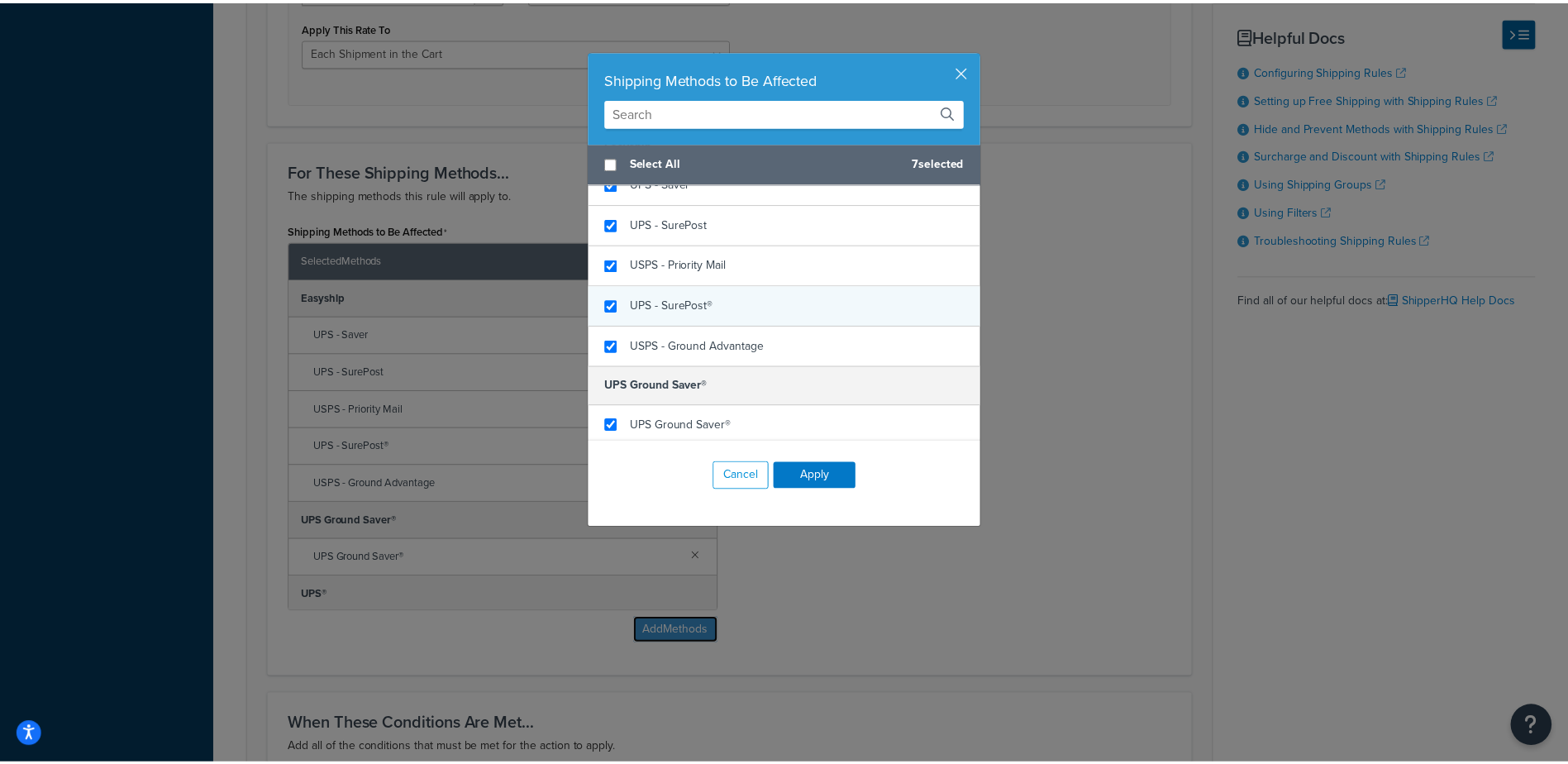
scroll to position [0, 0]
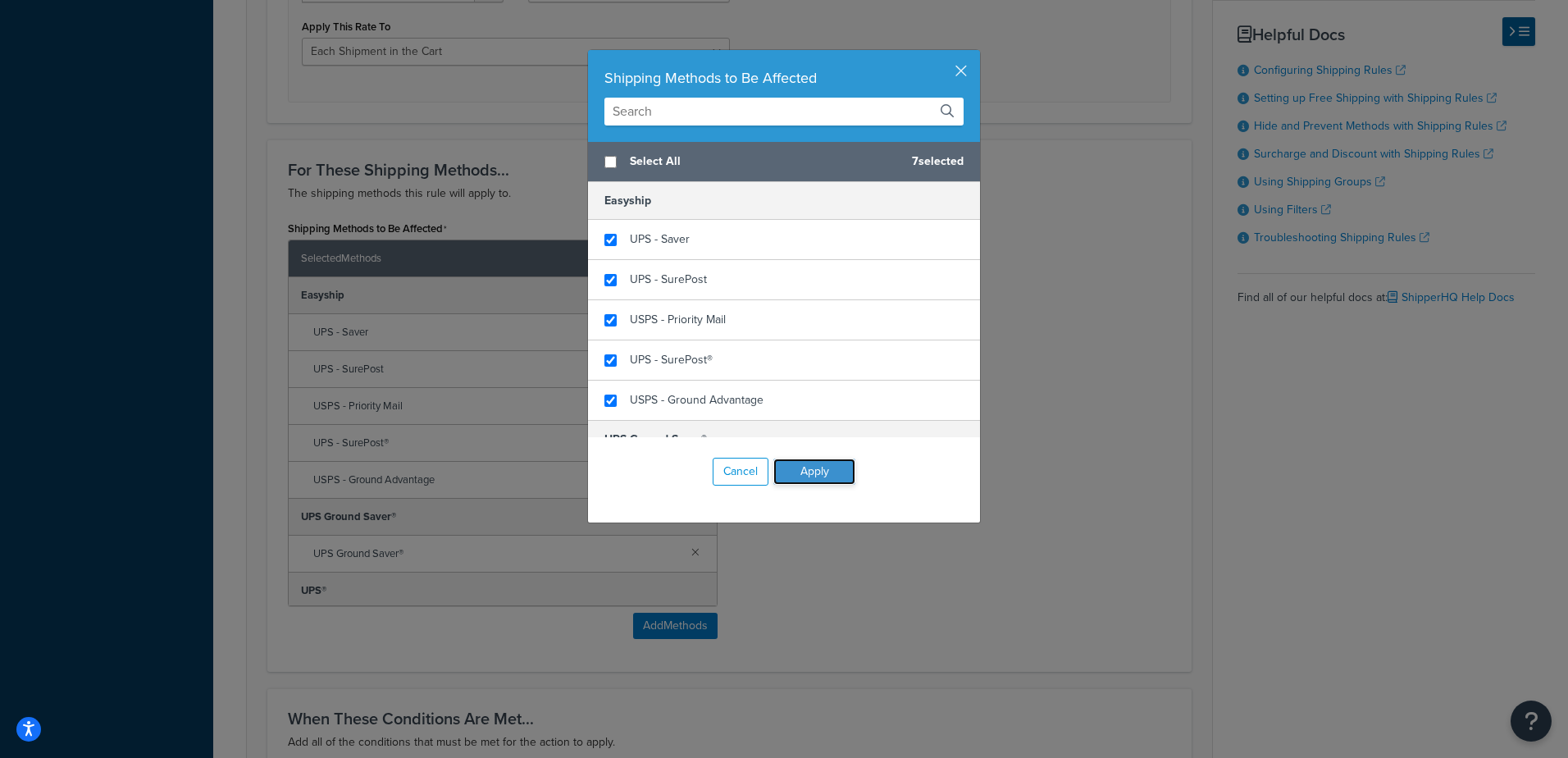
click at [804, 473] on button "Apply" at bounding box center [814, 472] width 82 height 26
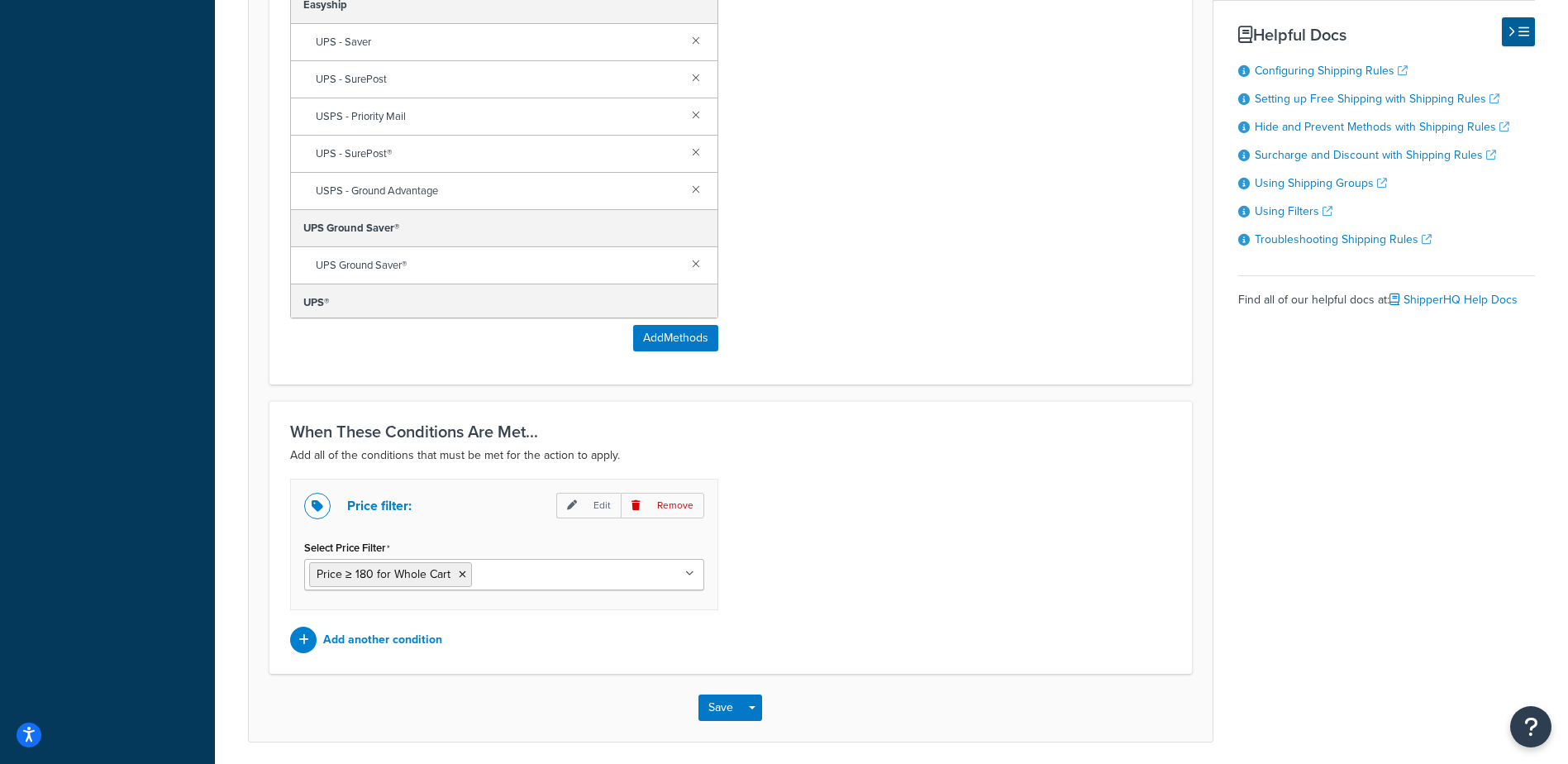
scroll to position [1098, 0]
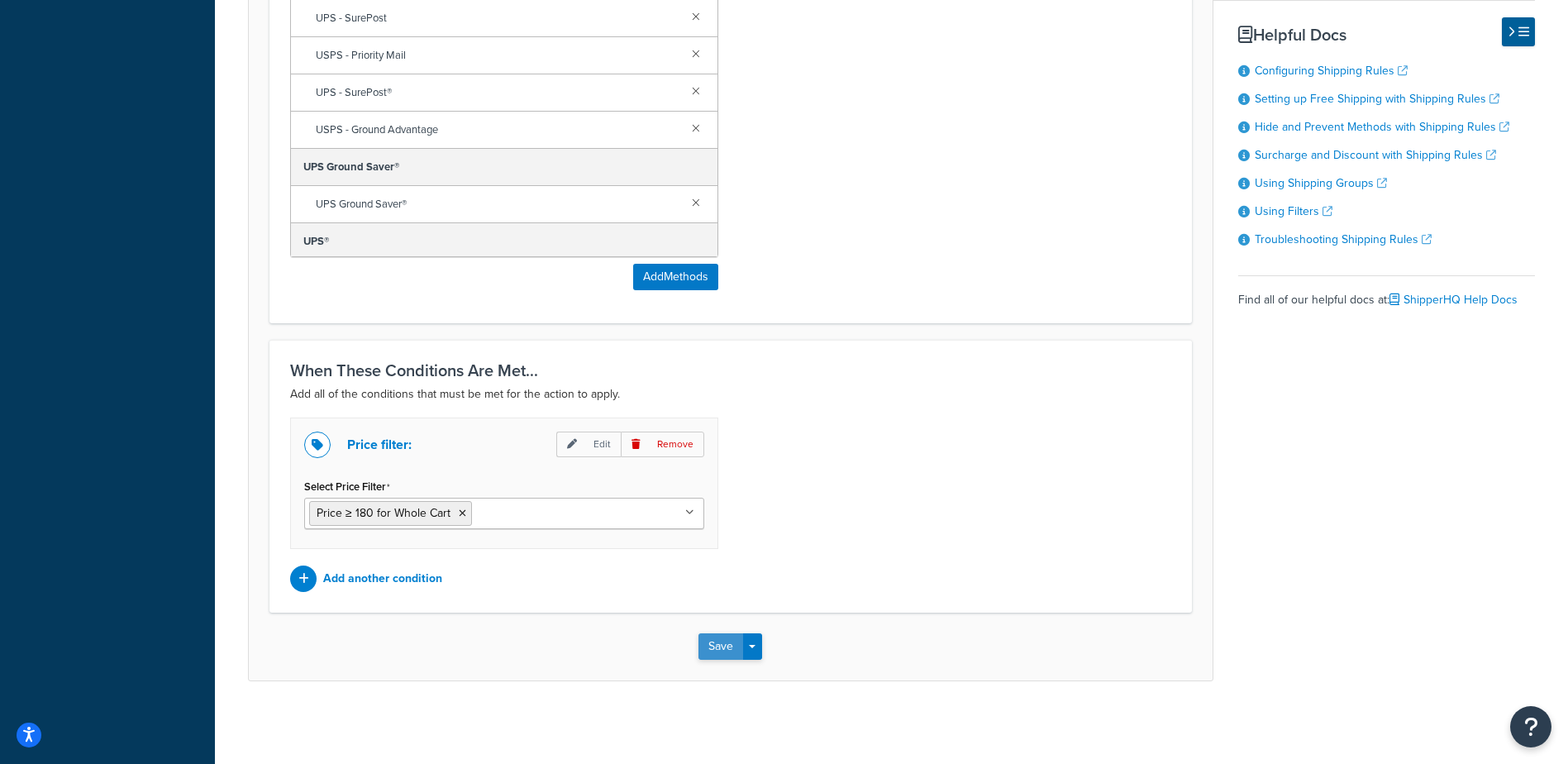
click at [717, 647] on button "Save" at bounding box center [721, 646] width 45 height 27
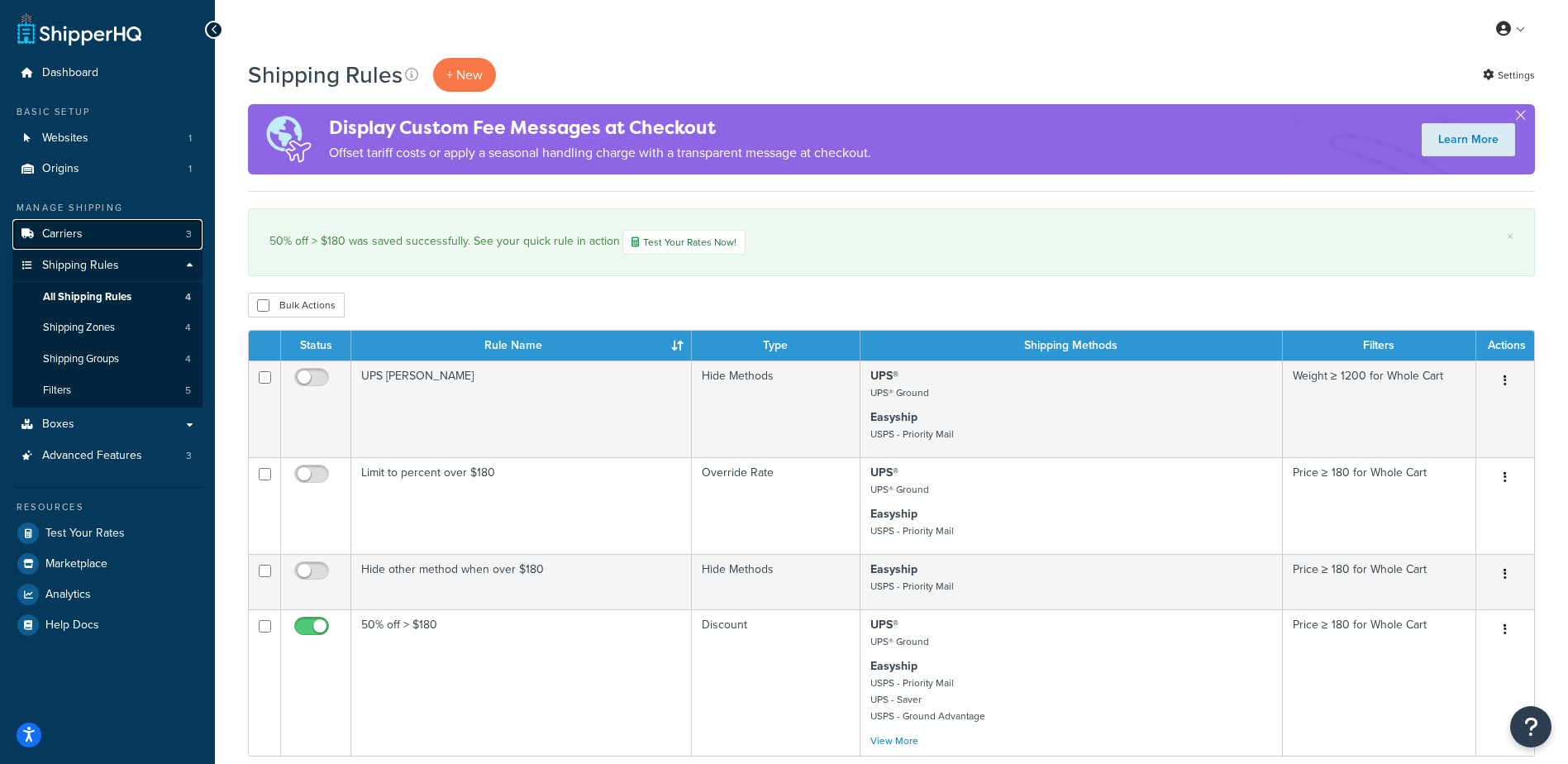
click at [92, 231] on link "Carriers 3" at bounding box center [107, 235] width 190 height 31
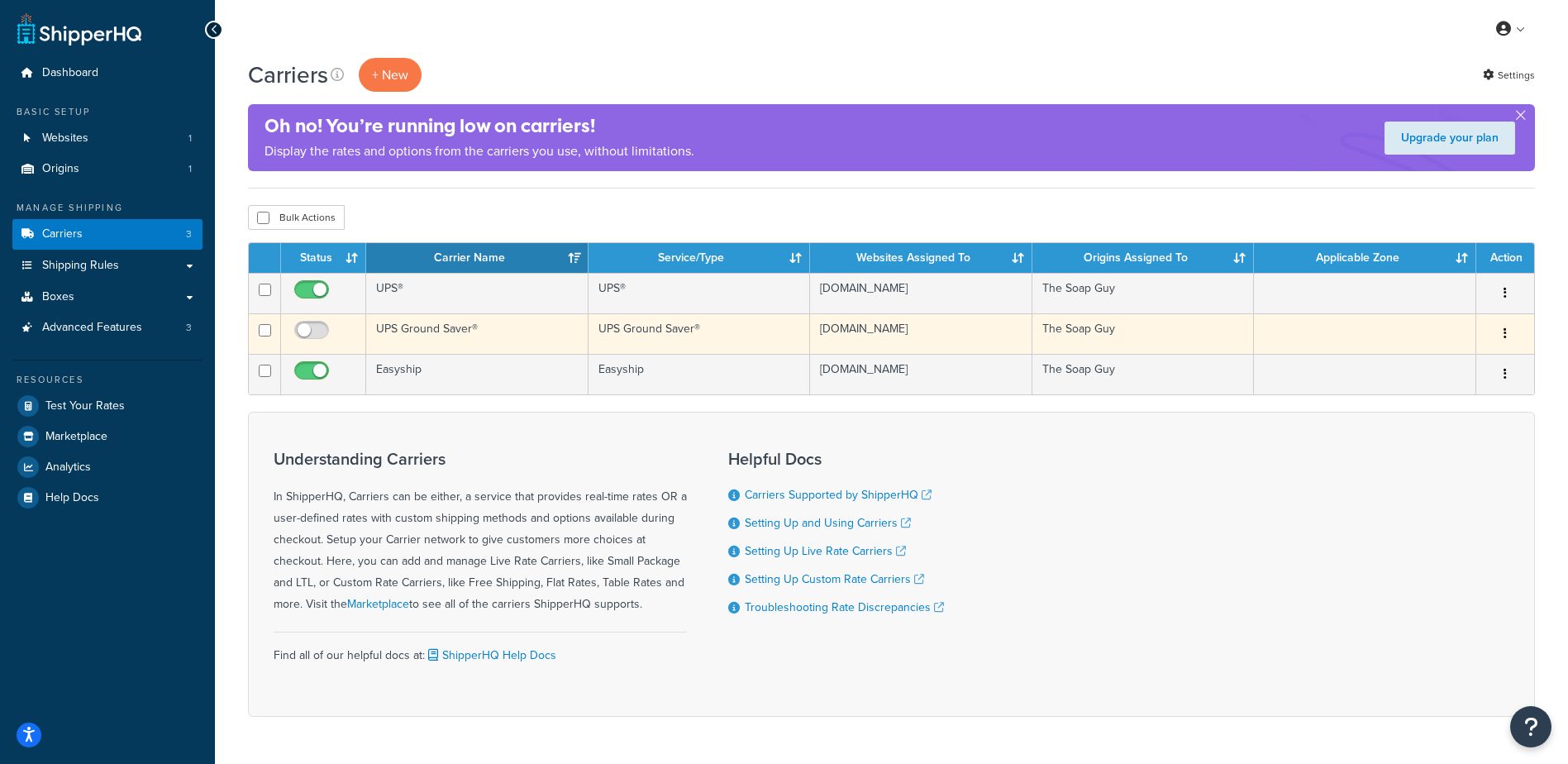
click at [396, 326] on td "UPS Ground Saver®" at bounding box center [478, 333] width 223 height 40
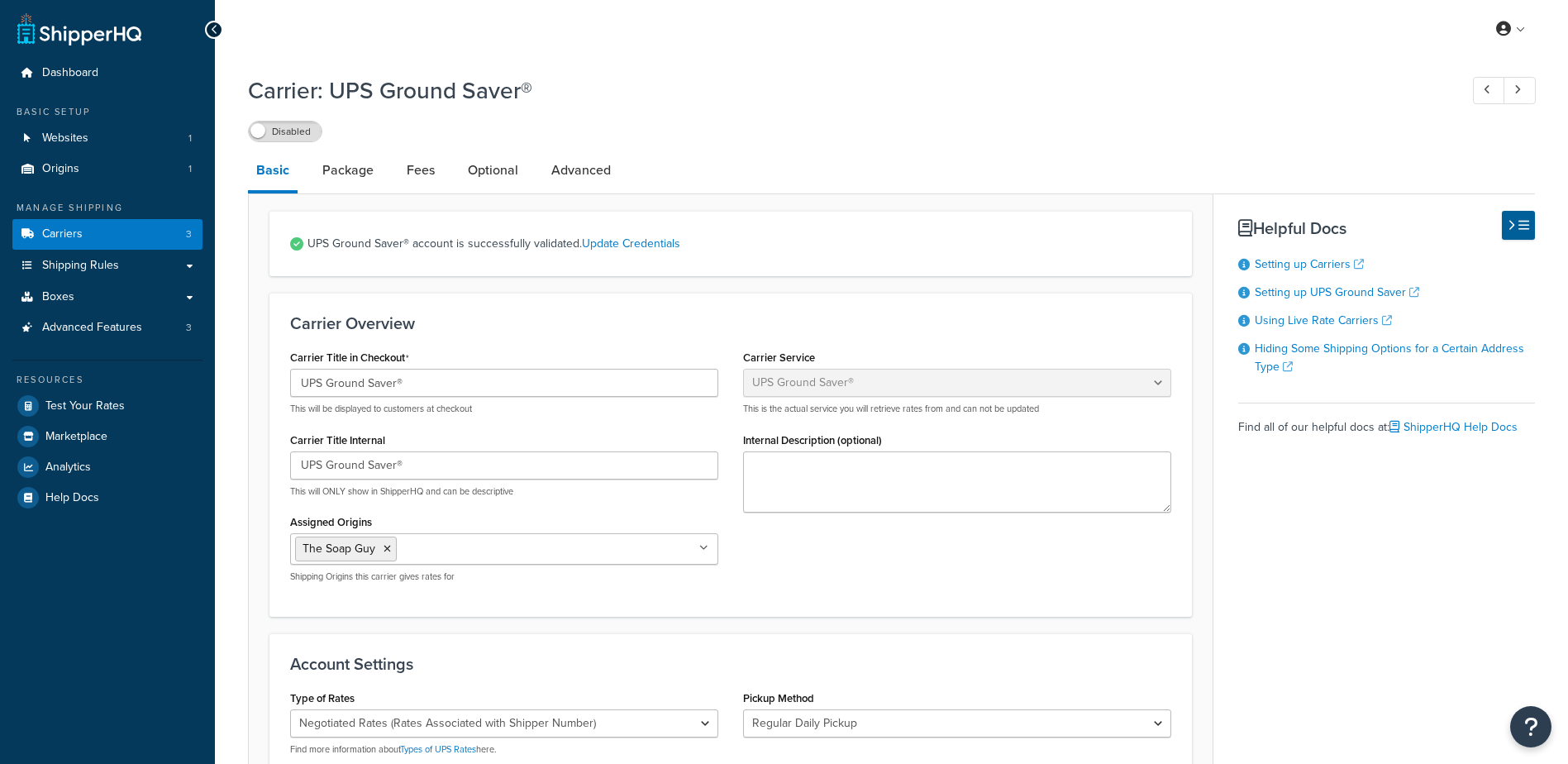
select select "surePost"
click at [344, 180] on link "Package" at bounding box center [348, 170] width 68 height 39
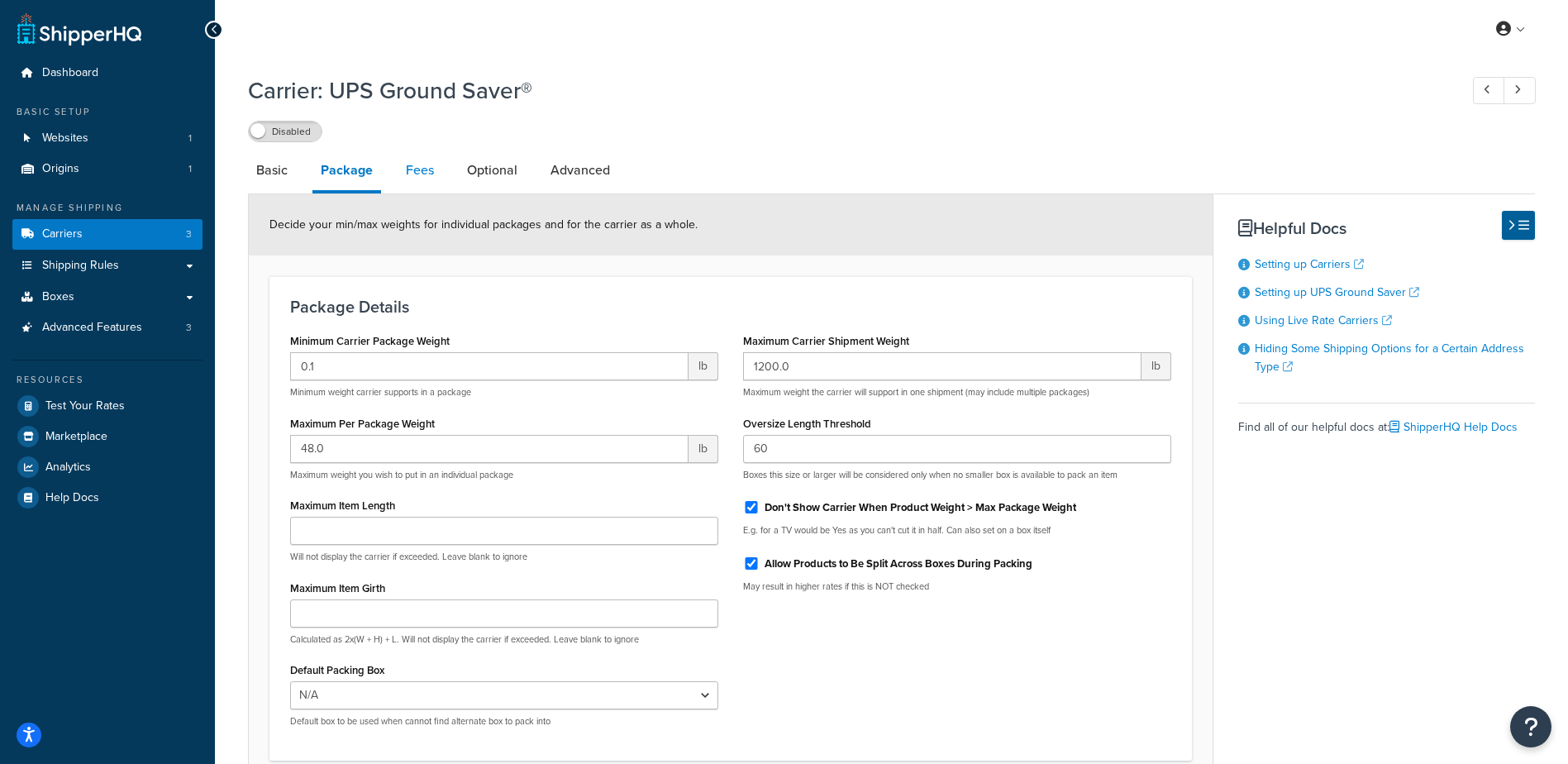
click at [427, 162] on link "Fees" at bounding box center [420, 170] width 45 height 39
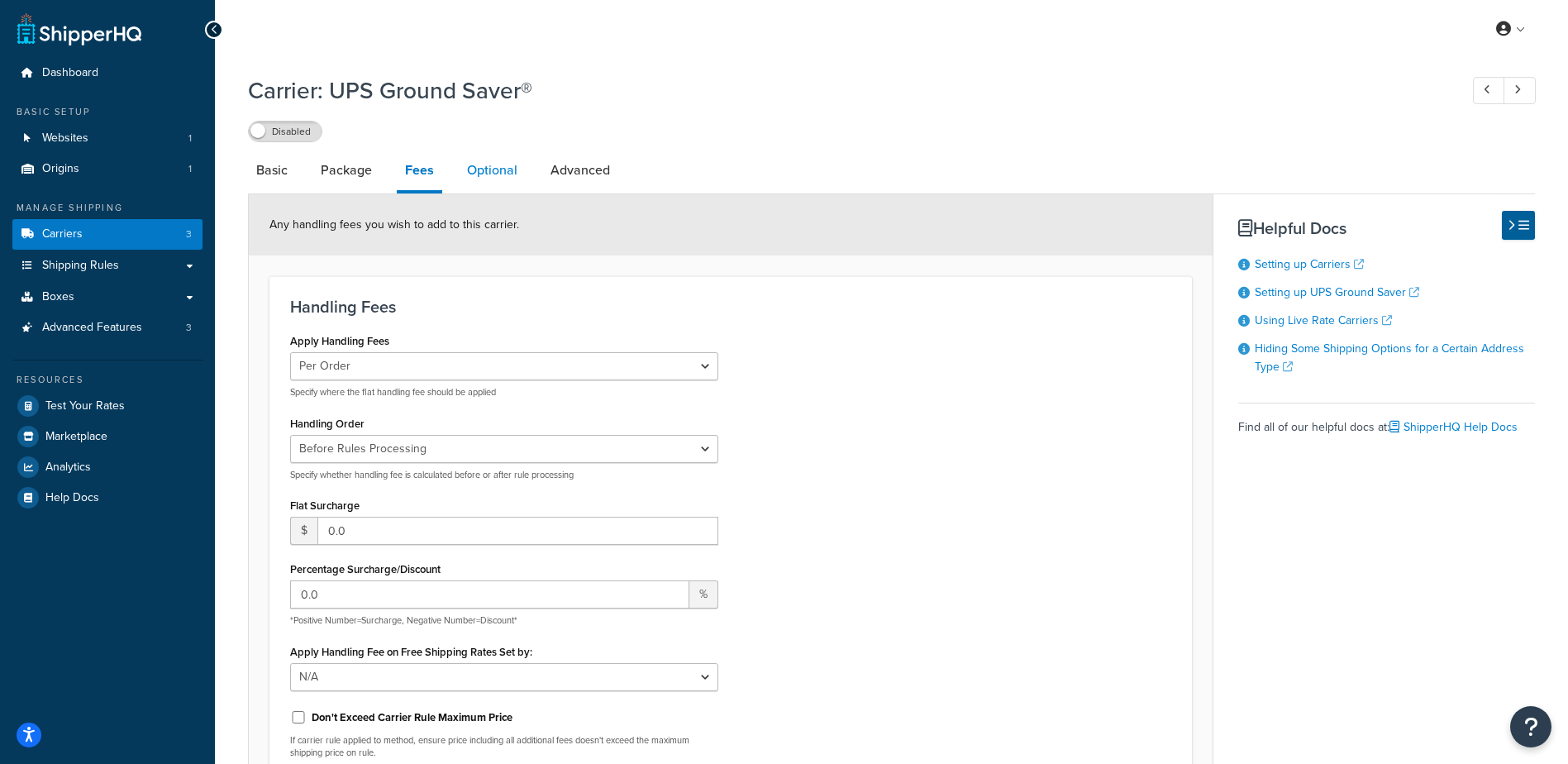
drag, startPoint x: 469, startPoint y: 183, endPoint x: 482, endPoint y: 178, distance: 13.9
click at [469, 184] on link "Optional" at bounding box center [492, 170] width 67 height 39
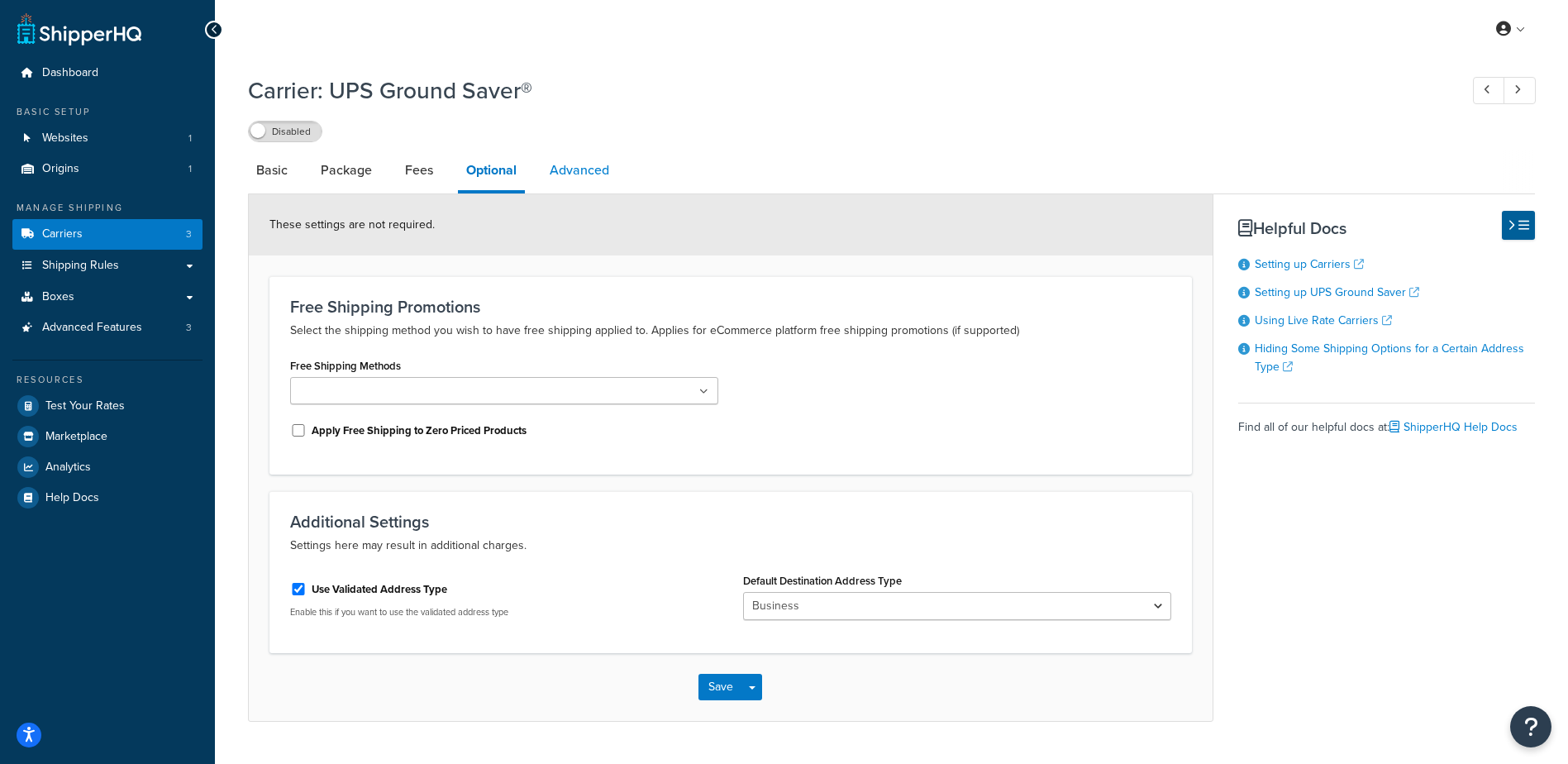
click at [578, 164] on link "Advanced" at bounding box center [579, 170] width 76 height 39
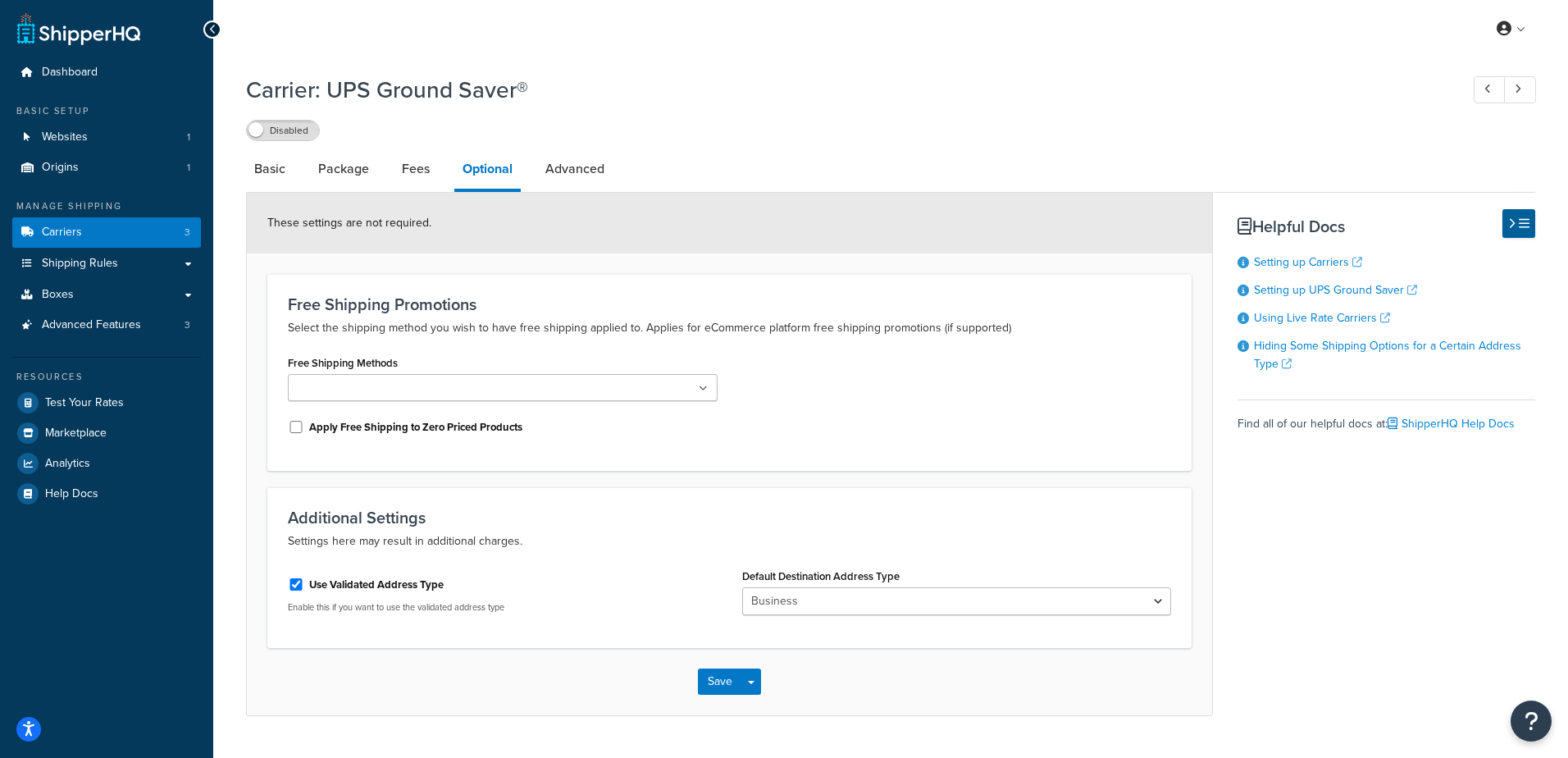
select select "false"
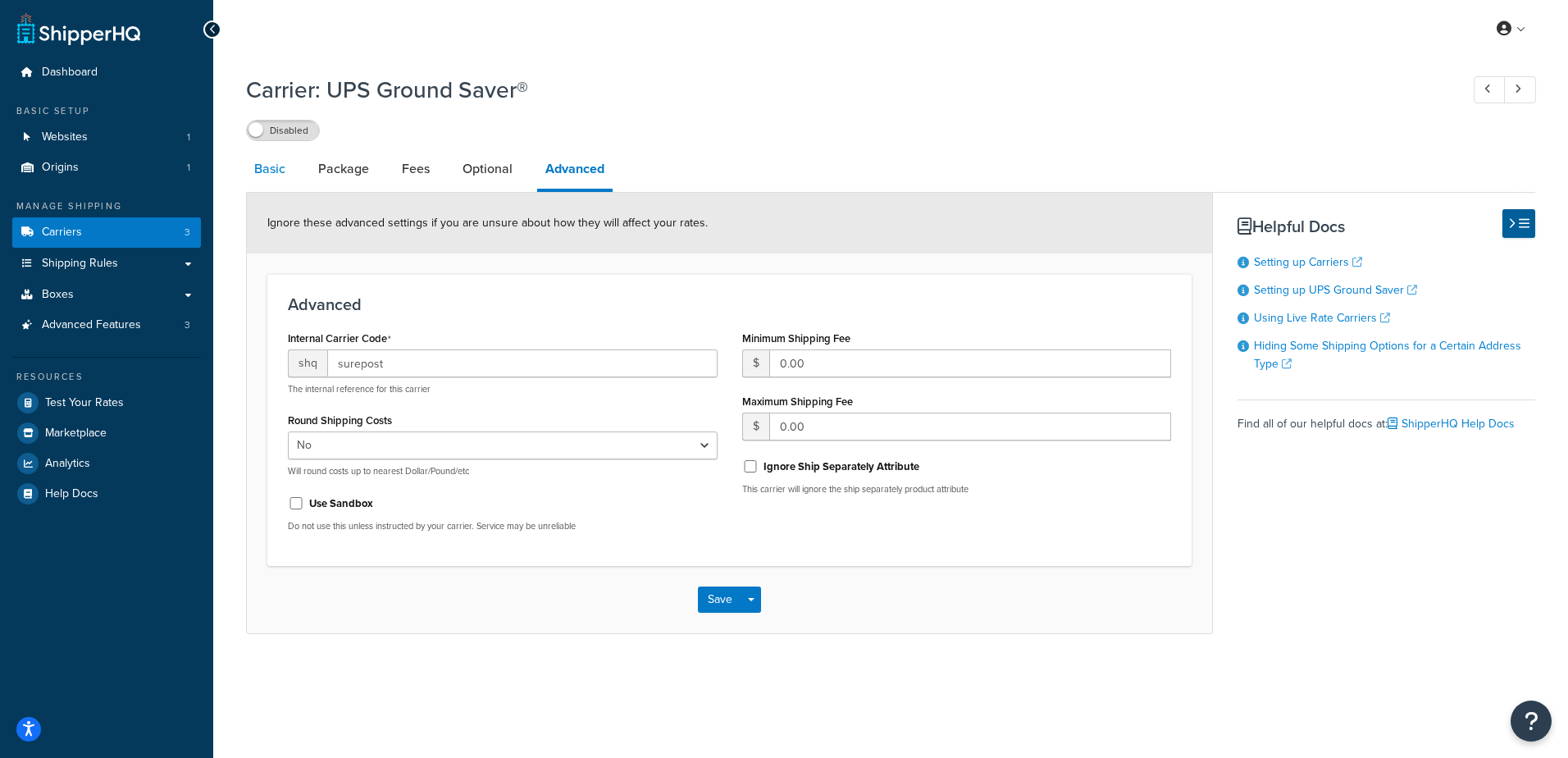
click at [270, 173] on link "Basic" at bounding box center [270, 169] width 48 height 39
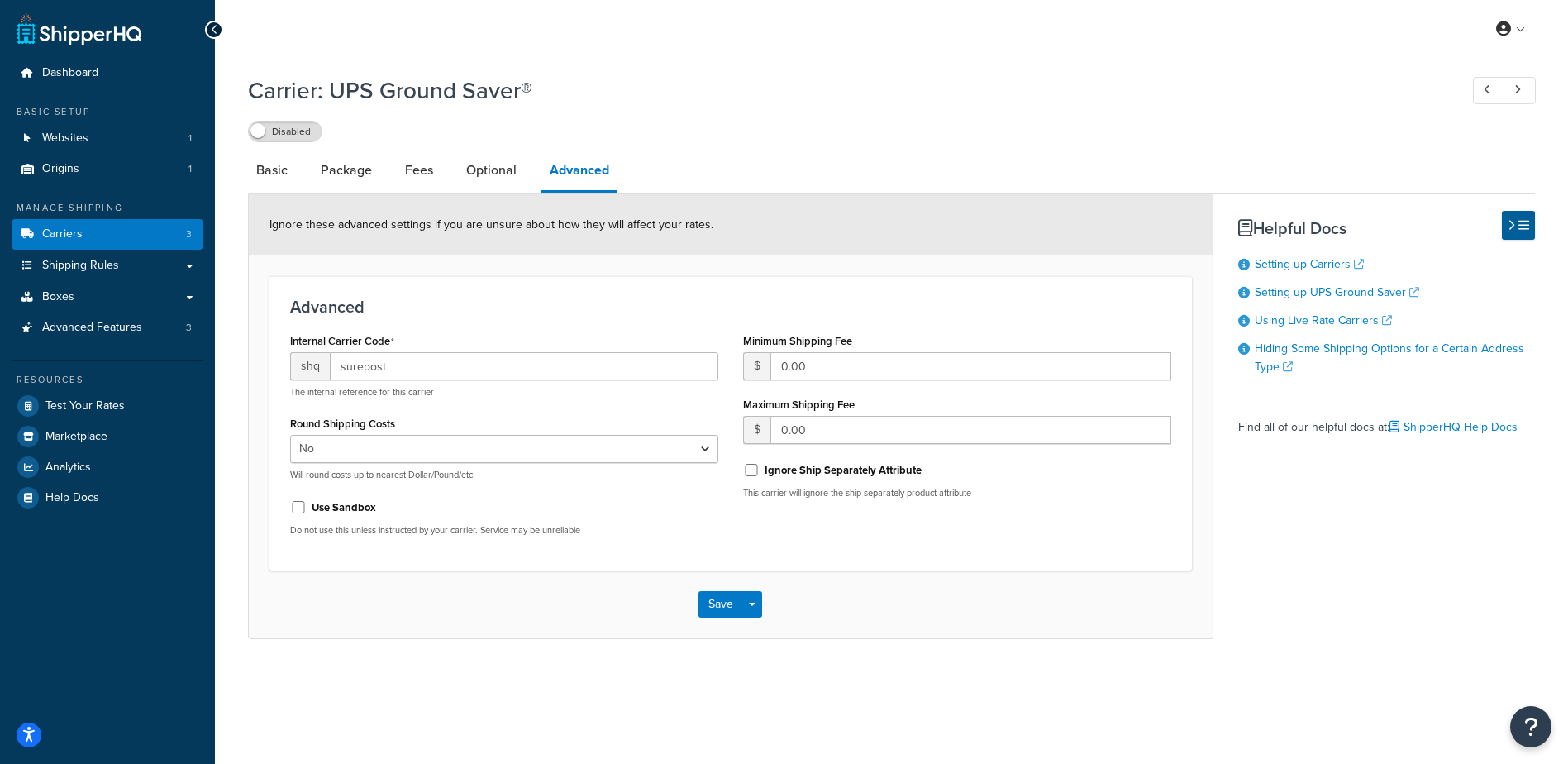
select select "surePost"
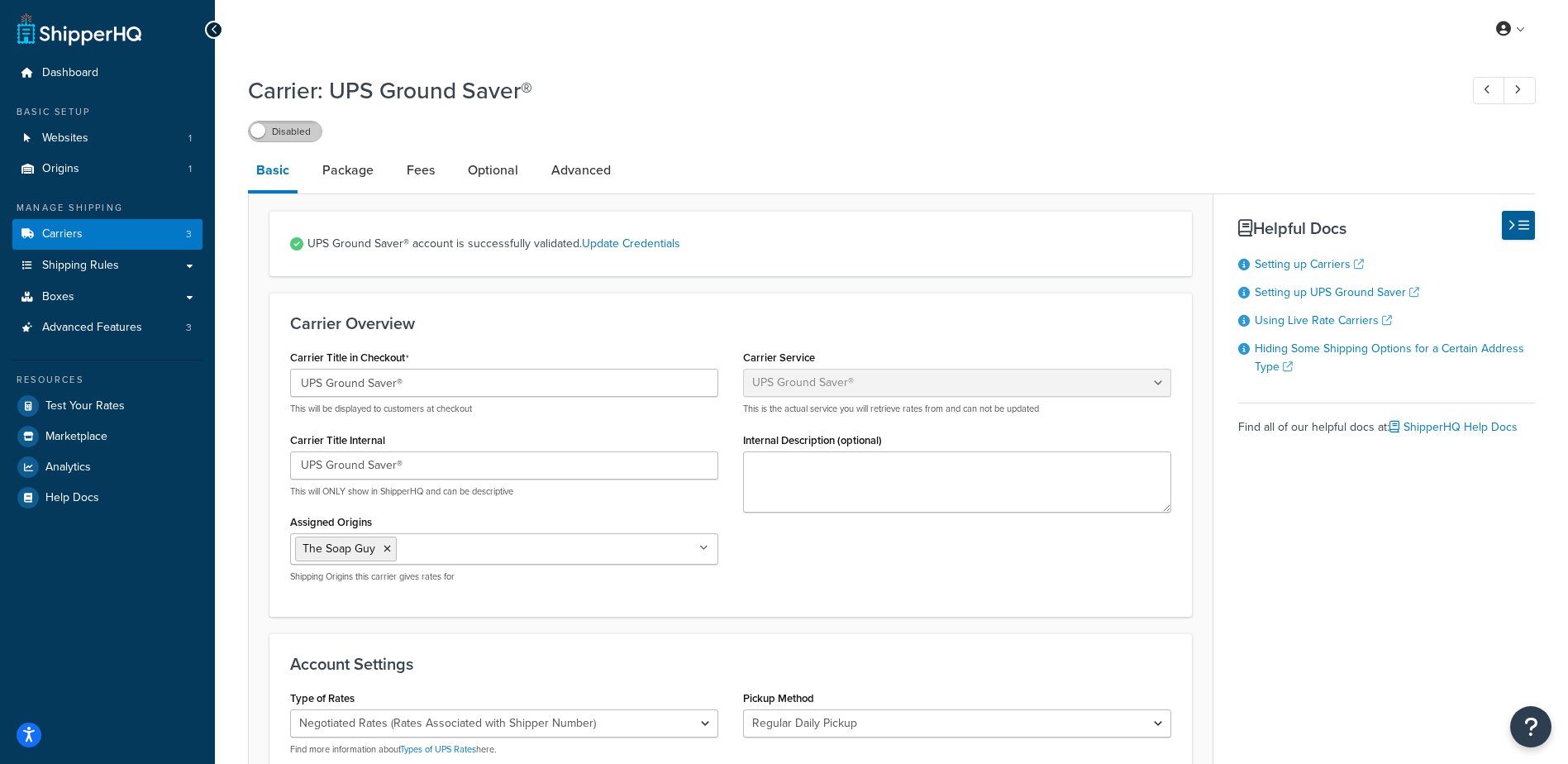
click at [281, 131] on label "Disabled" at bounding box center [285, 131] width 73 height 20
click at [111, 409] on span "Test Your Rates" at bounding box center [85, 406] width 80 height 14
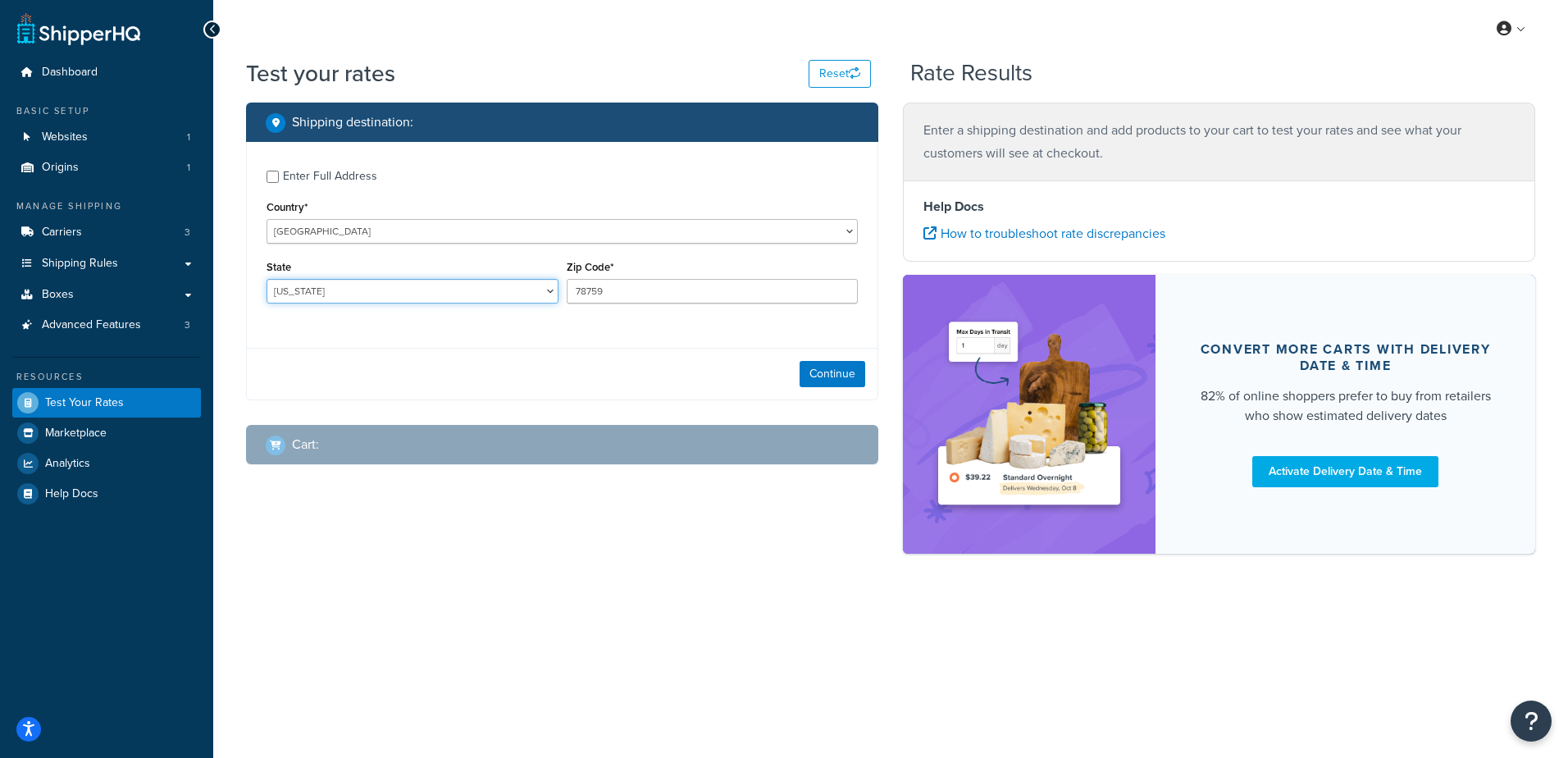
drag, startPoint x: 322, startPoint y: 291, endPoint x: 333, endPoint y: 285, distance: 12.5
click at [322, 292] on select "Alabama Alaska American Samoa Arizona Arkansas Armed Forces Americas Armed Forc…" at bounding box center [413, 291] width 292 height 25
select select "GA"
click at [267, 279] on select "Alabama Alaska American Samoa Arizona Arkansas Armed Forces Americas Armed Forc…" at bounding box center [413, 291] width 292 height 25
type input "31204"
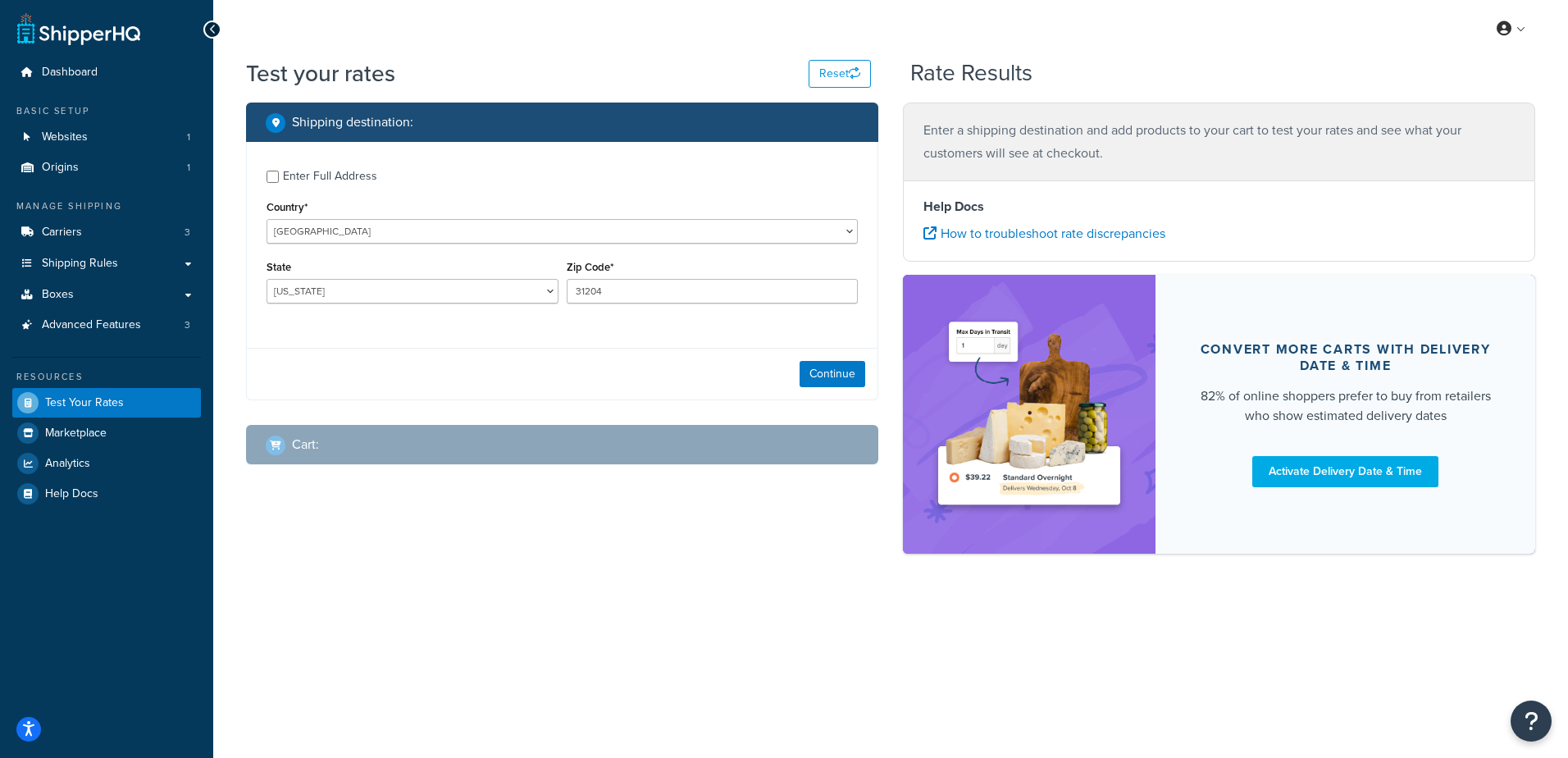
drag, startPoint x: 483, startPoint y: 315, endPoint x: 656, endPoint y: 354, distance: 177.3
click at [485, 315] on div "State Alabama Alaska American Samoa Arizona Arkansas Armed Forces Americas Arme…" at bounding box center [412, 286] width 300 height 59
drag, startPoint x: 844, startPoint y: 375, endPoint x: 824, endPoint y: 383, distance: 21.5
click at [841, 376] on button "Continue" at bounding box center [832, 374] width 65 height 26
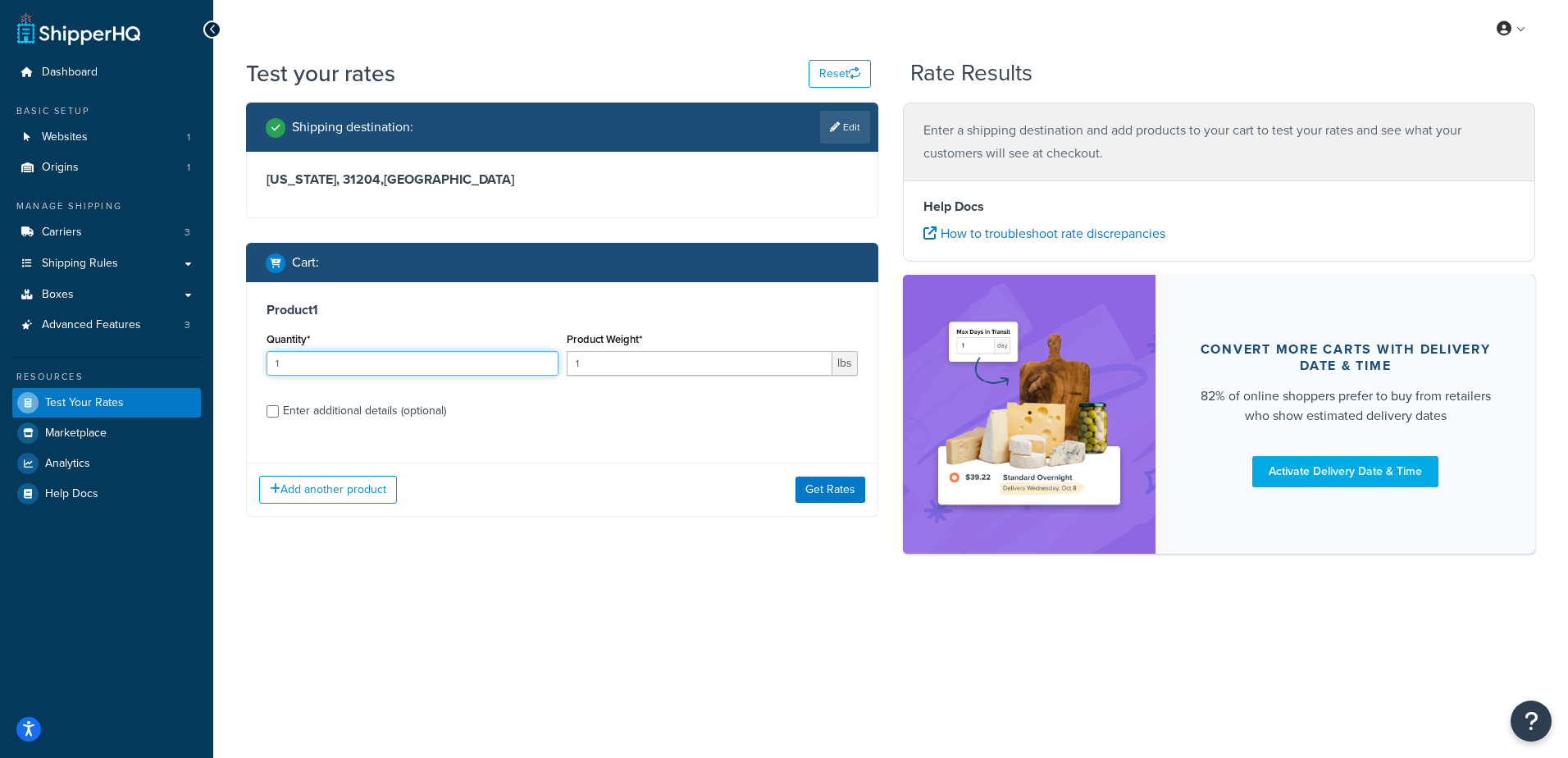
drag, startPoint x: 306, startPoint y: 365, endPoint x: 220, endPoint y: 353, distance: 86.8
click at [221, 353] on div "Test your rates Reset Rate Results Shipping destination : Edit Georgia, 31204 ,…" at bounding box center [890, 335] width 1355 height 554
type input "100"
type input ".03"
drag, startPoint x: 870, startPoint y: 489, endPoint x: 857, endPoint y: 485, distance: 13.6
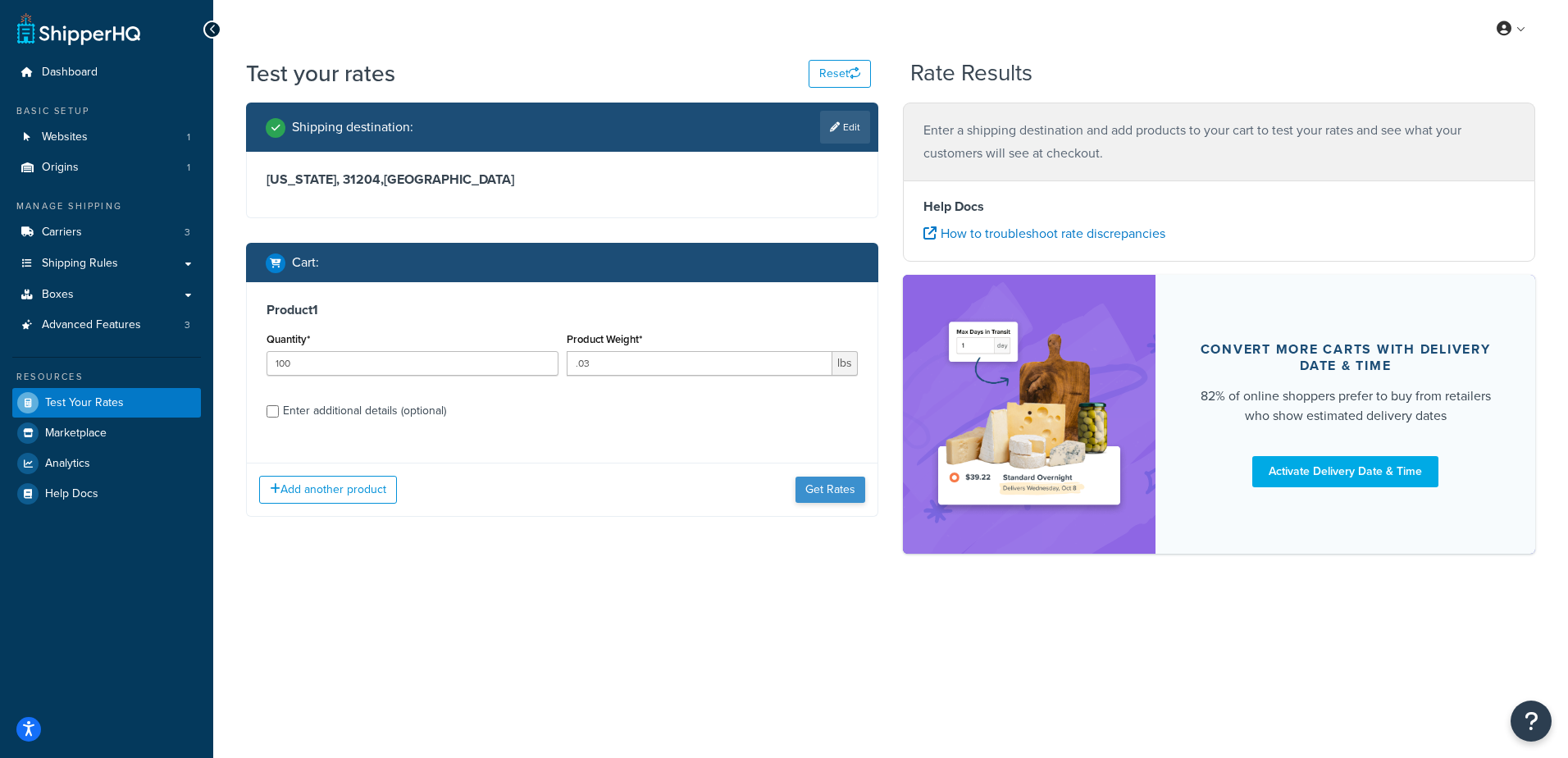
click at [865, 484] on div "Add another product Get Rates" at bounding box center [562, 489] width 630 height 54
click at [856, 486] on button "Get Rates" at bounding box center [830, 489] width 70 height 26
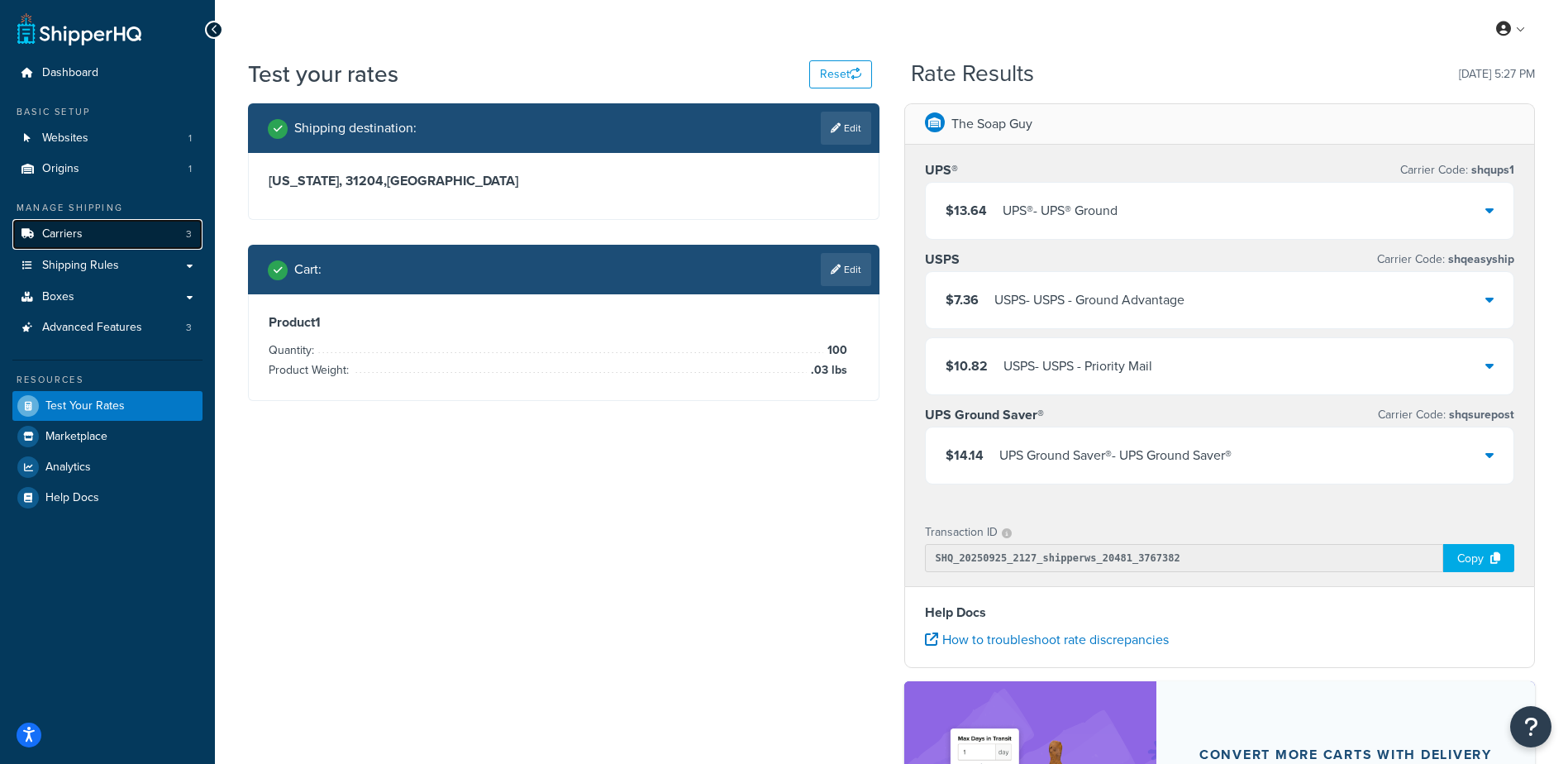
click at [122, 229] on link "Carriers 3" at bounding box center [107, 235] width 190 height 31
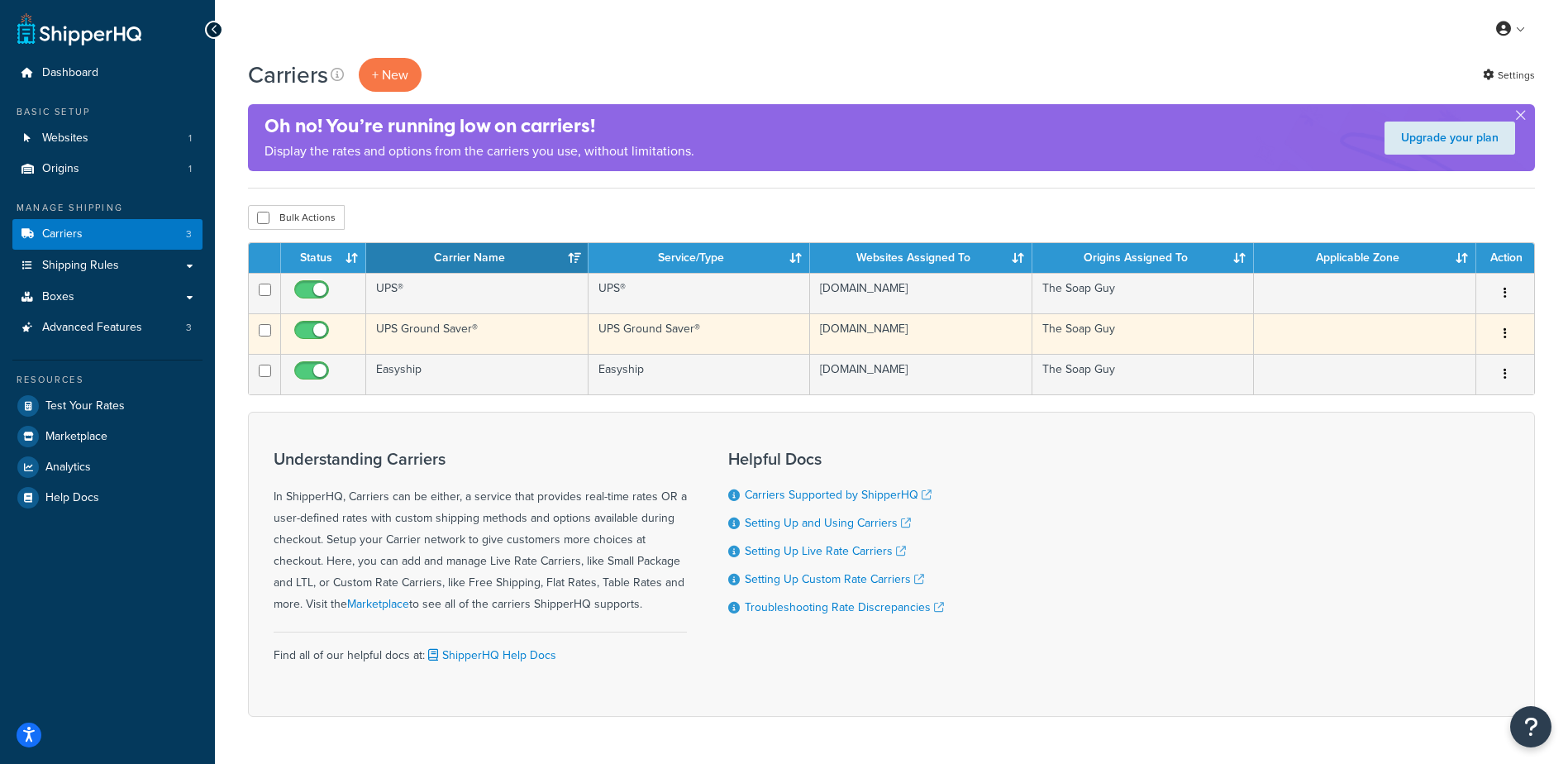
click at [469, 333] on td "UPS Ground Saver®" at bounding box center [478, 333] width 223 height 40
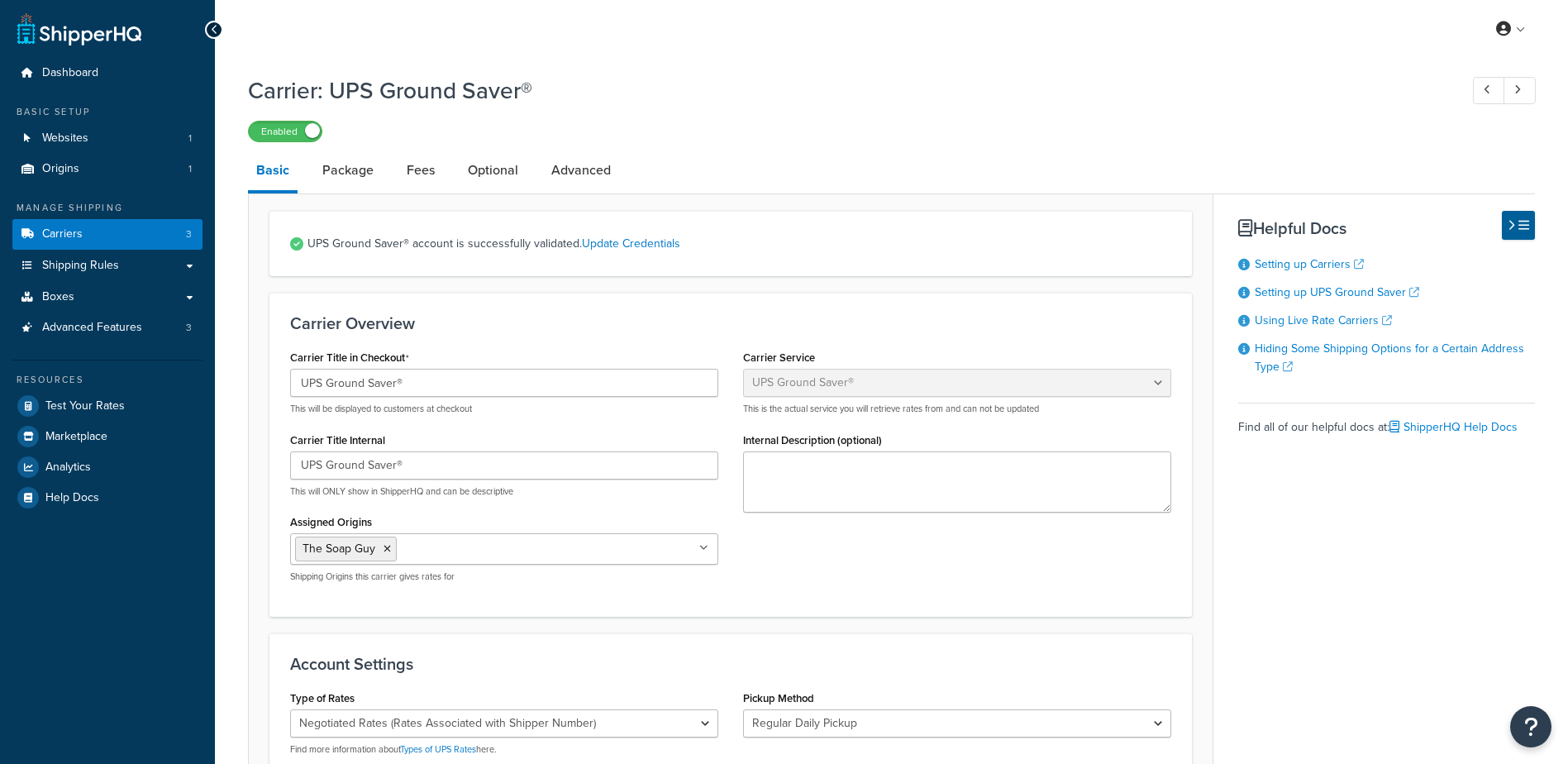
select select "surePost"
click at [104, 238] on link "Carriers 3" at bounding box center [107, 235] width 190 height 31
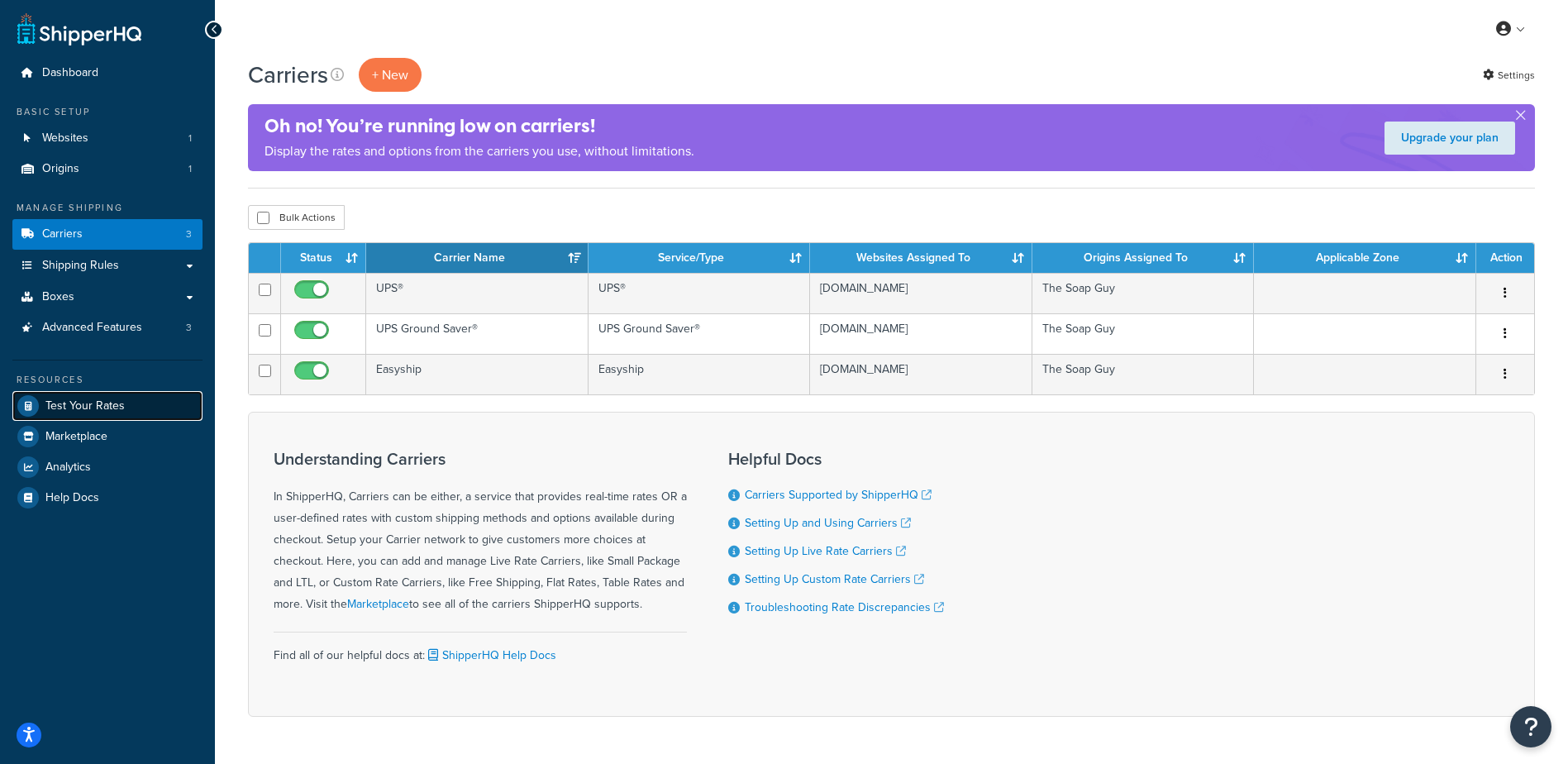
click at [103, 395] on link "Test Your Rates" at bounding box center [107, 406] width 190 height 30
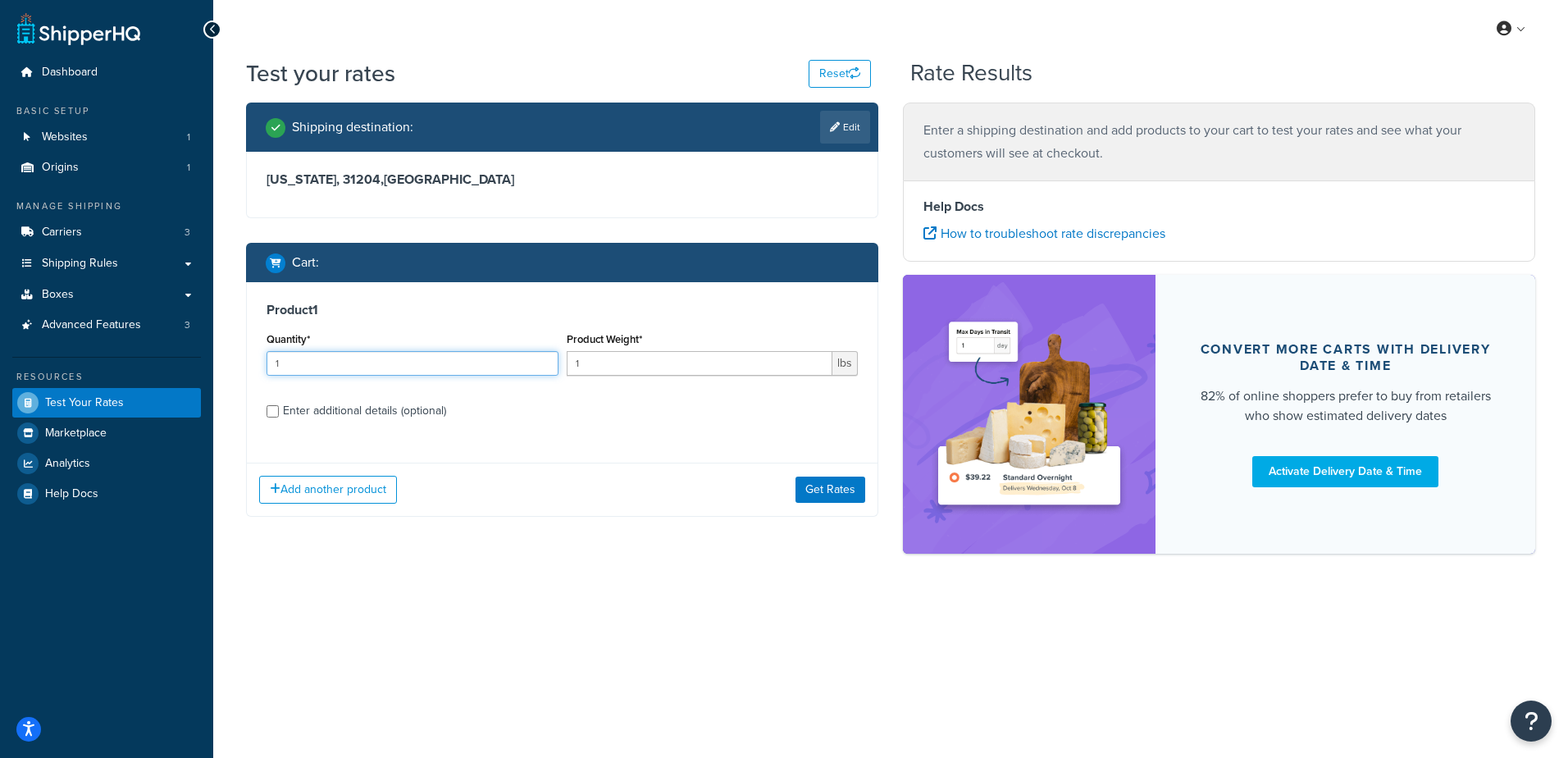
drag, startPoint x: 287, startPoint y: 344, endPoint x: 195, endPoint y: 360, distance: 93.4
click at [195, 359] on div "Dashboard Basic Setup Websites 1 Origins 1 Manage Shipping Carriers 3 Shipping …" at bounding box center [784, 379] width 1568 height 758
type input "100"
type input ".06"
click at [822, 495] on button "Get Rates" at bounding box center [830, 489] width 70 height 26
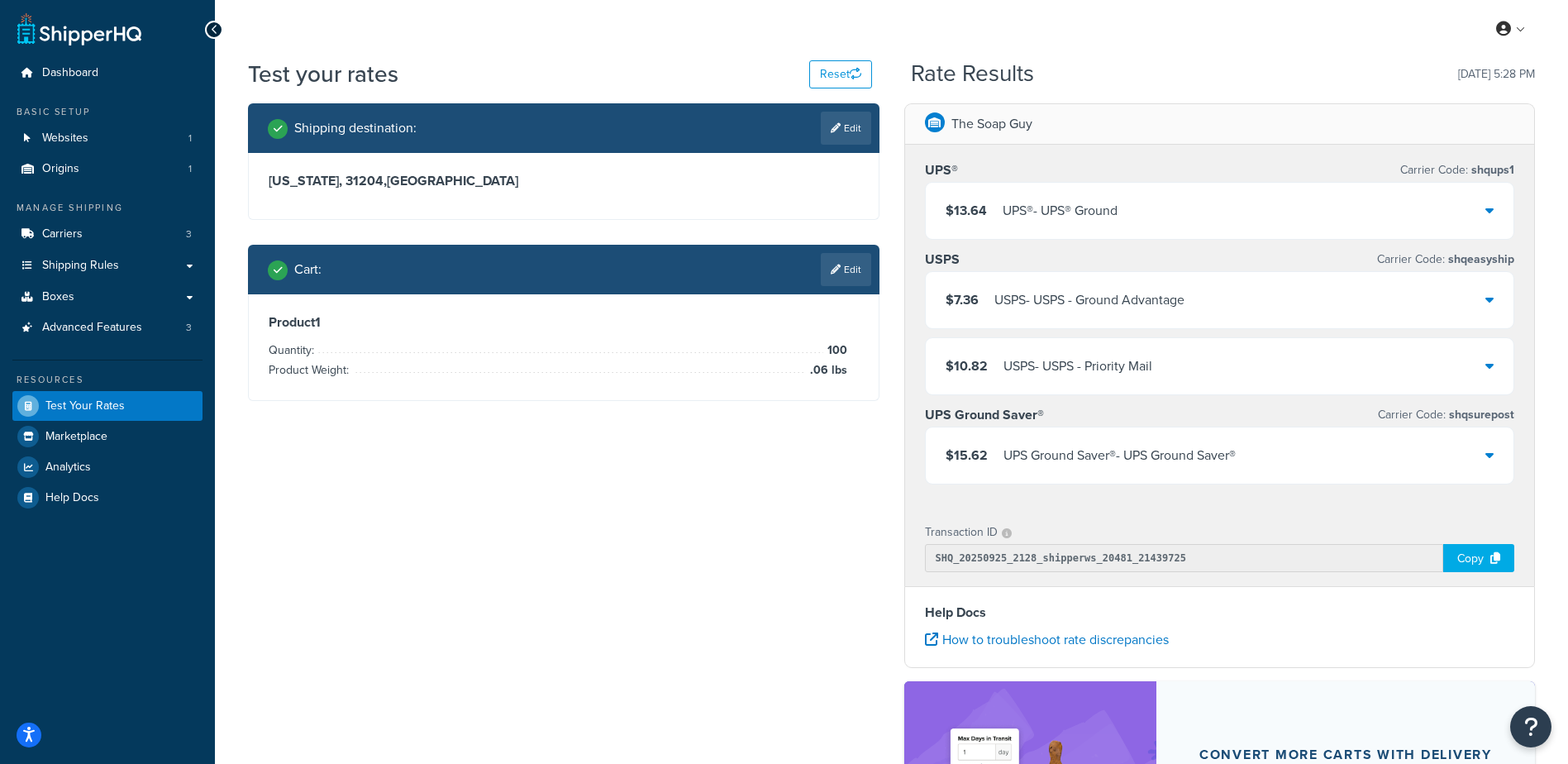
click at [1155, 74] on div "Rate Results 09/25/2025, 5:28 PM" at bounding box center [1223, 74] width 624 height 26
click at [1191, 456] on div "UPS Ground Saver® - UPS Ground Saver®" at bounding box center [1119, 455] width 232 height 23
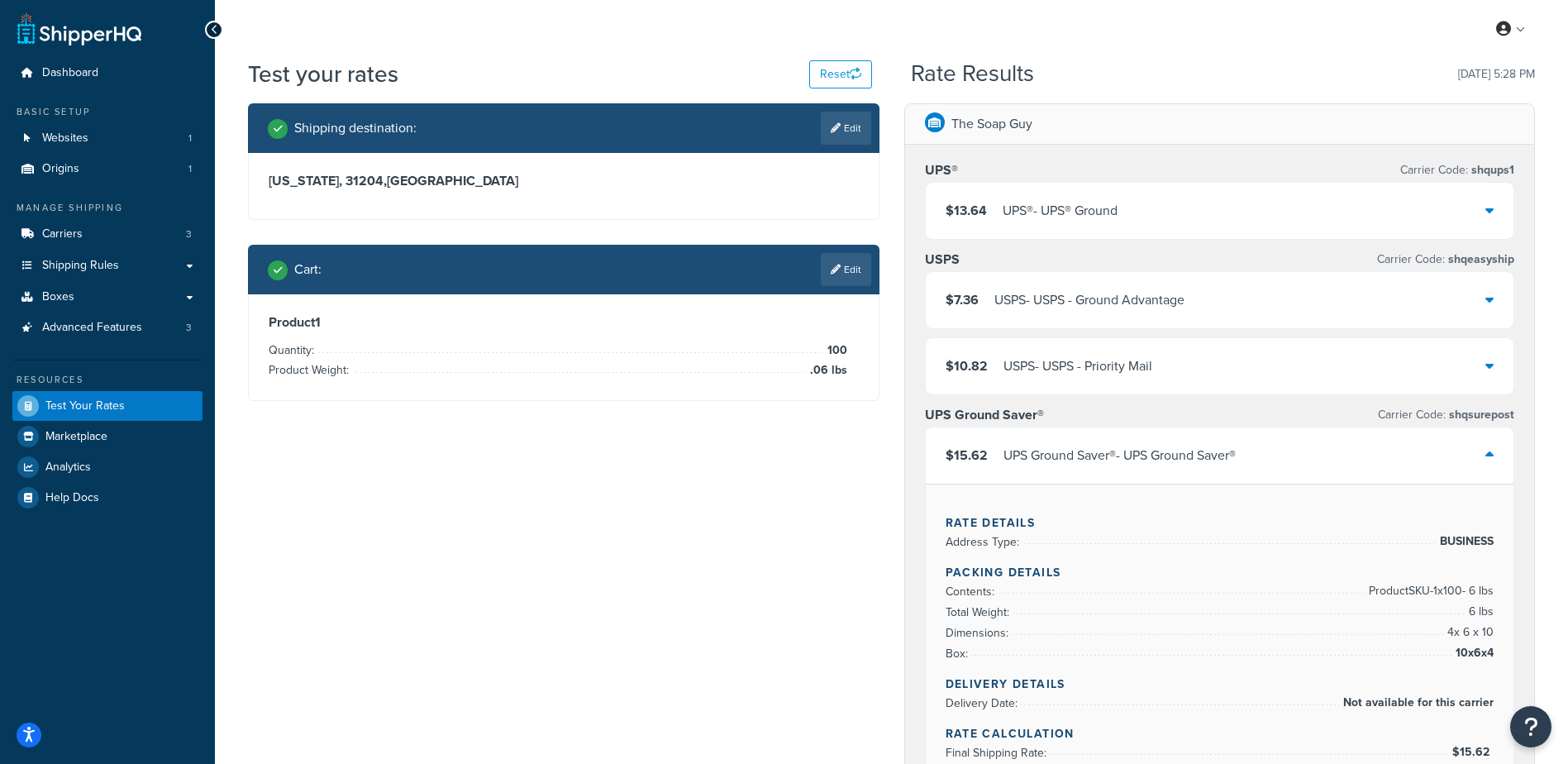
click at [1182, 444] on div "UPS Ground Saver® - UPS Ground Saver®" at bounding box center [1119, 455] width 232 height 23
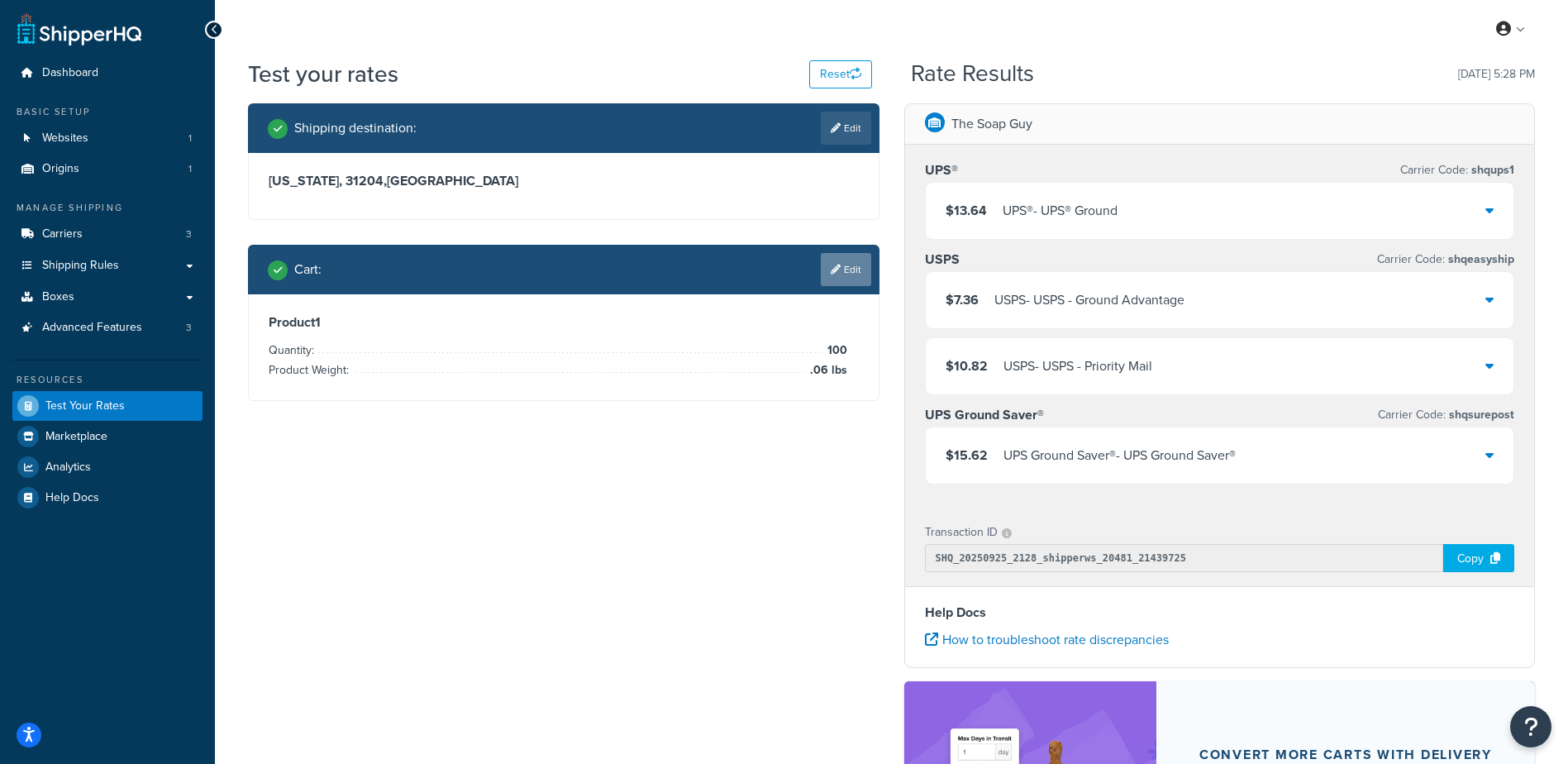
click at [836, 278] on link "Edit" at bounding box center [845, 269] width 51 height 33
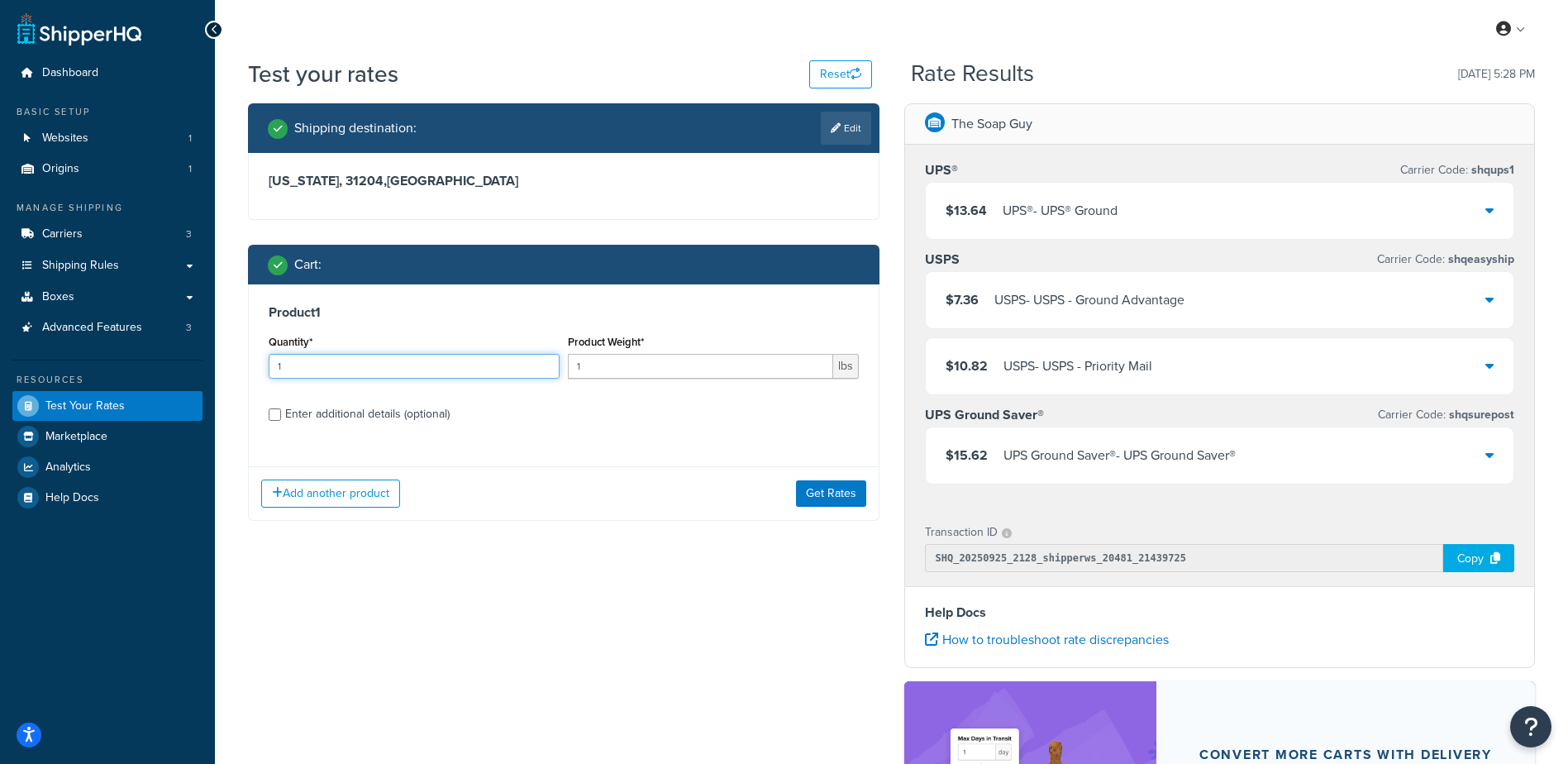
drag, startPoint x: 401, startPoint y: 376, endPoint x: 174, endPoint y: 354, distance: 228.1
click at [174, 354] on div "Dashboard Basic Setup Websites 1 Origins 1 Manage Shipping Carriers 3 Shipping …" at bounding box center [784, 529] width 1568 height 1059
type input "100"
type input ".09"
click at [836, 484] on button "Get Rates" at bounding box center [832, 493] width 70 height 27
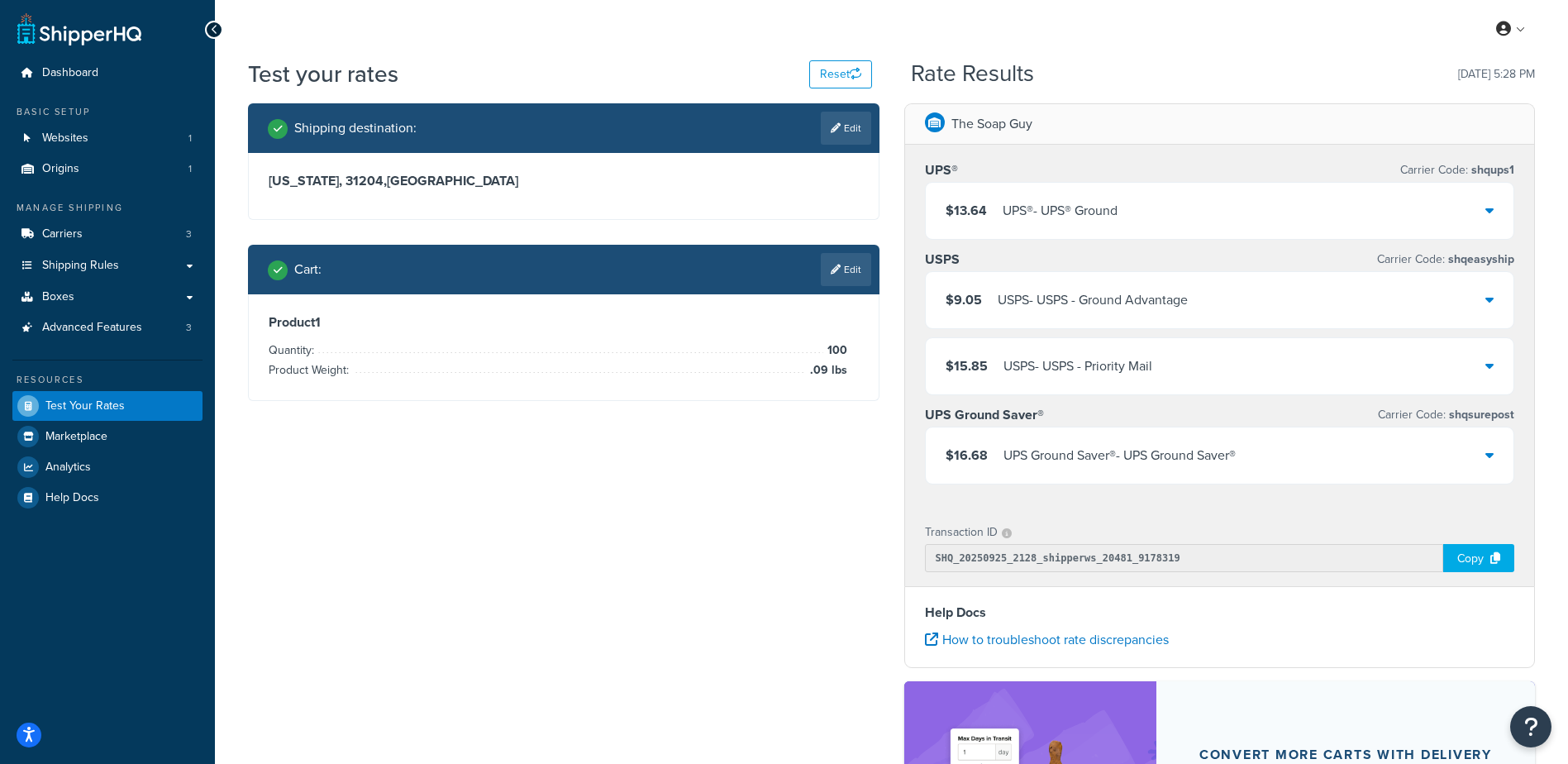
click at [853, 131] on link "Edit" at bounding box center [845, 128] width 51 height 33
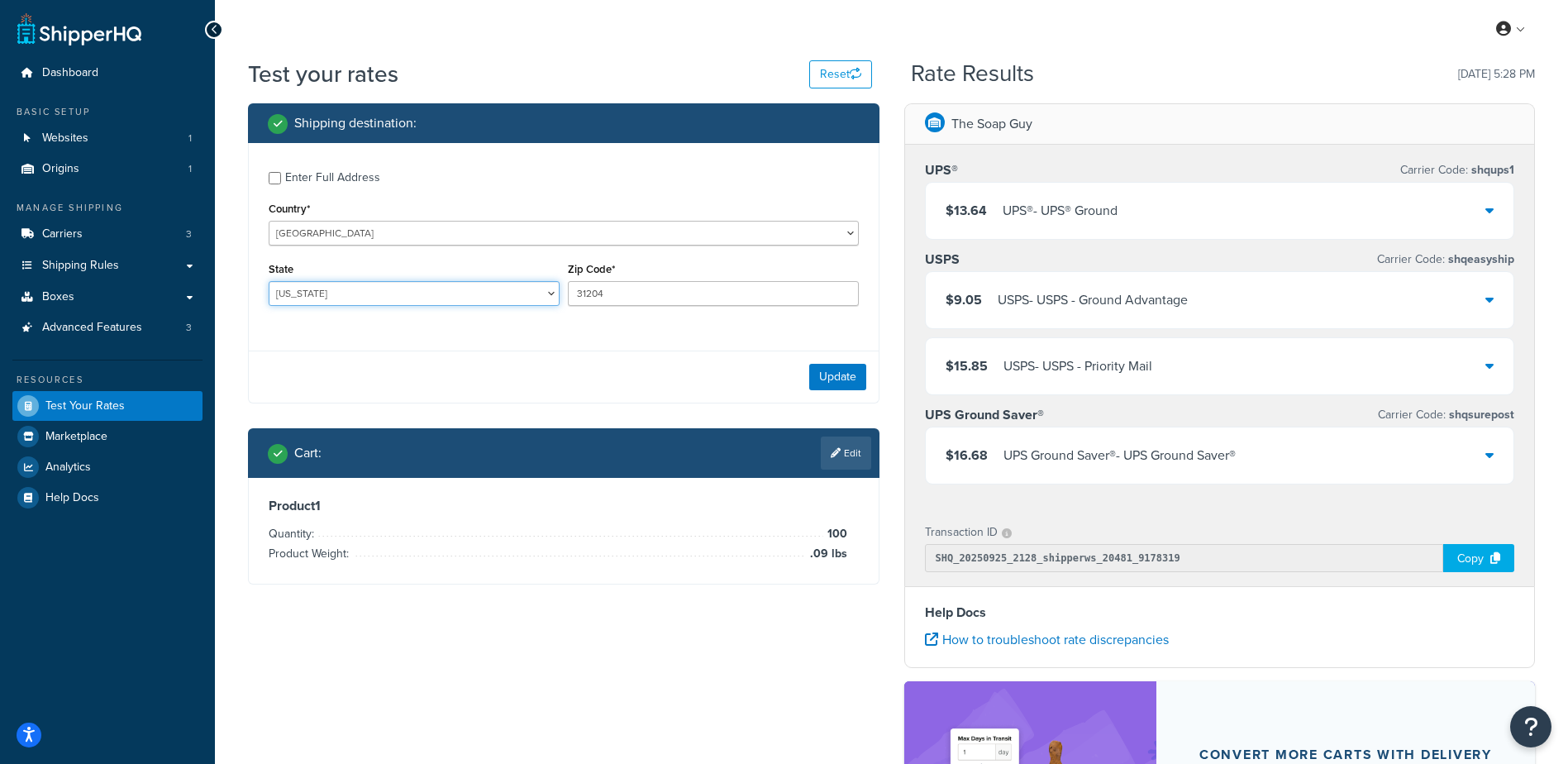
click at [313, 297] on select "Alabama Alaska American Samoa Arizona Arkansas Armed Forces Americas Armed Forc…" at bounding box center [414, 293] width 291 height 25
select select "IN"
click at [269, 281] on select "Alabama Alaska American Samoa Arizona Arkansas Armed Forces Americas Armed Forc…" at bounding box center [414, 293] width 291 height 25
type input "47330"
drag, startPoint x: 392, startPoint y: 358, endPoint x: 468, endPoint y: 362, distance: 76.1
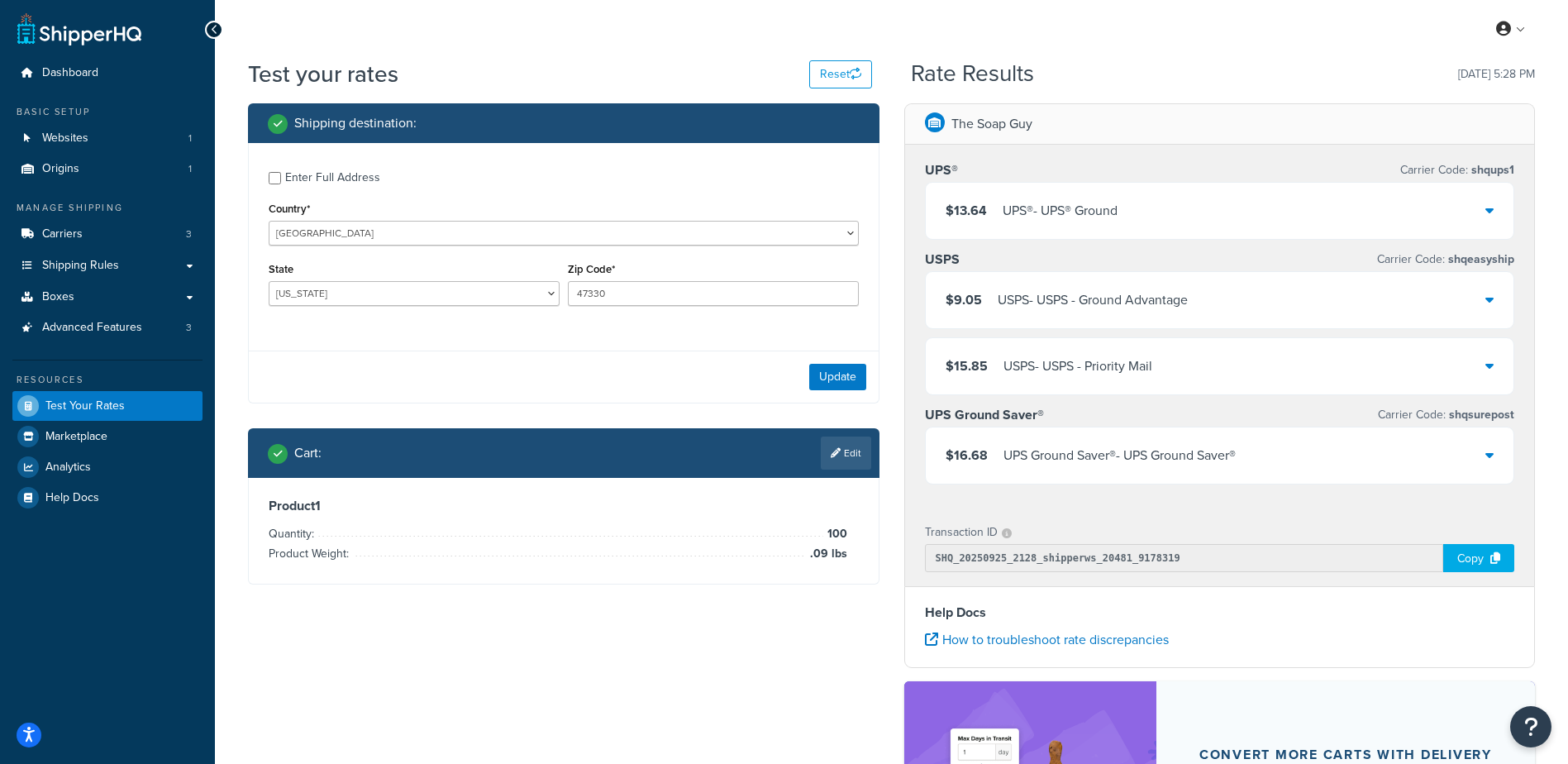
click at [396, 357] on div "Update" at bounding box center [563, 376] width 629 height 52
click at [822, 379] on button "Update" at bounding box center [838, 377] width 57 height 27
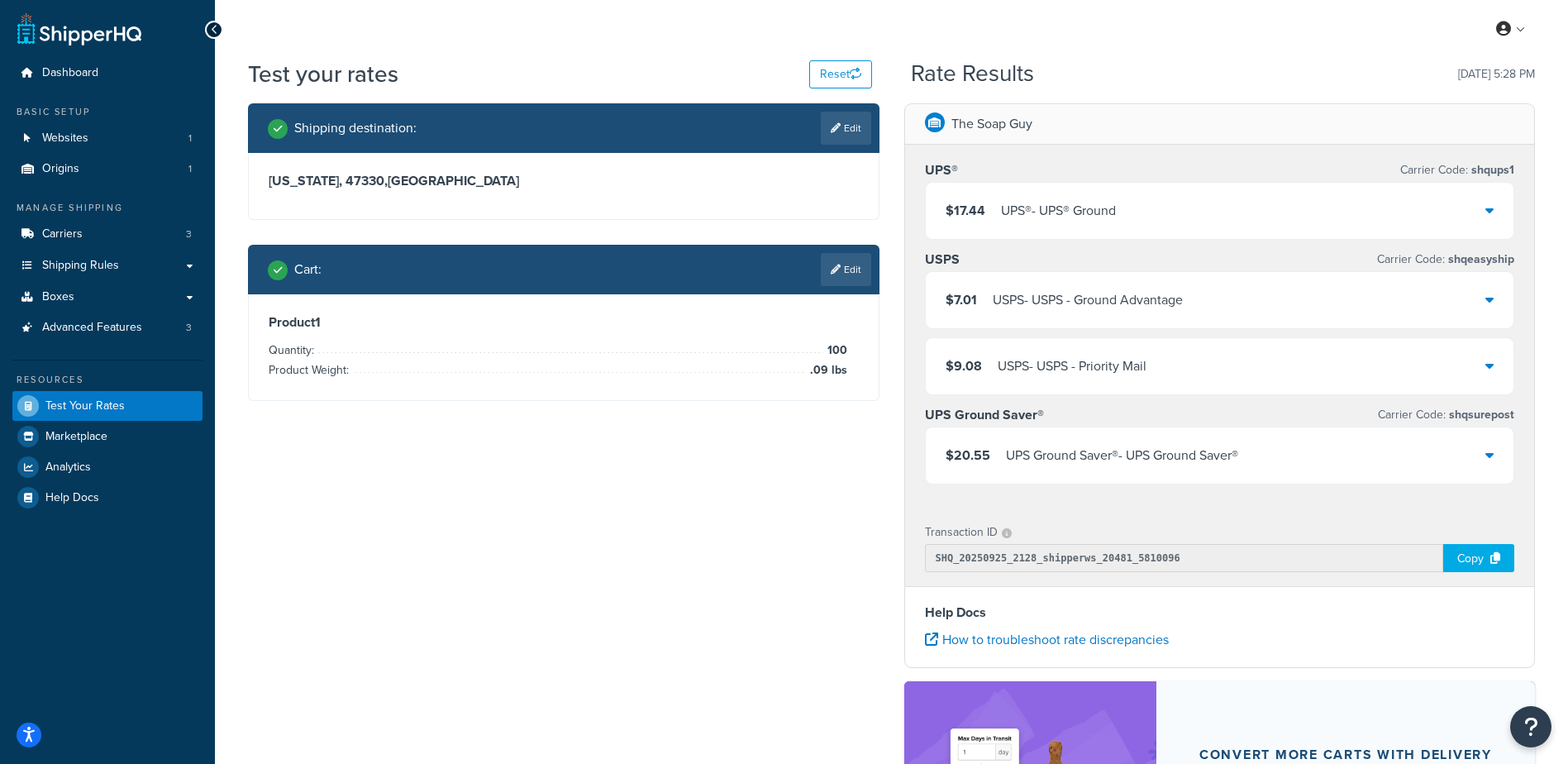
click at [849, 271] on link "Edit" at bounding box center [845, 269] width 51 height 33
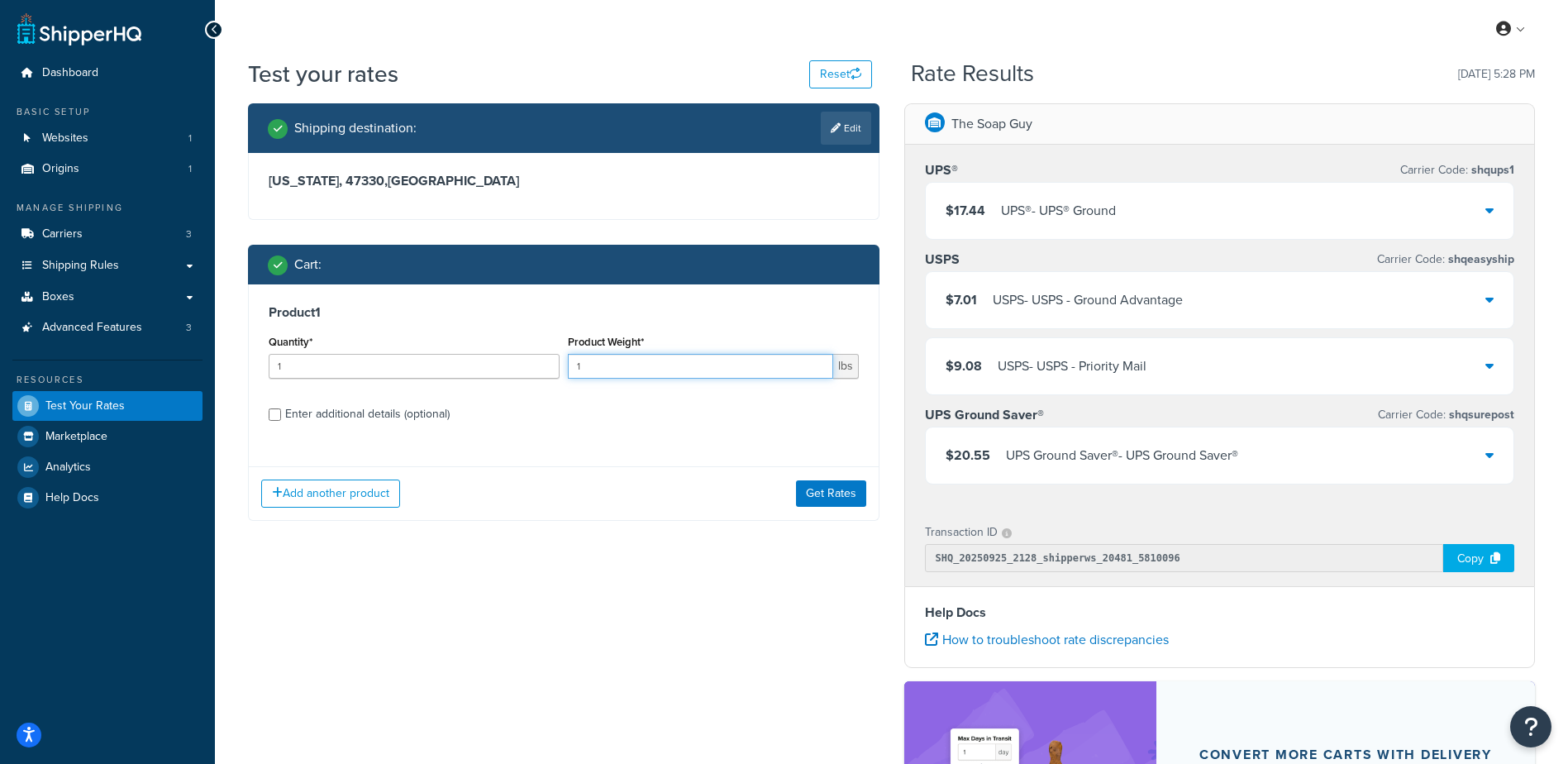
drag, startPoint x: 642, startPoint y: 368, endPoint x: 273, endPoint y: 385, distance: 369.4
click at [273, 384] on div "Quantity* 1 Product Weight* 1 lbs" at bounding box center [563, 361] width 599 height 60
drag, startPoint x: 344, startPoint y: 361, endPoint x: 83, endPoint y: 371, distance: 261.2
click at [83, 372] on div "Dashboard Basic Setup Websites 1 Origins 1 Manage Shipping Carriers 3 Shipping …" at bounding box center [784, 529] width 1568 height 1059
type input "100"
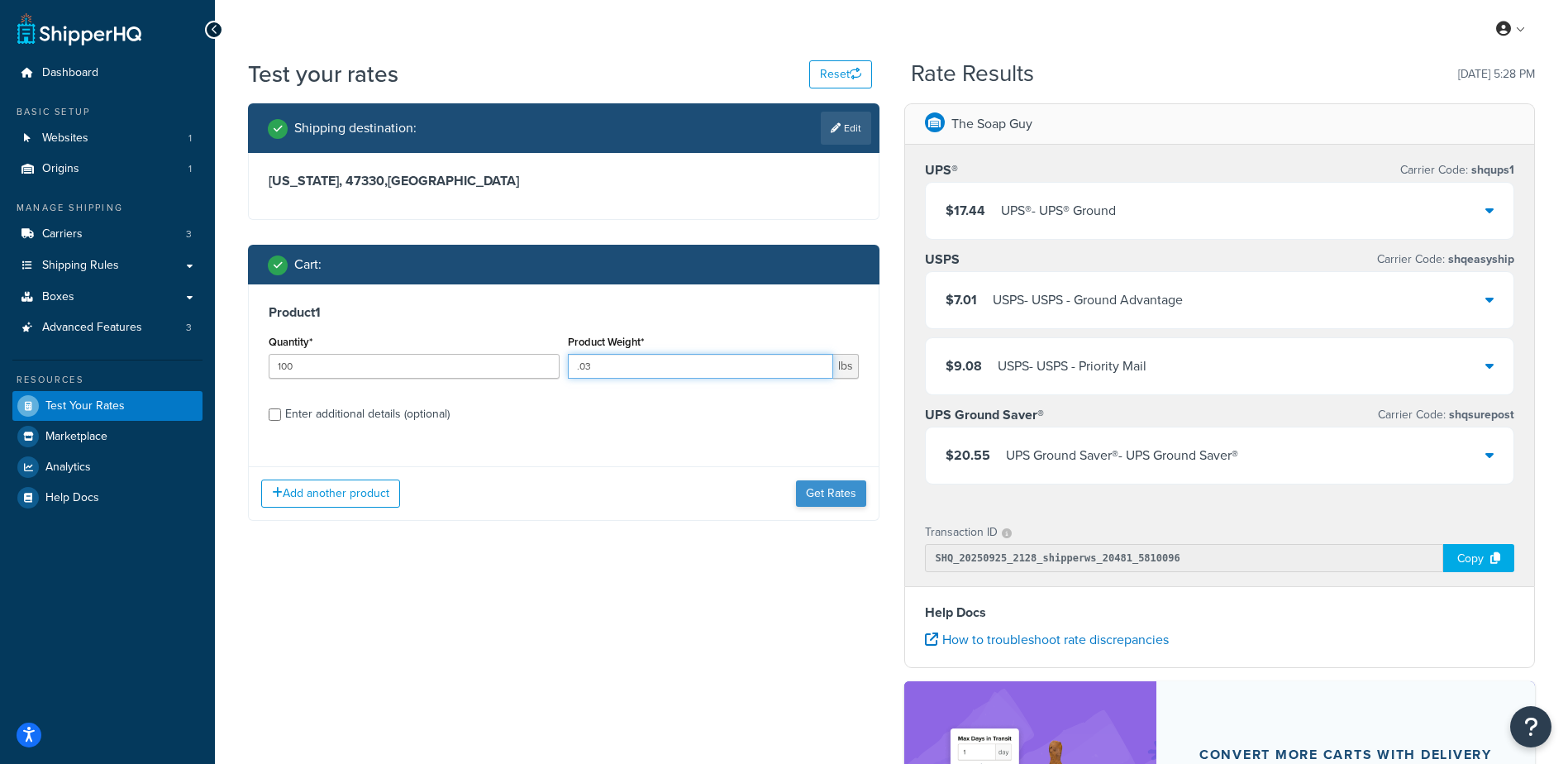
type input ".03"
click at [853, 486] on button "Get Rates" at bounding box center [832, 493] width 70 height 27
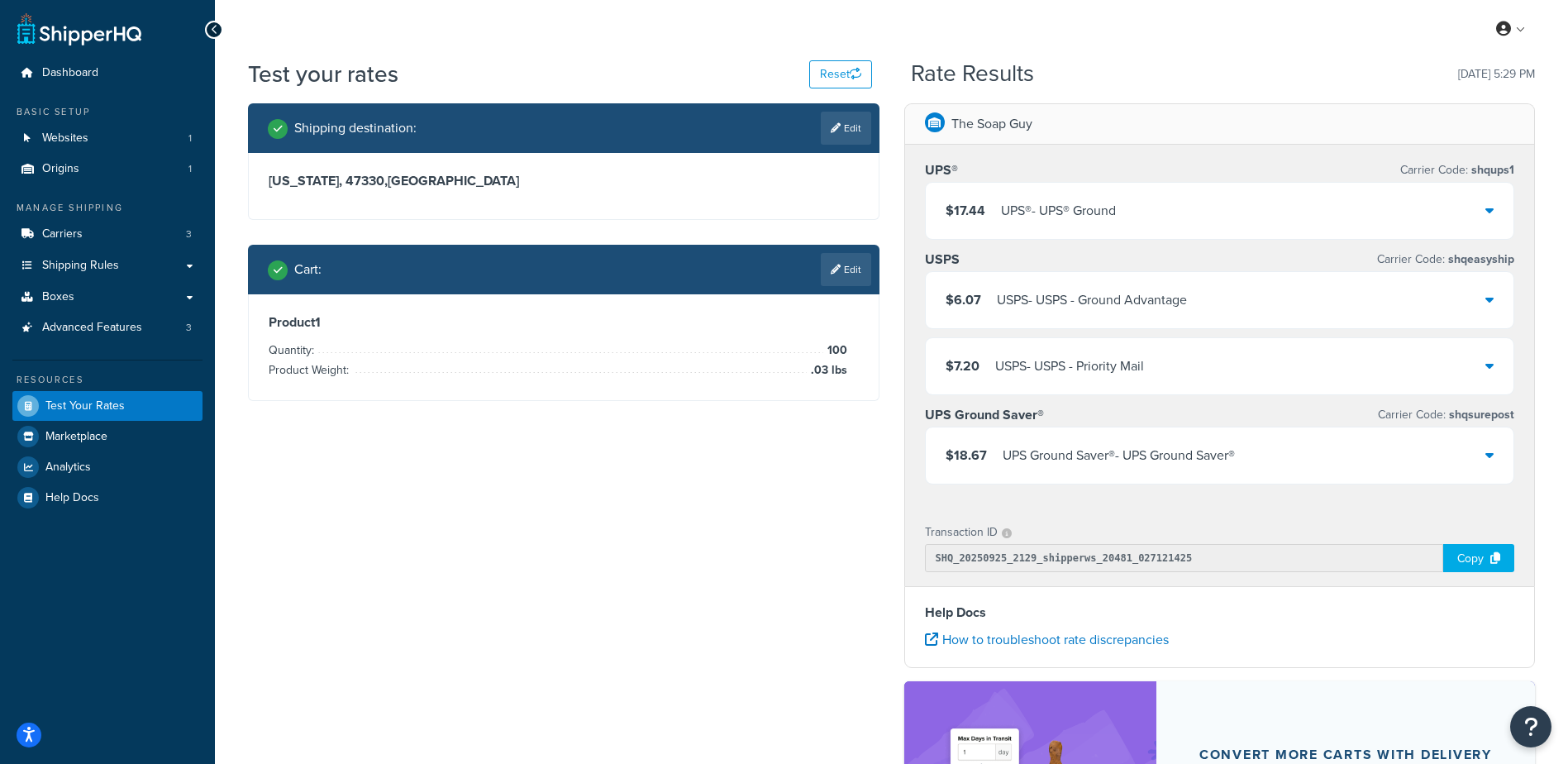
click at [1118, 480] on div "$18.67 UPS Ground Saver® - UPS Ground Saver®" at bounding box center [1219, 456] width 588 height 57
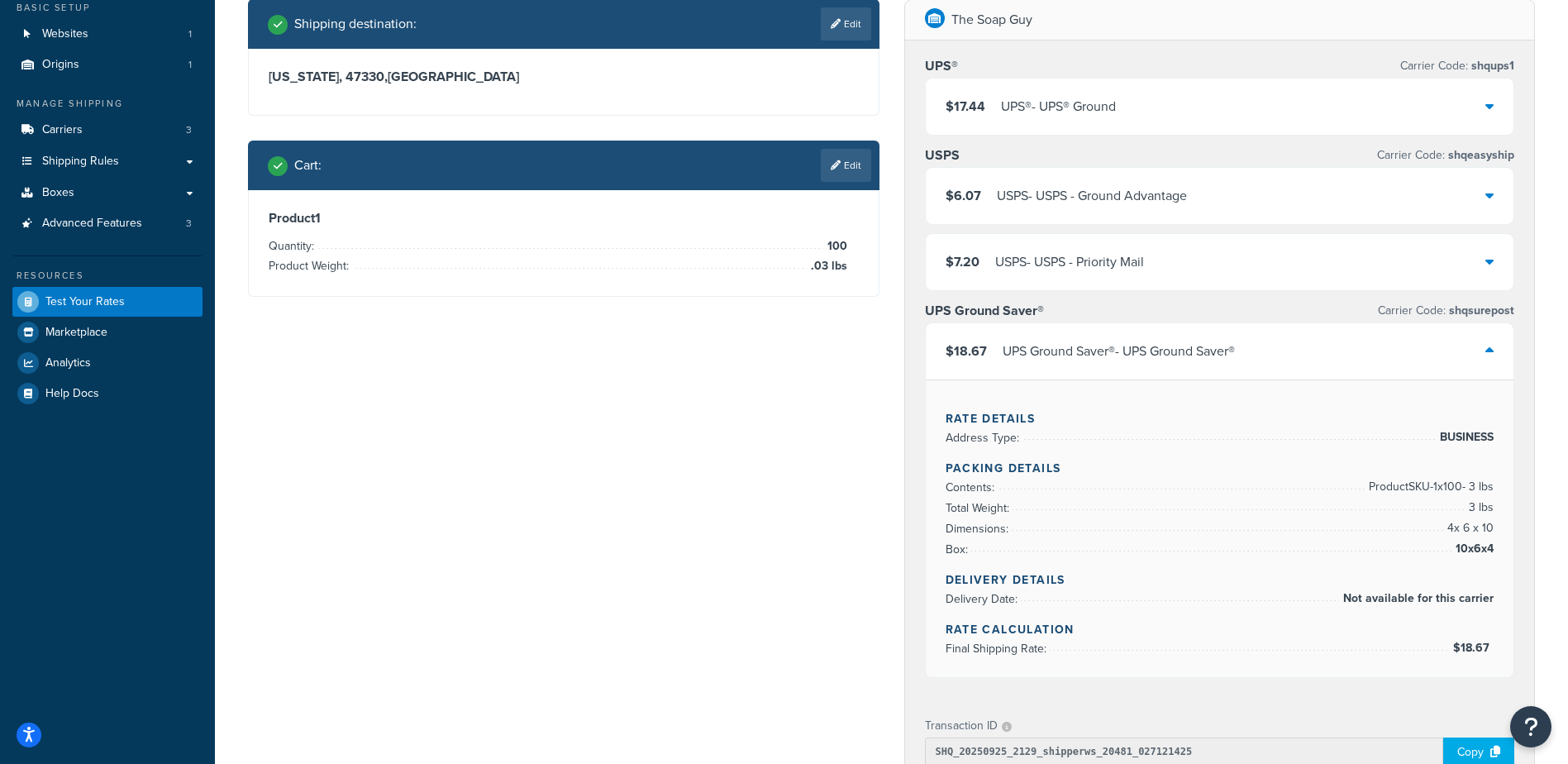
scroll to position [165, 0]
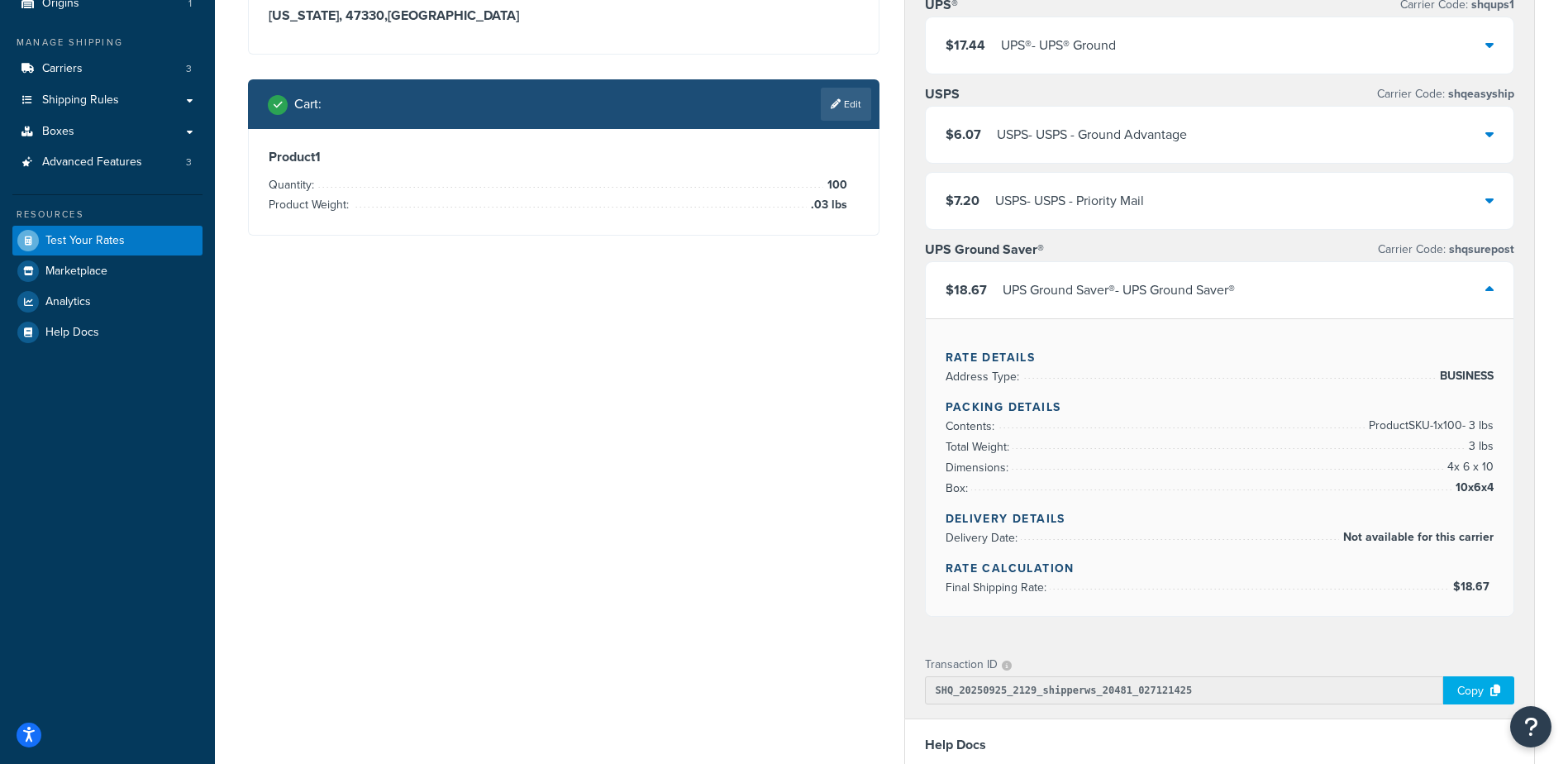
click at [1248, 293] on div "$18.67 UPS Ground Saver® - UPS Ground Saver®" at bounding box center [1219, 290] width 588 height 57
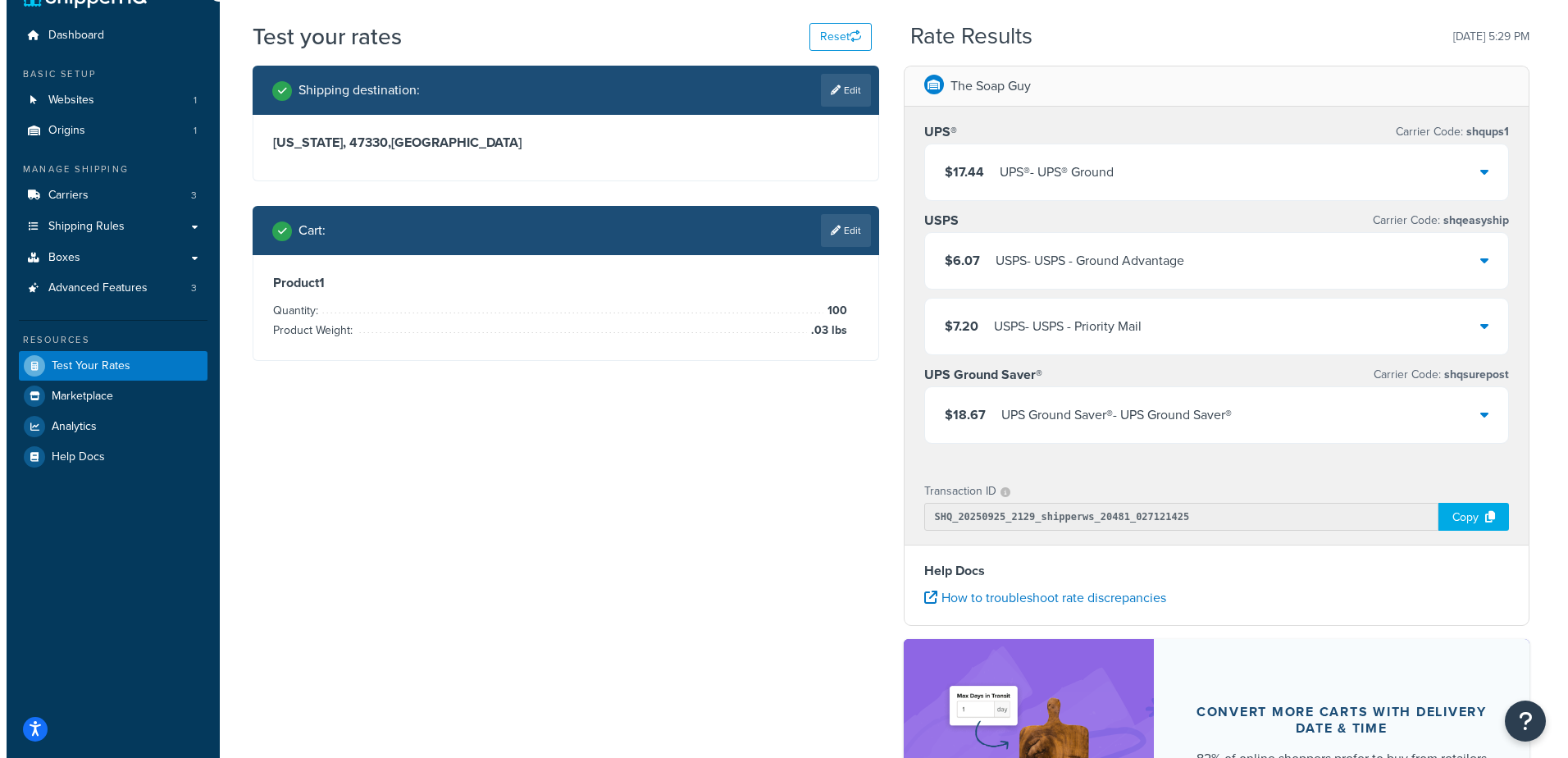
scroll to position [0, 0]
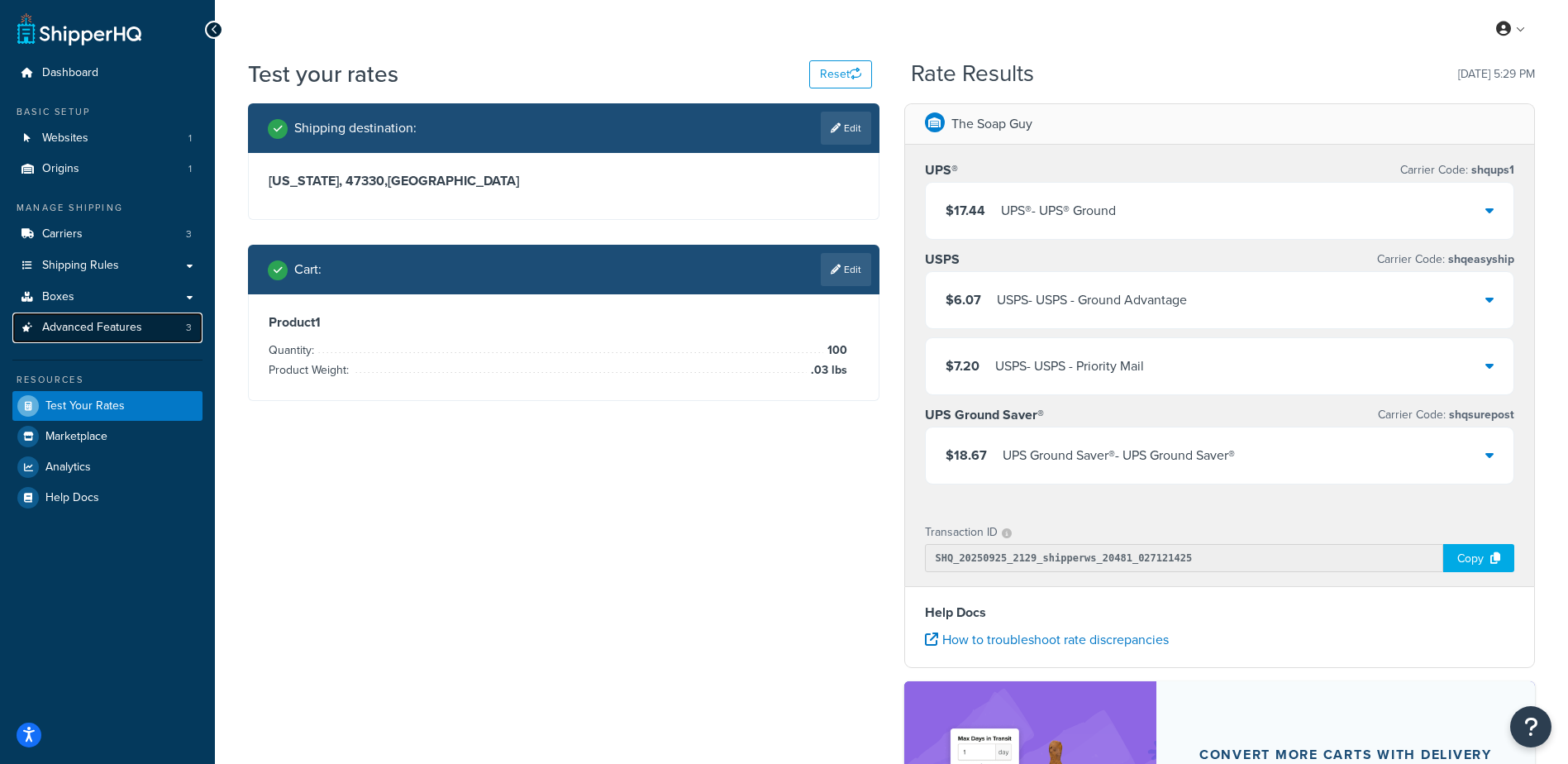
click at [106, 328] on span "Advanced Features" at bounding box center [92, 328] width 100 height 14
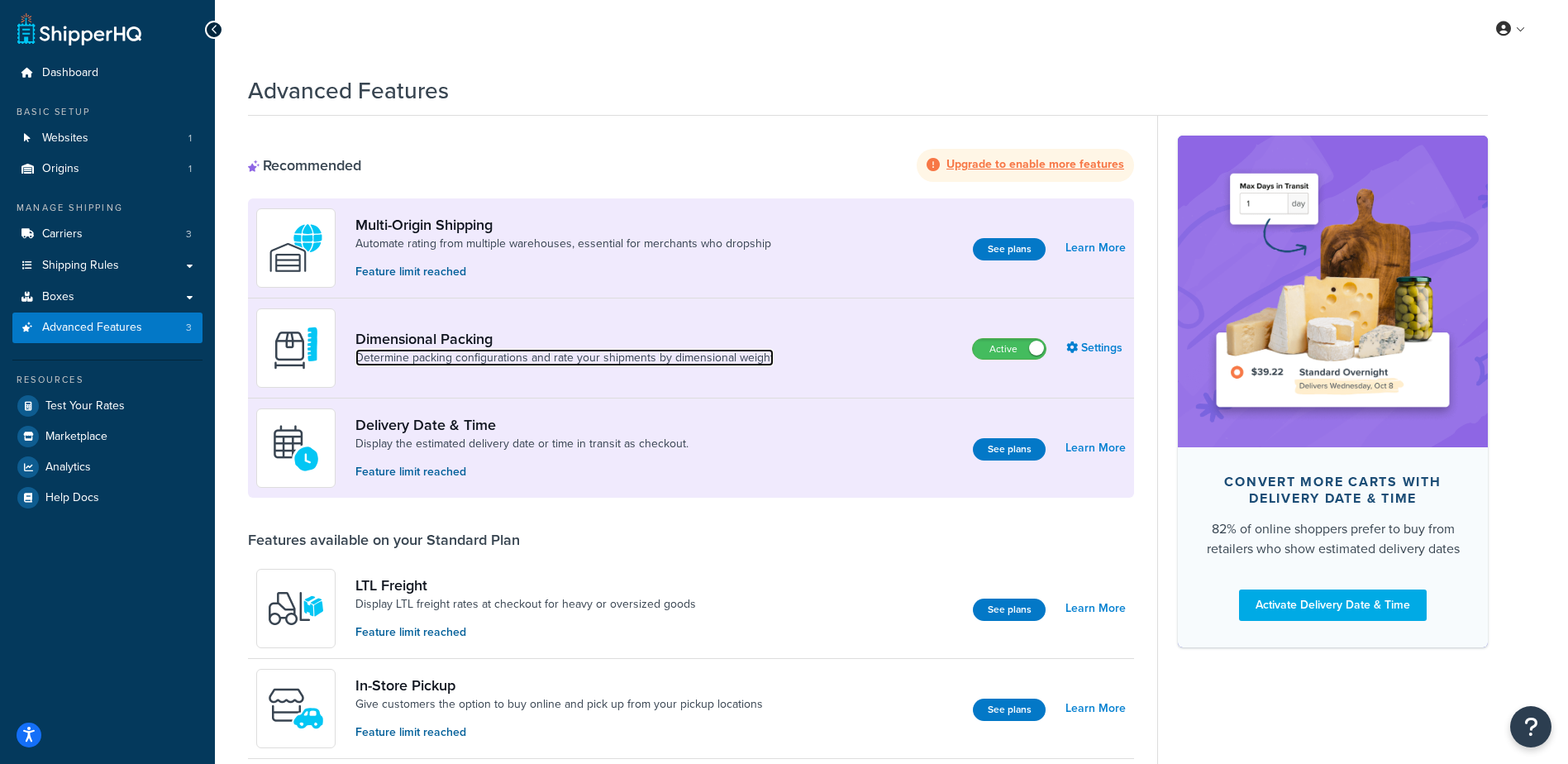
click at [459, 349] on link "Determine packing configurations and rate your shipments by dimensional weight" at bounding box center [564, 357] width 418 height 16
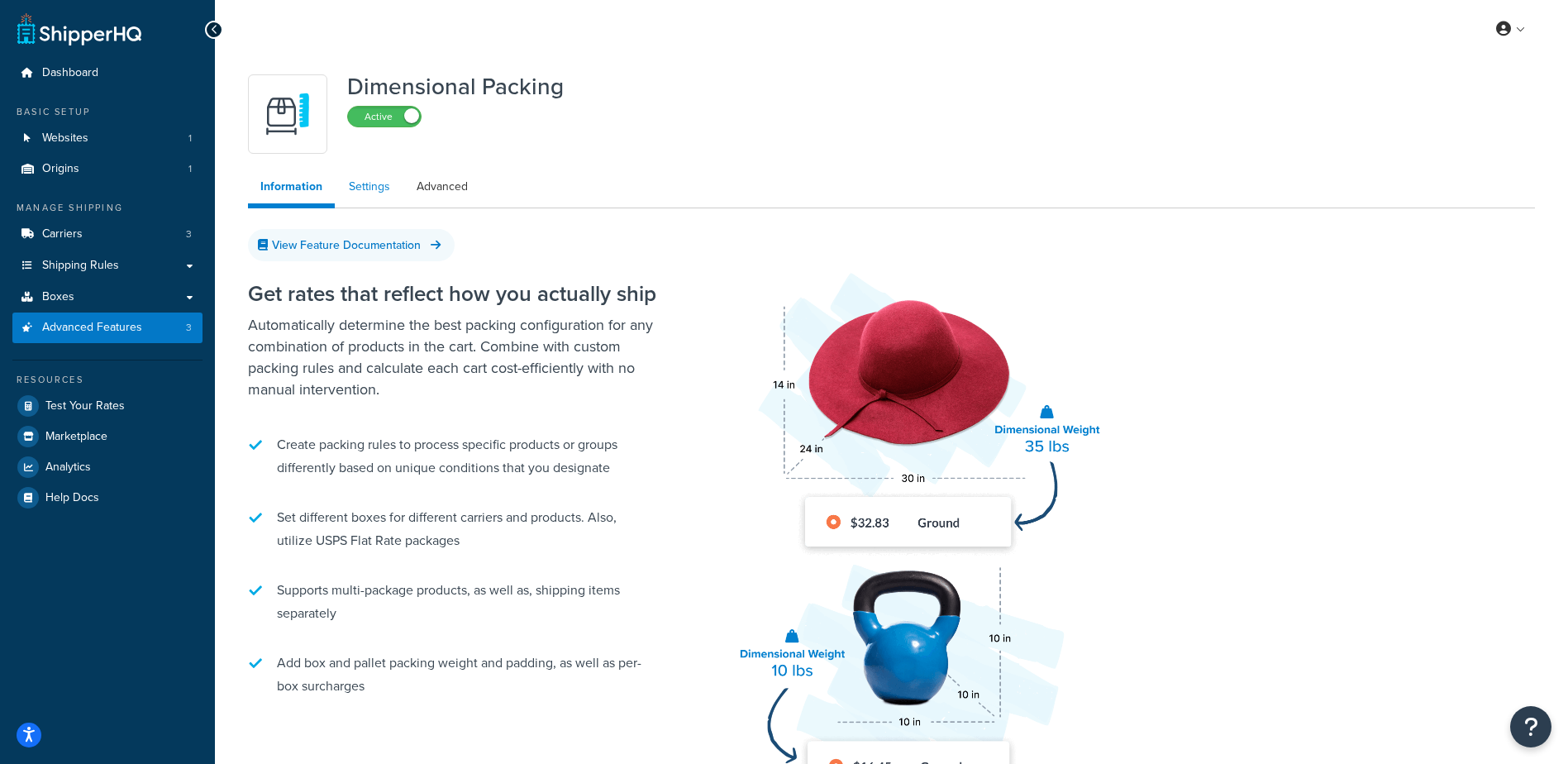
click at [347, 194] on link "Settings" at bounding box center [369, 187] width 66 height 33
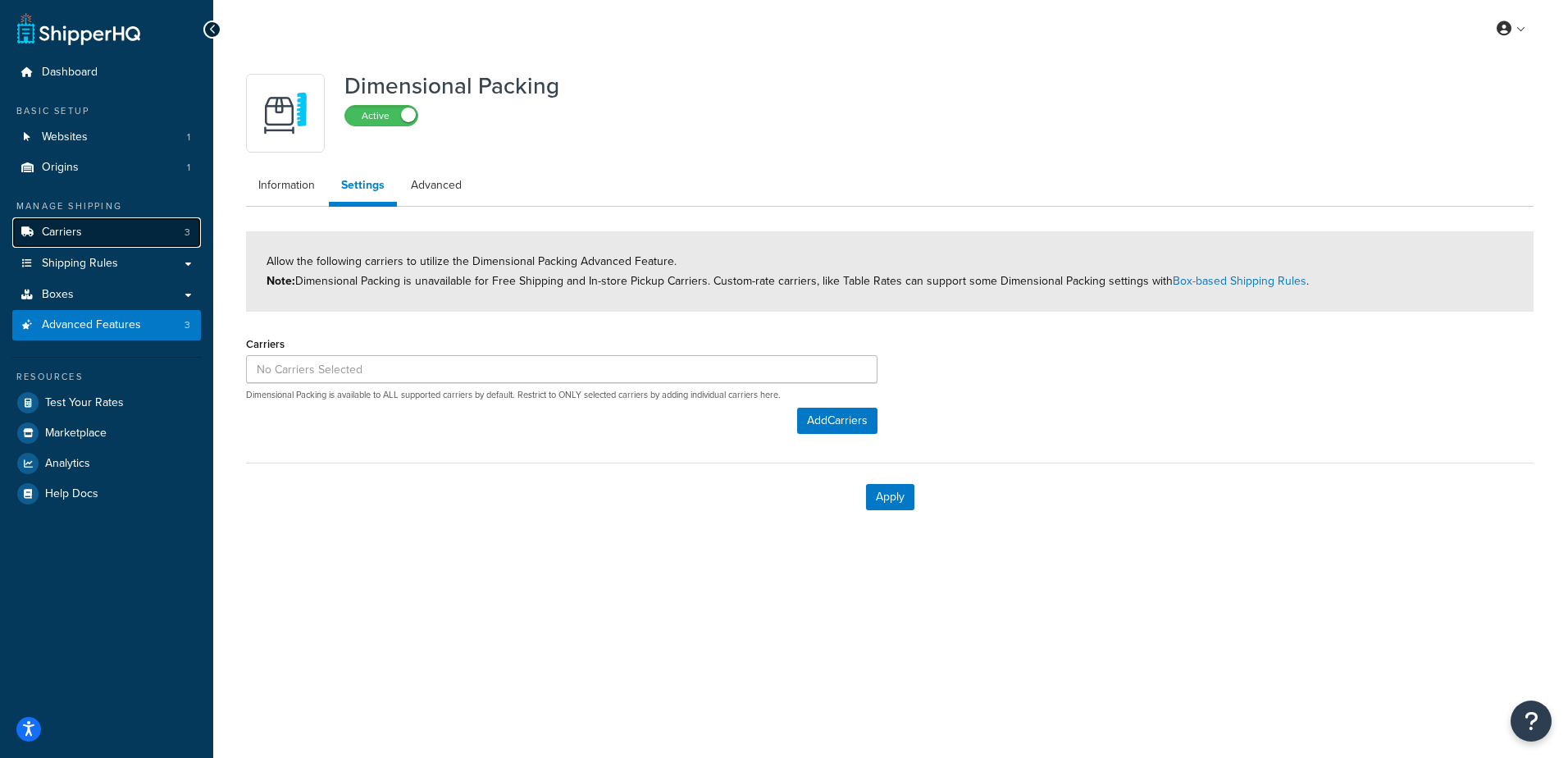
click at [84, 237] on link "Carriers 3" at bounding box center [106, 233] width 189 height 31
